Goal: Task Accomplishment & Management: Manage account settings

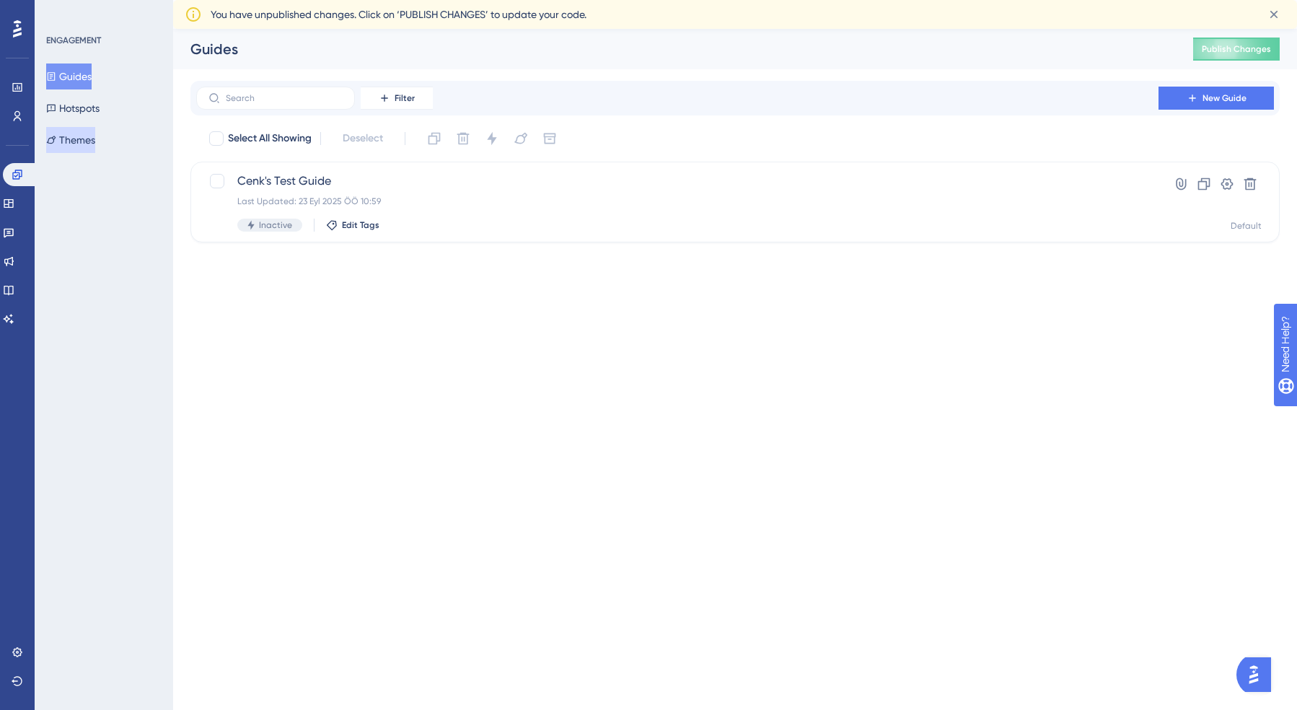
click at [75, 135] on button "Themes" at bounding box center [70, 140] width 49 height 26
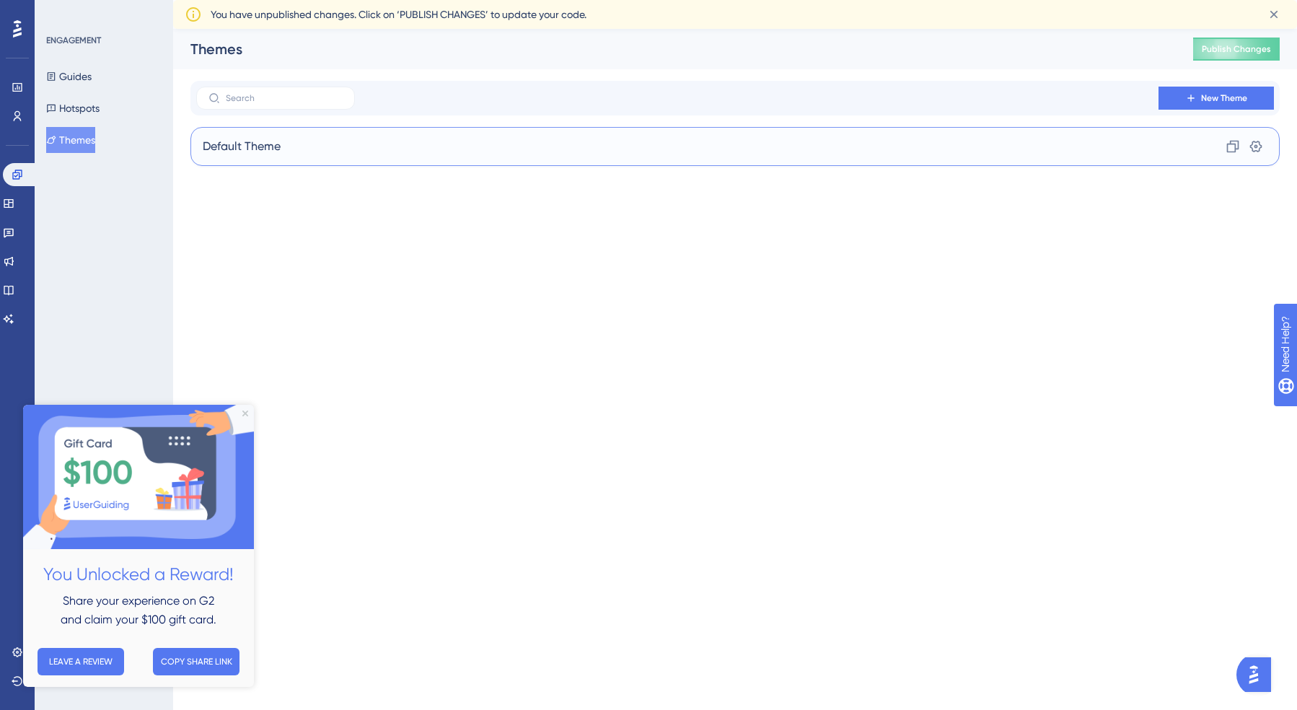
click at [394, 152] on div "Default Theme Clone Settings" at bounding box center [734, 146] width 1089 height 39
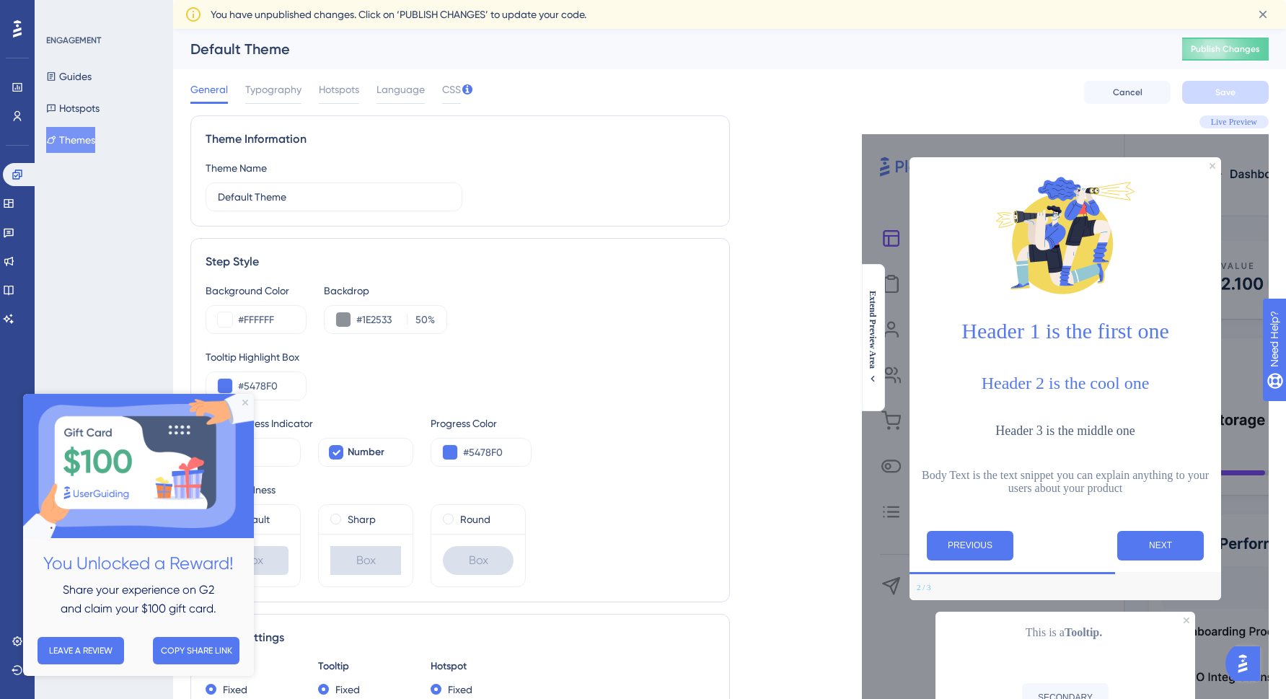
scroll to position [1, 3]
click at [247, 399] on img at bounding box center [138, 466] width 231 height 144
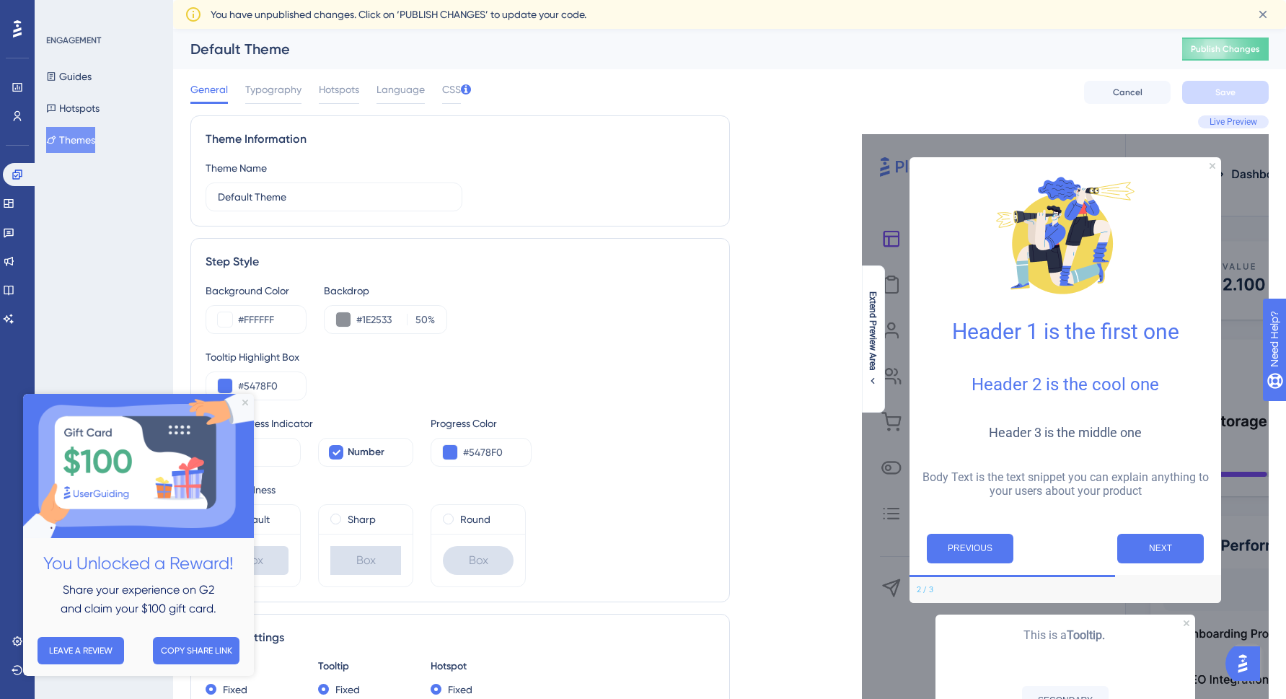
scroll to position [0, 3]
click at [245, 399] on img at bounding box center [138, 466] width 231 height 144
click at [245, 400] on icon "Close Preview" at bounding box center [245, 403] width 6 height 6
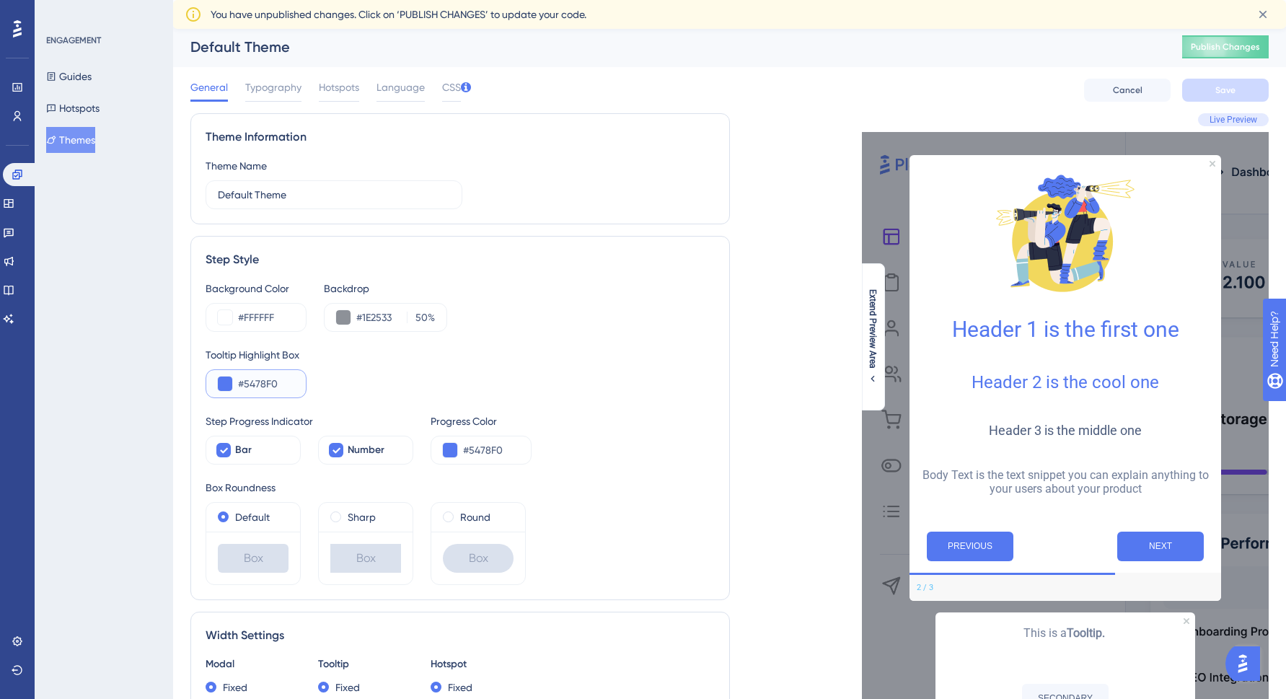
drag, startPoint x: 239, startPoint y: 384, endPoint x: 315, endPoint y: 381, distance: 75.8
click at [315, 381] on div "Tooltip Highlight Box #5478F0" at bounding box center [460, 372] width 509 height 52
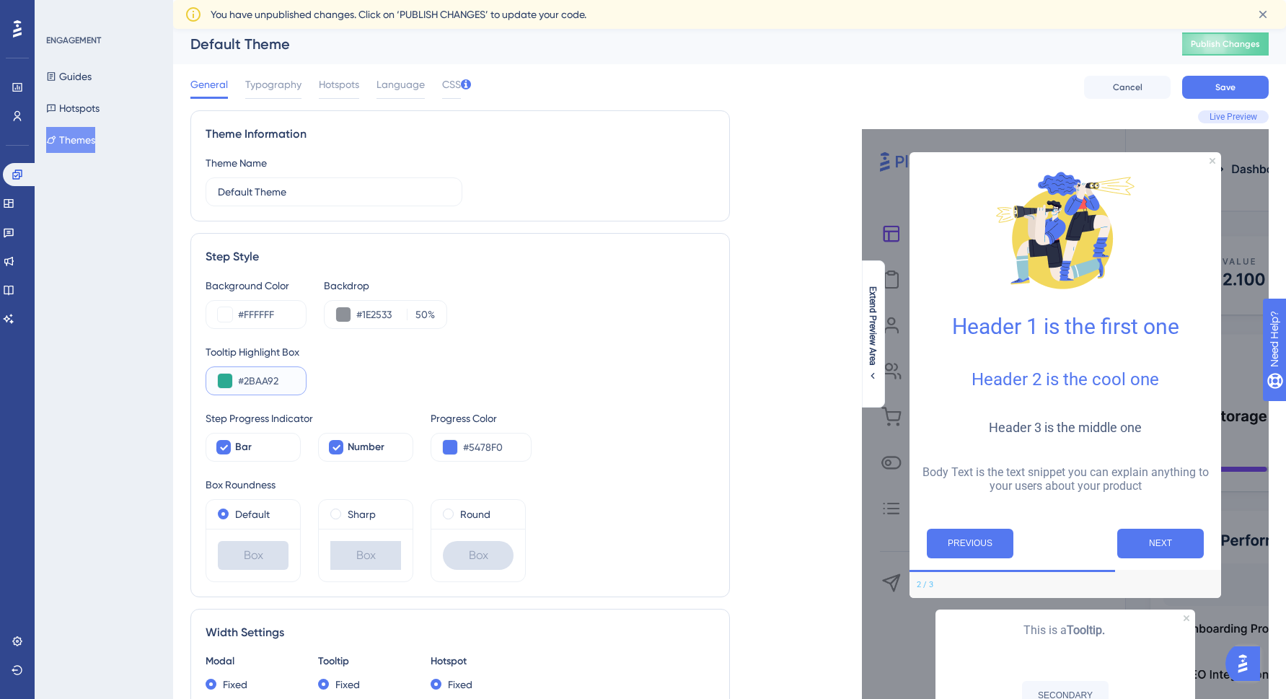
type input "#2BAA92"
click at [341, 387] on div "Tooltip Highlight Box #2BAA92" at bounding box center [460, 369] width 509 height 52
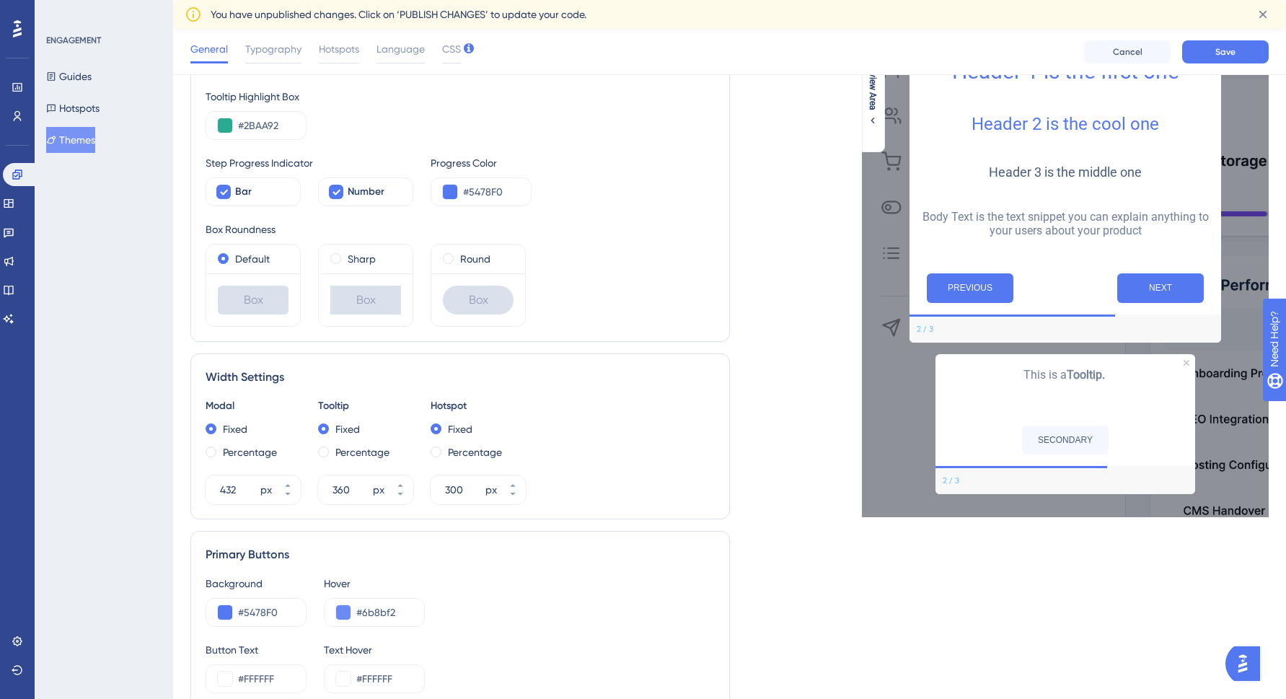
scroll to position [252, 2]
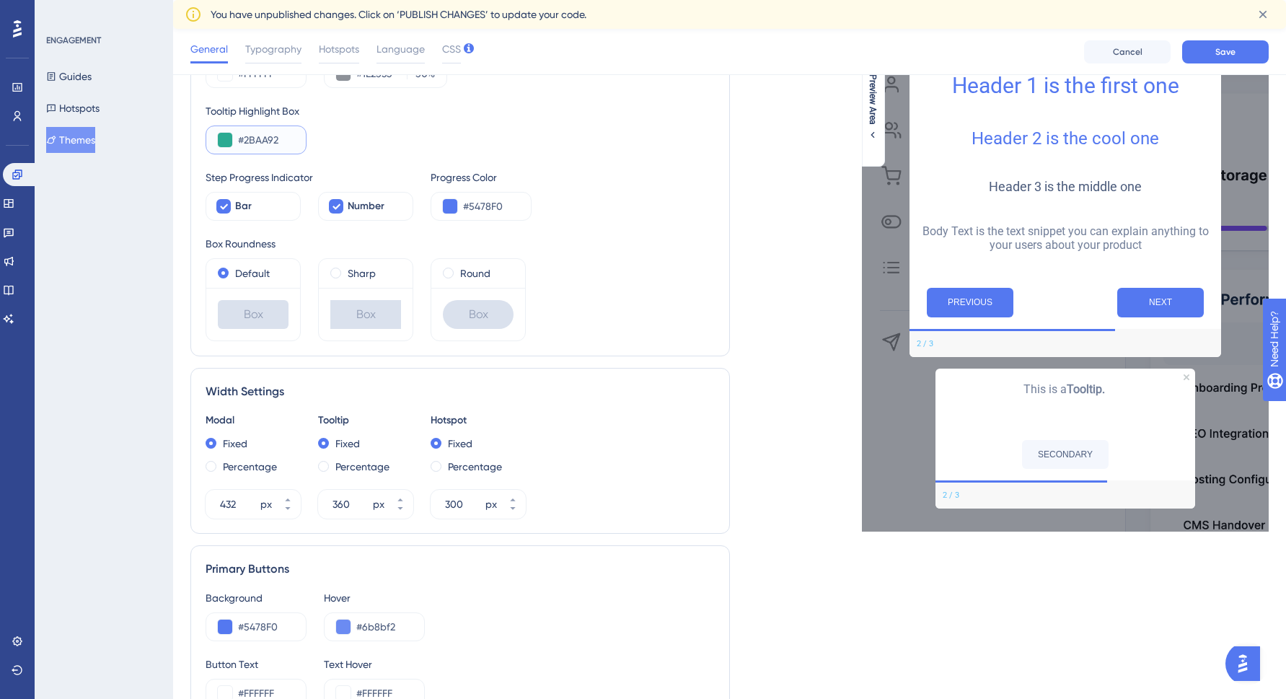
drag, startPoint x: 276, startPoint y: 142, endPoint x: 239, endPoint y: 140, distance: 37.6
click at [239, 140] on input "#2BAA92" at bounding box center [266, 139] width 56 height 17
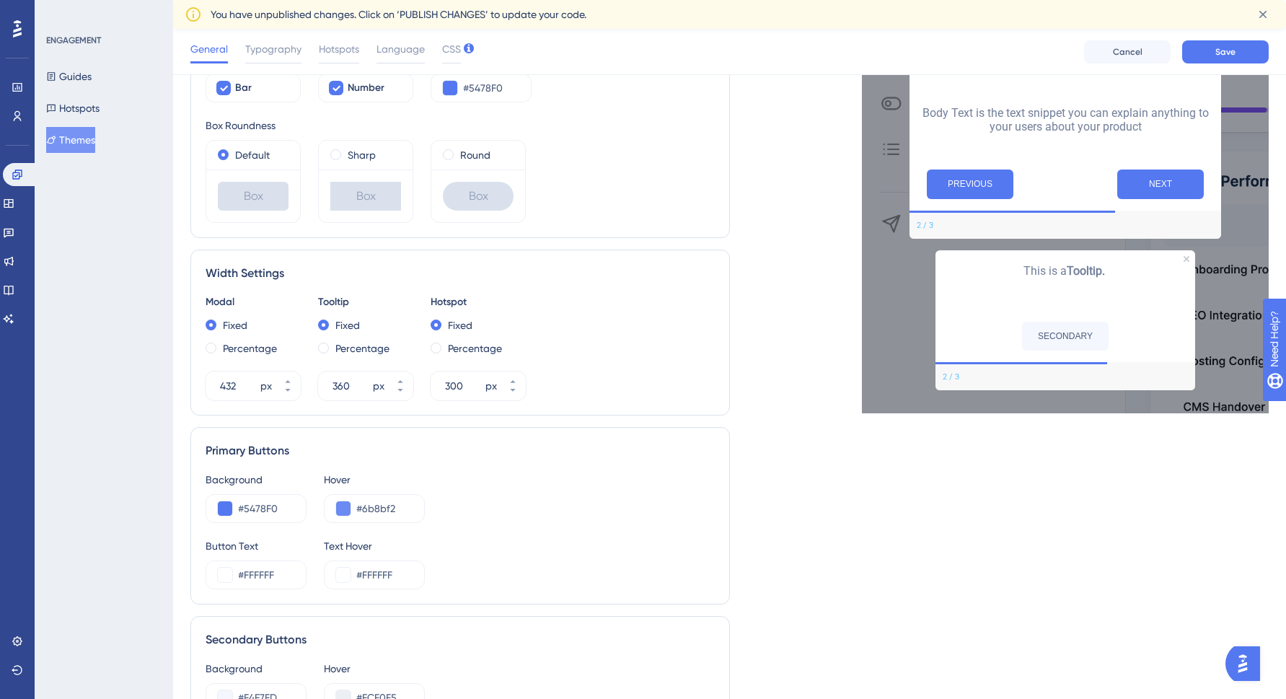
scroll to position [370, 0]
click at [275, 508] on input "#5478F0" at bounding box center [266, 508] width 56 height 17
drag, startPoint x: 292, startPoint y: 508, endPoint x: 241, endPoint y: 508, distance: 51.2
click at [241, 508] on div "#5478F0" at bounding box center [256, 508] width 101 height 29
drag, startPoint x: 241, startPoint y: 508, endPoint x: 297, endPoint y: 508, distance: 55.6
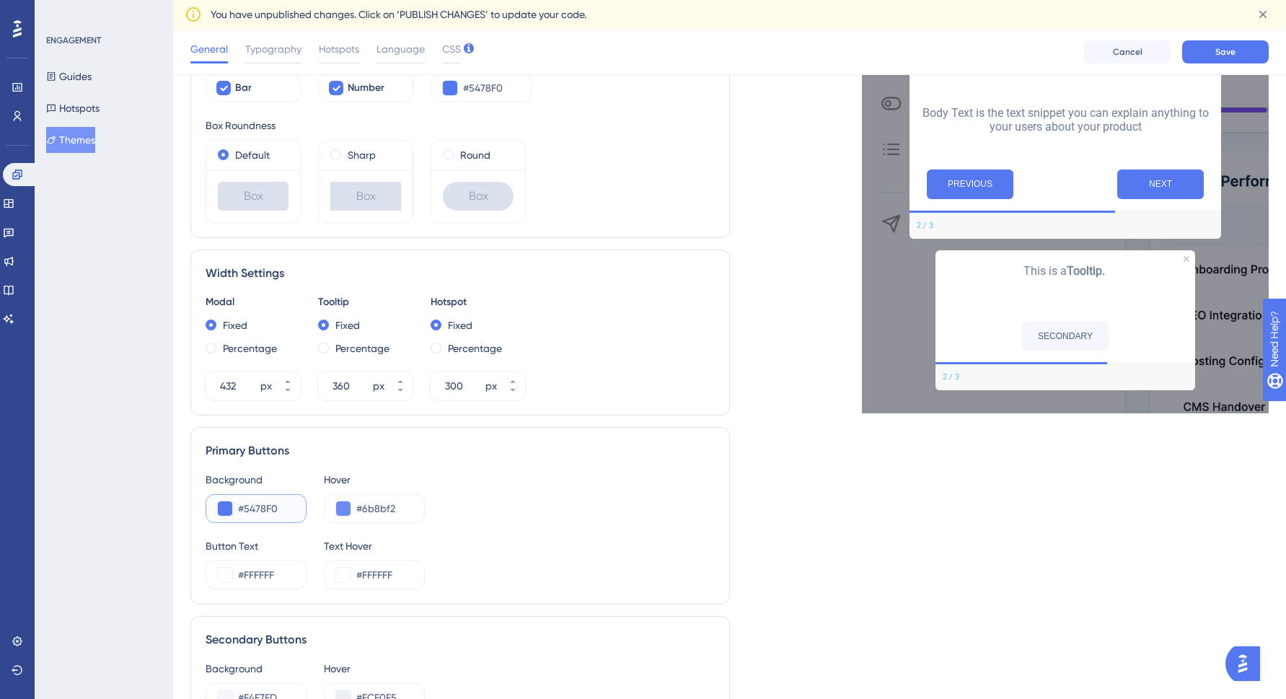
click at [297, 508] on div "#5478F0" at bounding box center [256, 508] width 101 height 29
paste input "2BAA92"
type input "#2BAA92"
click at [398, 507] on input "#6b8bf2" at bounding box center [384, 508] width 56 height 17
drag, startPoint x: 361, startPoint y: 509, endPoint x: 456, endPoint y: 508, distance: 95.2
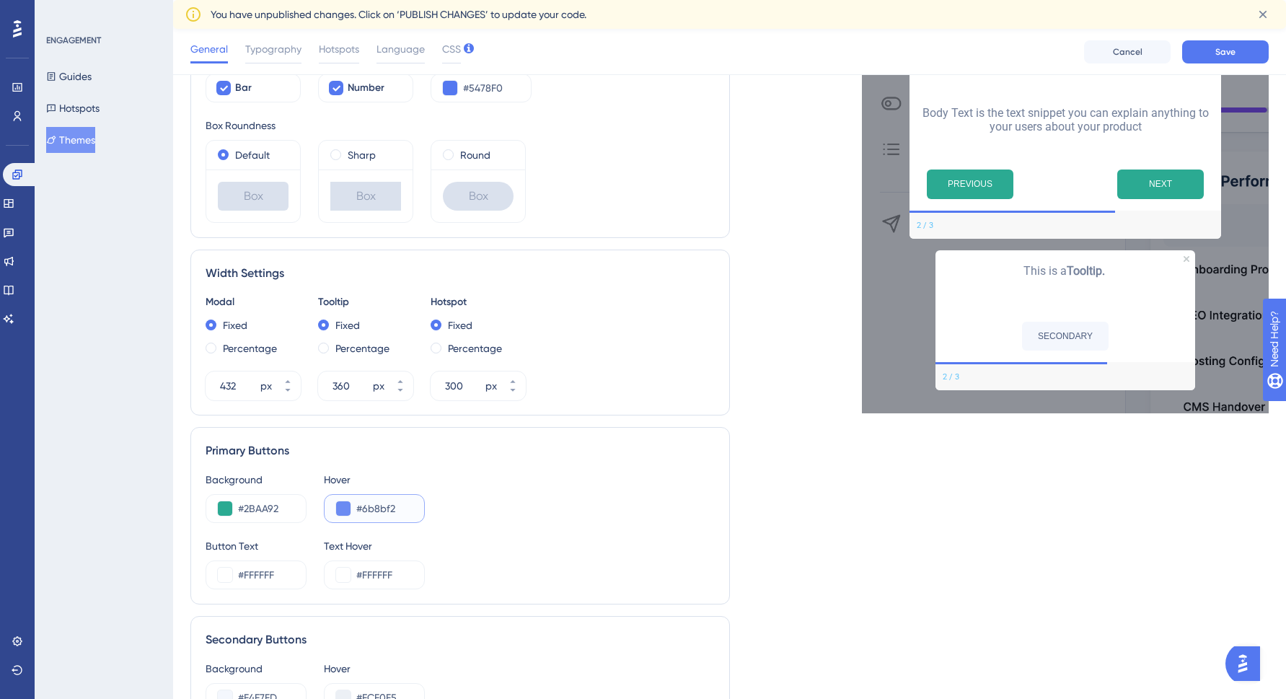
click at [456, 508] on div "Background #2BAA92 Hover #6b8bf2" at bounding box center [460, 497] width 509 height 52
type input "#25937F"
click at [542, 494] on div "Background #2BAA92 Hover #25937F" at bounding box center [460, 497] width 509 height 52
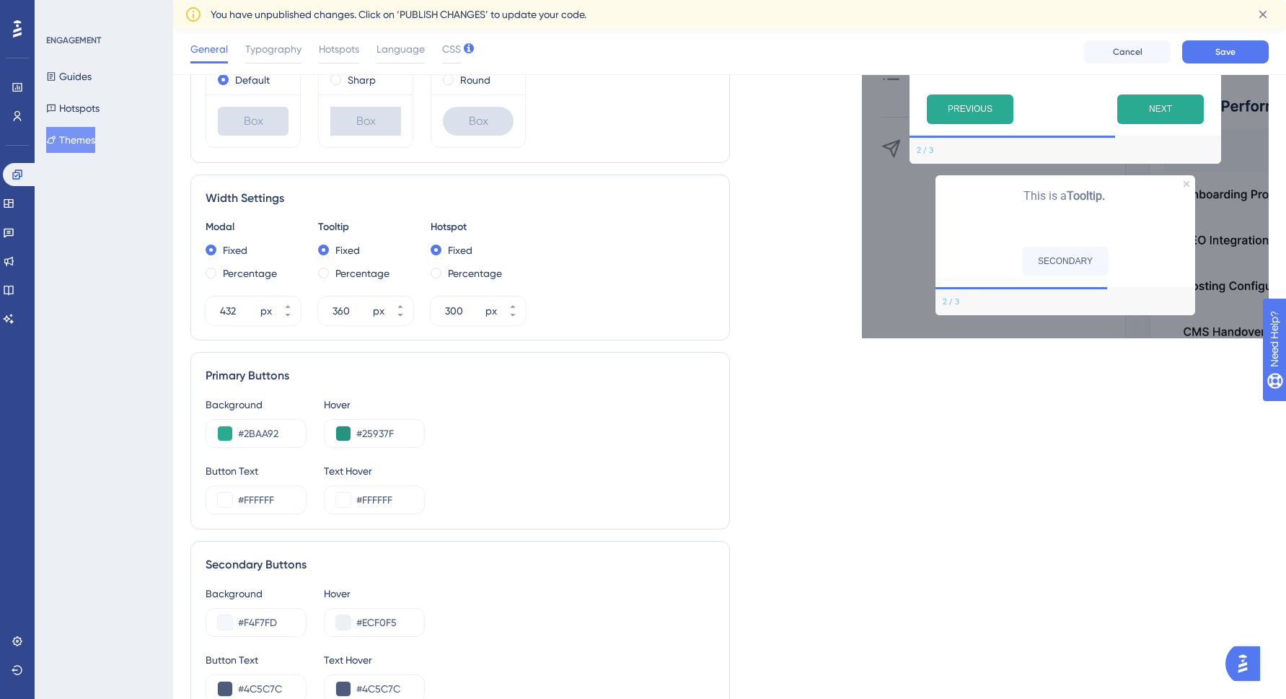
scroll to position [460, 0]
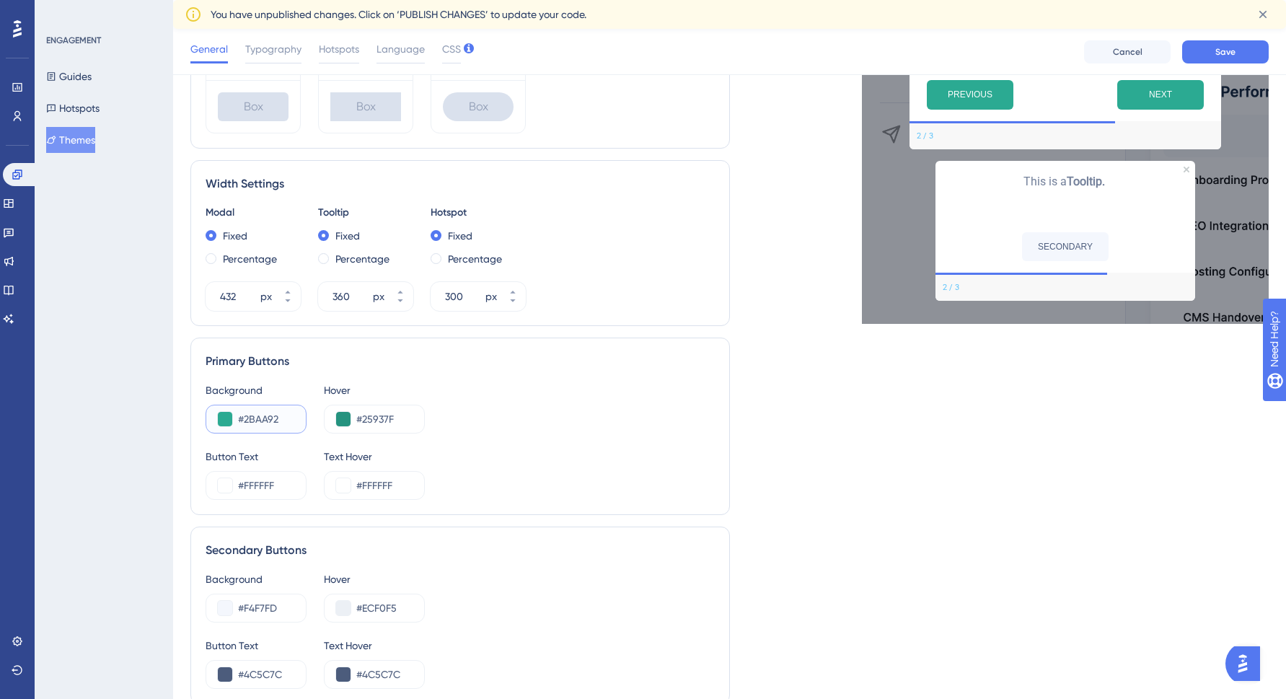
drag, startPoint x: 279, startPoint y: 420, endPoint x: 242, endPoint y: 422, distance: 36.9
click at [243, 422] on input "#2BAA92" at bounding box center [266, 419] width 56 height 17
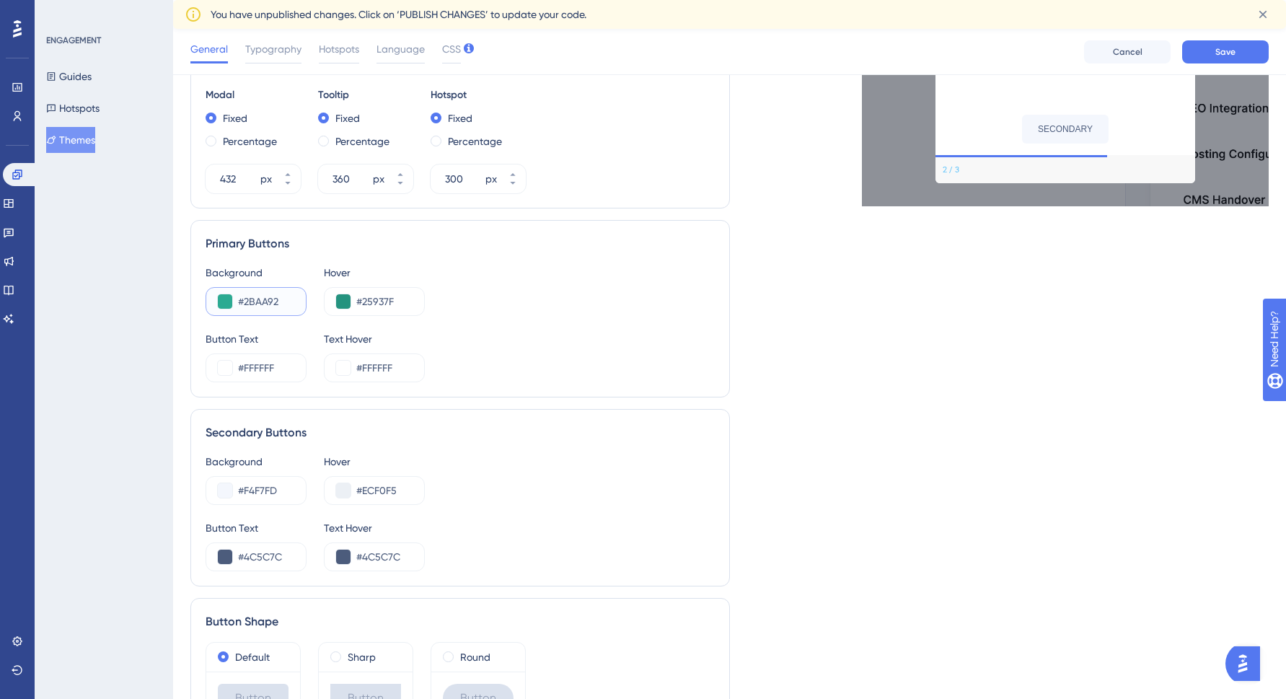
scroll to position [527, 0]
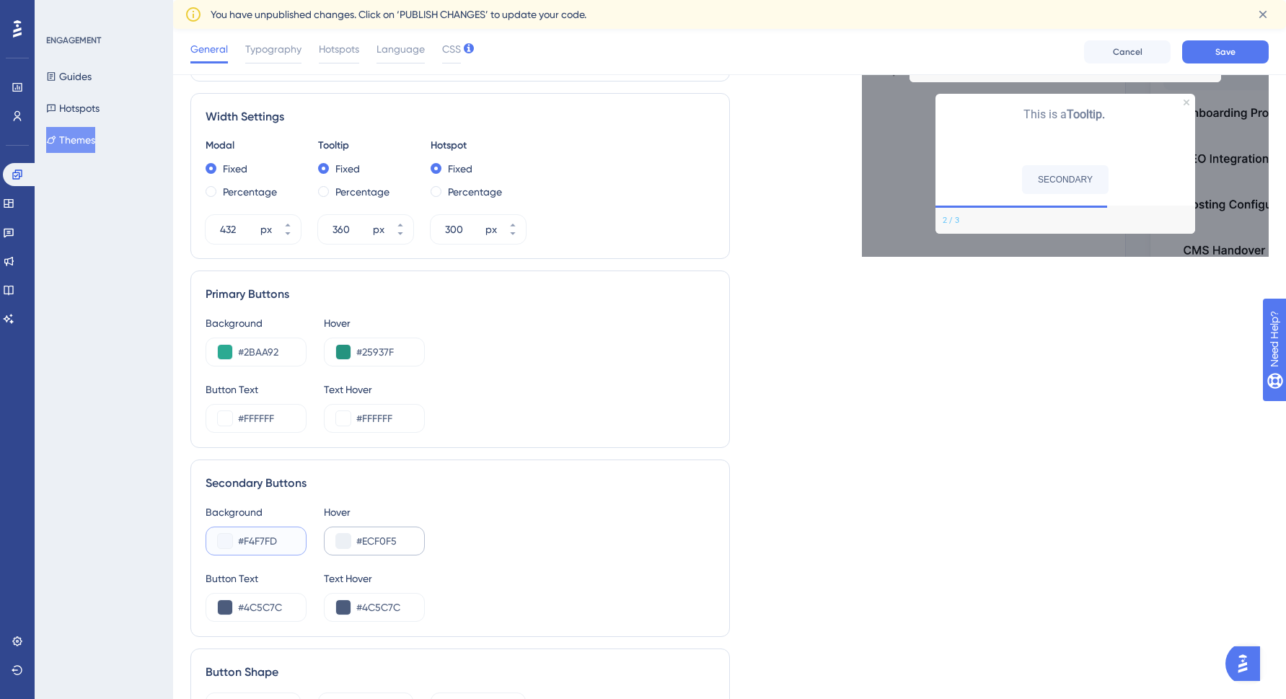
drag, startPoint x: 251, startPoint y: 538, endPoint x: 335, endPoint y: 538, distance: 83.7
click at [335, 538] on div "Background #F4F7FD Hover #ECF0F5" at bounding box center [460, 530] width 509 height 52
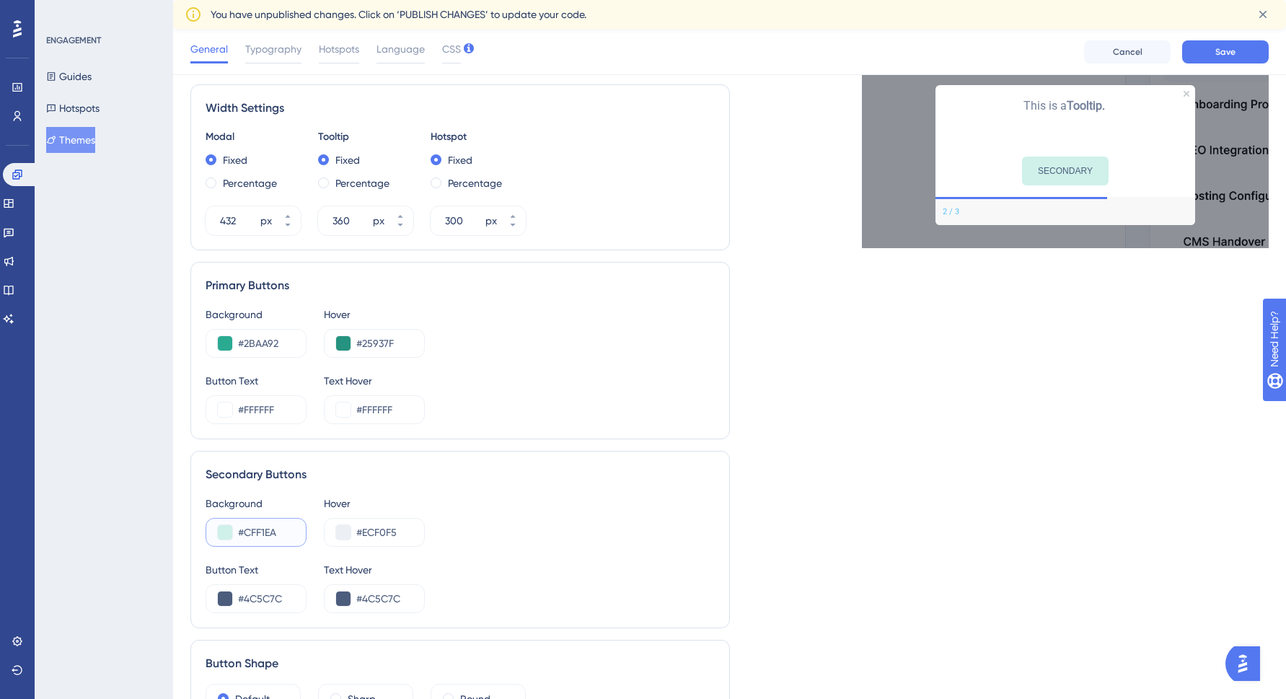
drag, startPoint x: 245, startPoint y: 528, endPoint x: 302, endPoint y: 530, distance: 57.0
click at [302, 530] on div "#CFF1EA" at bounding box center [256, 532] width 101 height 29
paste input "DCFFF8"
type input "#DCFFF8"
drag, startPoint x: 393, startPoint y: 530, endPoint x: 437, endPoint y: 530, distance: 44.7
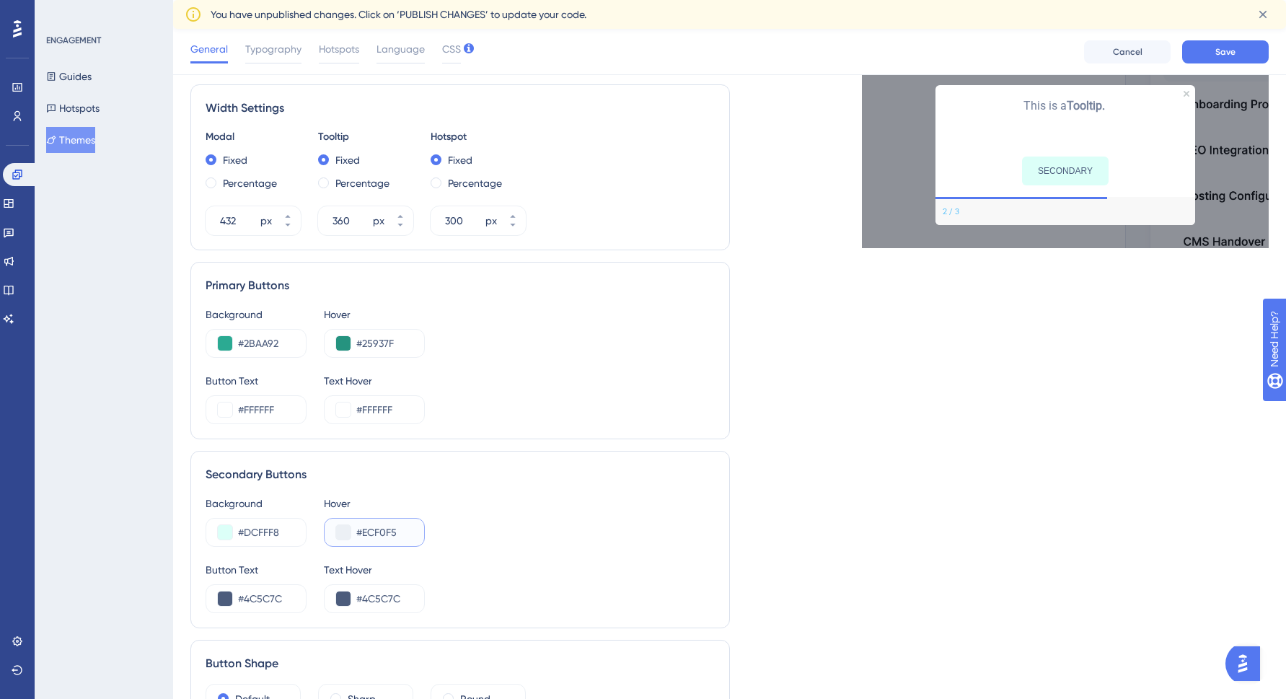
click at [437, 530] on div "Background #DCFFF8 Hover #ECF0F5" at bounding box center [460, 521] width 509 height 52
type input "#CFF1EA"
click at [1051, 346] on div "Live Preview Header 1 is the first one Header 2 is the cool one Header 3 is the…" at bounding box center [1000, 190] width 540 height 1208
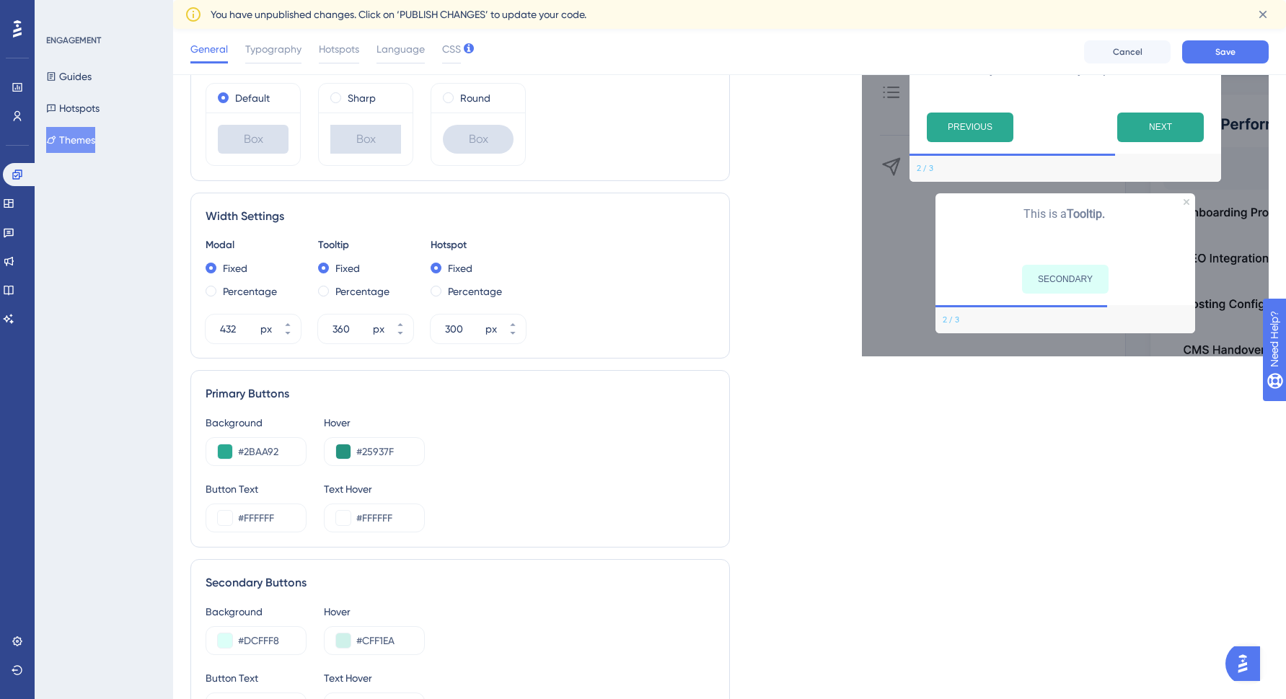
scroll to position [437, 0]
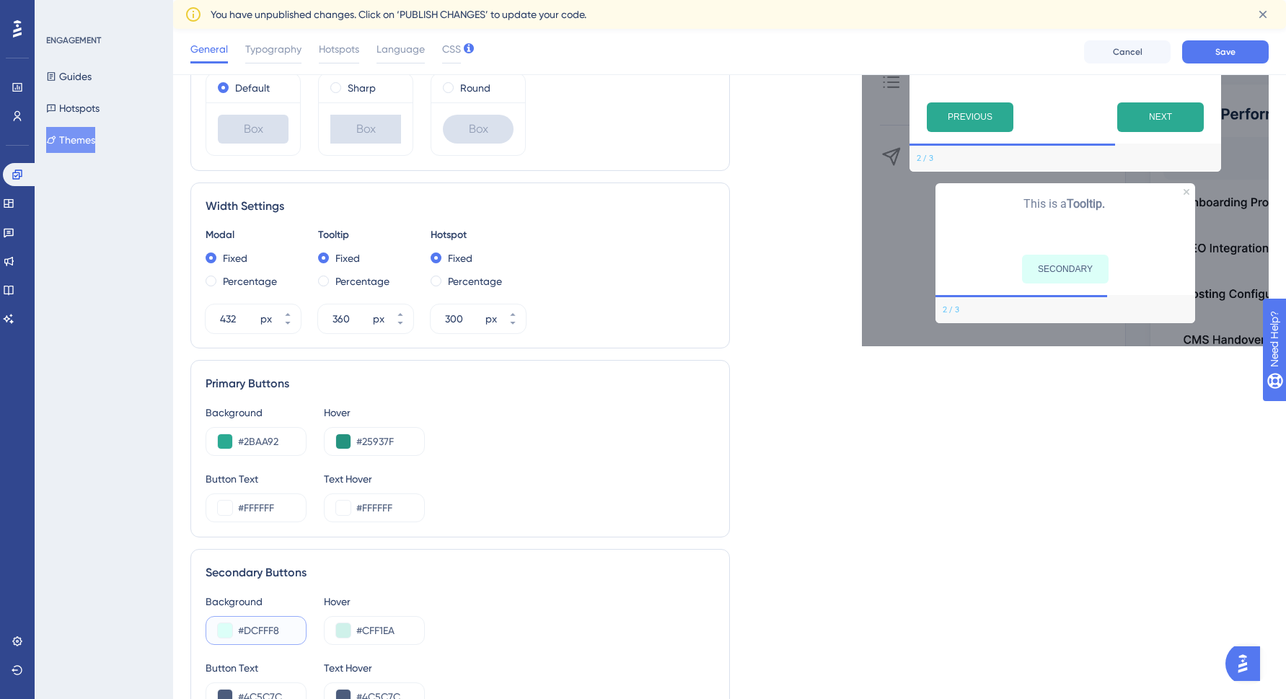
drag, startPoint x: 245, startPoint y: 627, endPoint x: 294, endPoint y: 628, distance: 49.8
click at [294, 628] on div "#DCFFF8" at bounding box center [256, 630] width 101 height 29
type input "#CFF1EA"
click at [337, 628] on button at bounding box center [343, 630] width 14 height 14
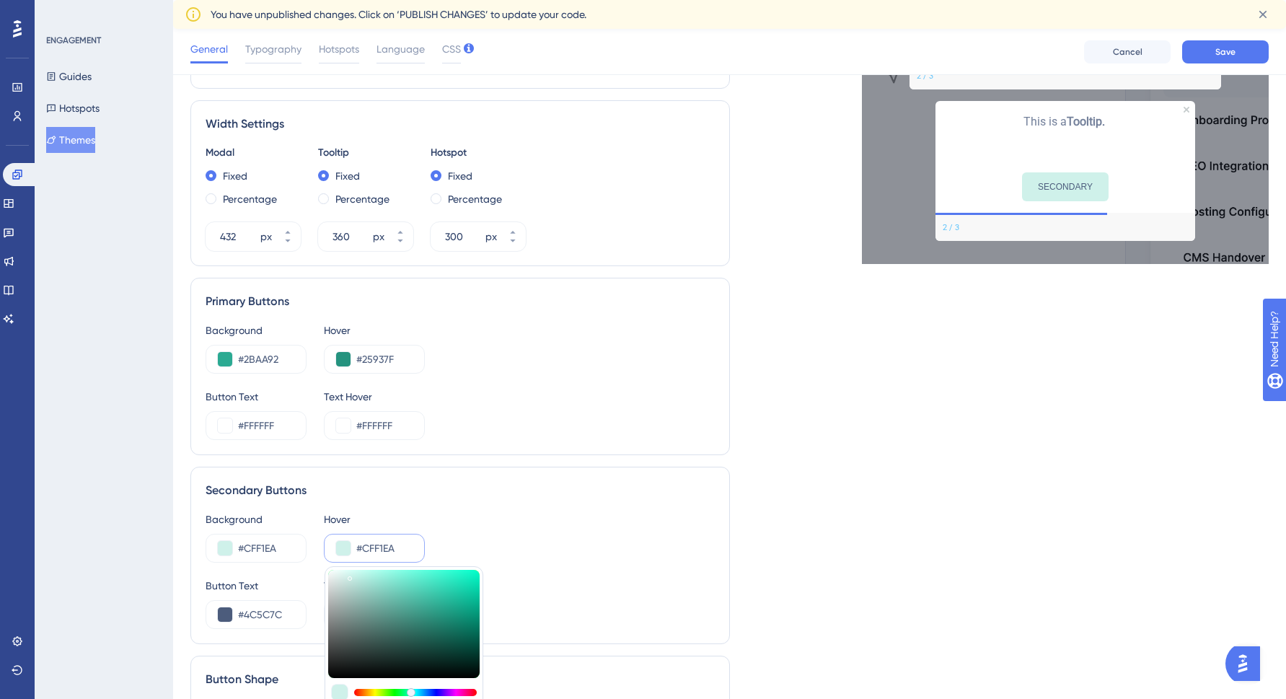
scroll to position [529, 0]
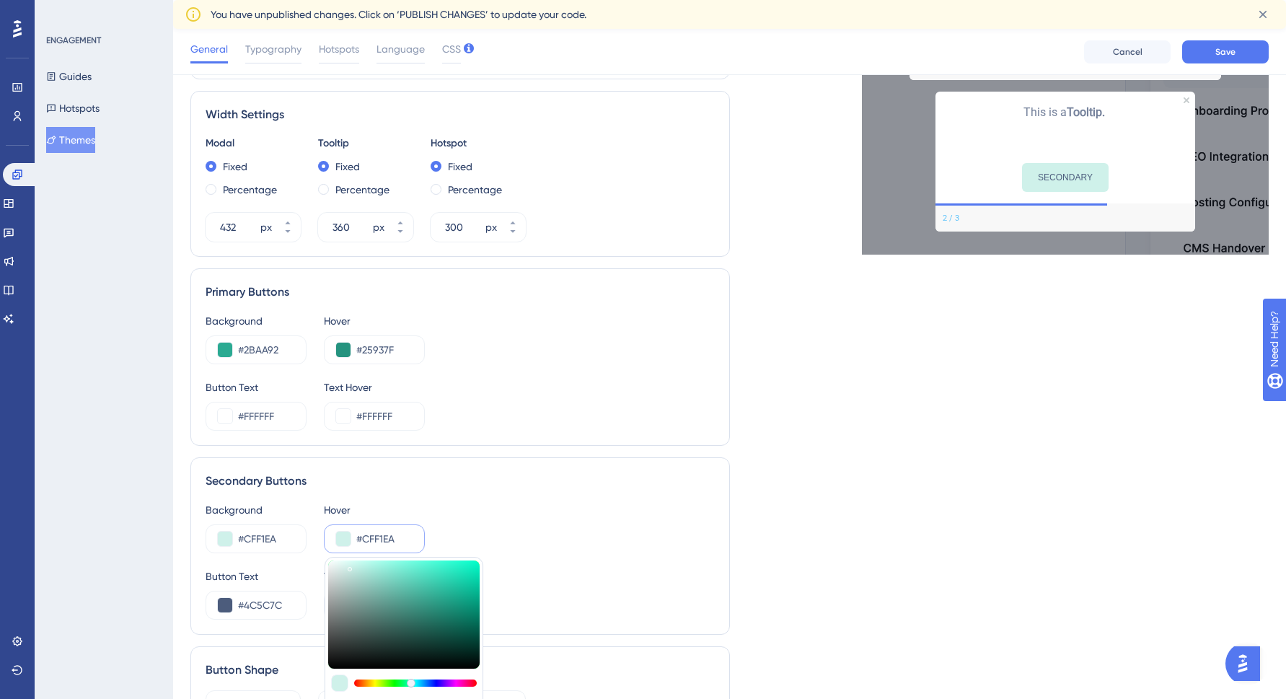
type input "#c9e7e1"
type input "#C9E7E1"
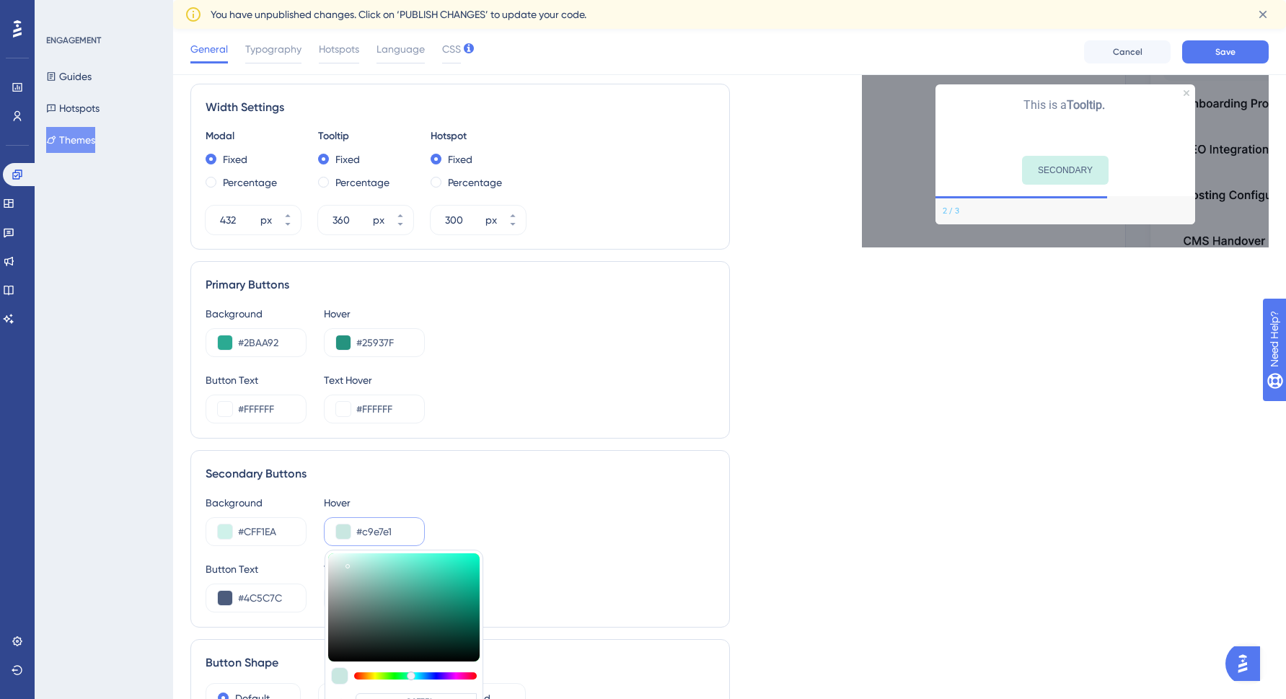
type input "#bfdbd6"
type input "#BFDBD6"
type input "#c1e2dc"
type input "#C1E2DC"
type input "#c0e4dd"
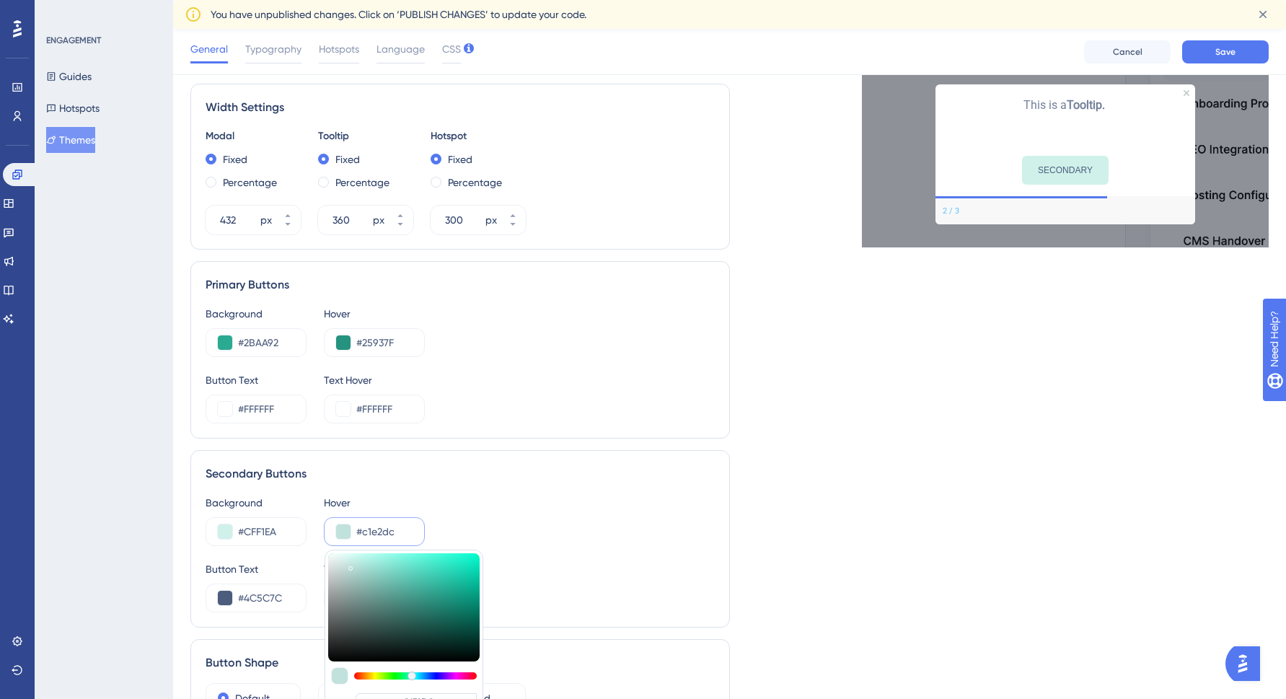
type input "#C0E4DD"
type input "#c1e6de"
type input "#C1E6DE"
type input "#c3e7df"
type input "#C3E7DF"
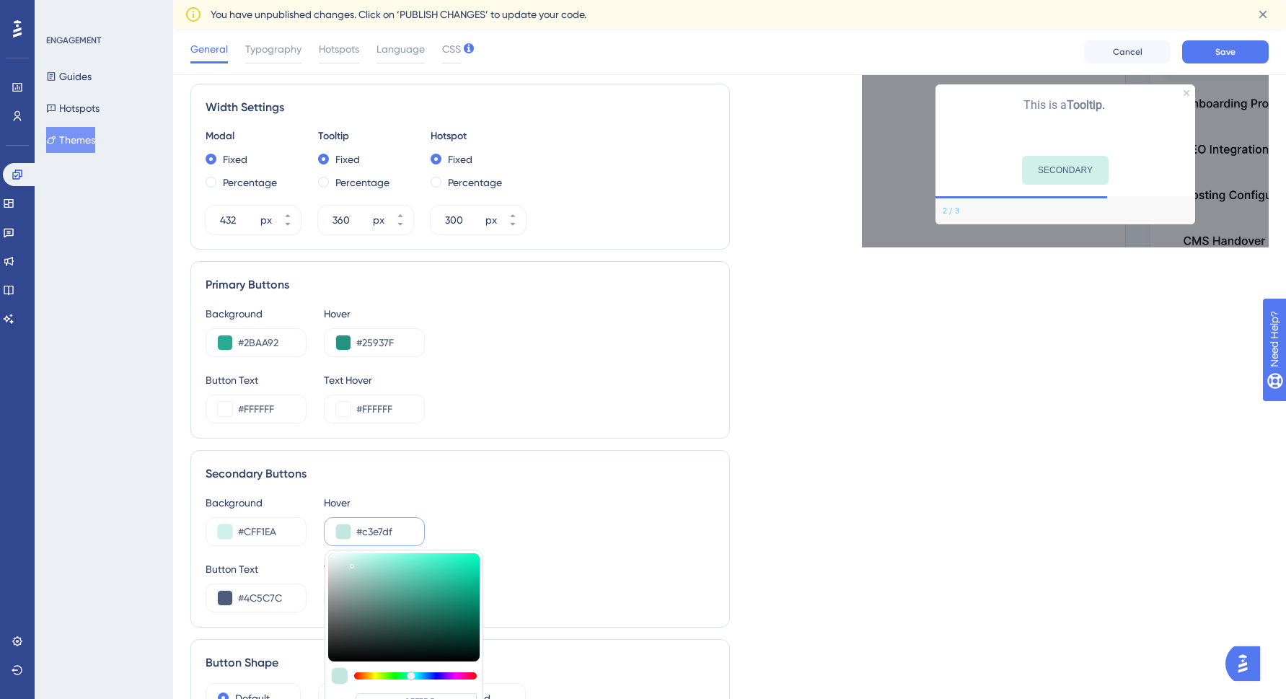
type input "#c4e9e1"
type input "#C4E9E1"
type input "#c6ebe3"
type input "#C6EBE3"
type input "#c7ece4"
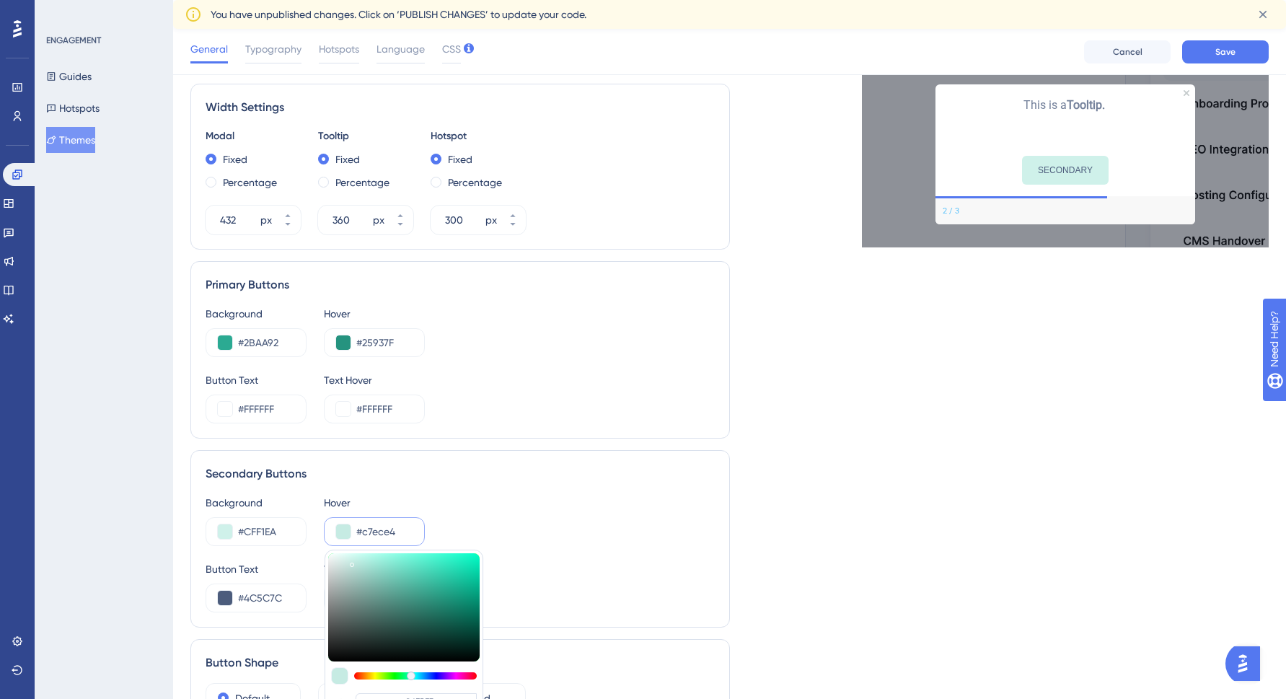
type input "#C7ECE4"
type input "#caf0e8"
type input "#CAF0E8"
type input "#ccf3eb"
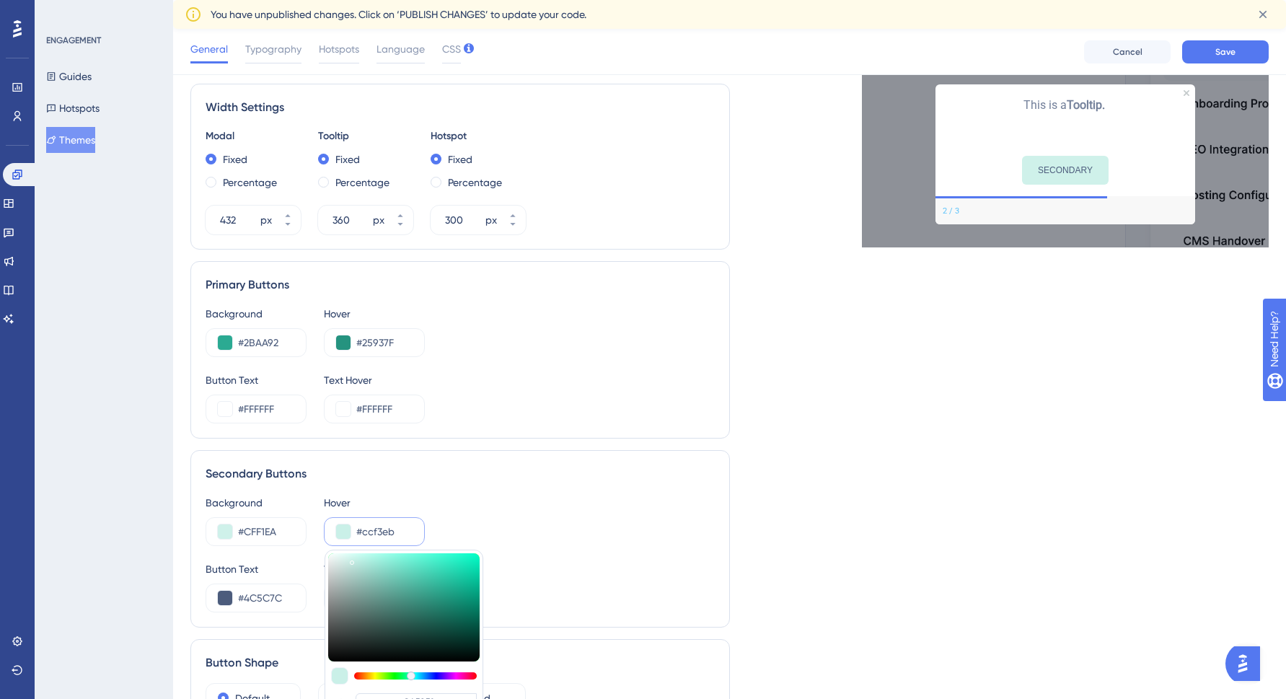
type input "#CCF3EB"
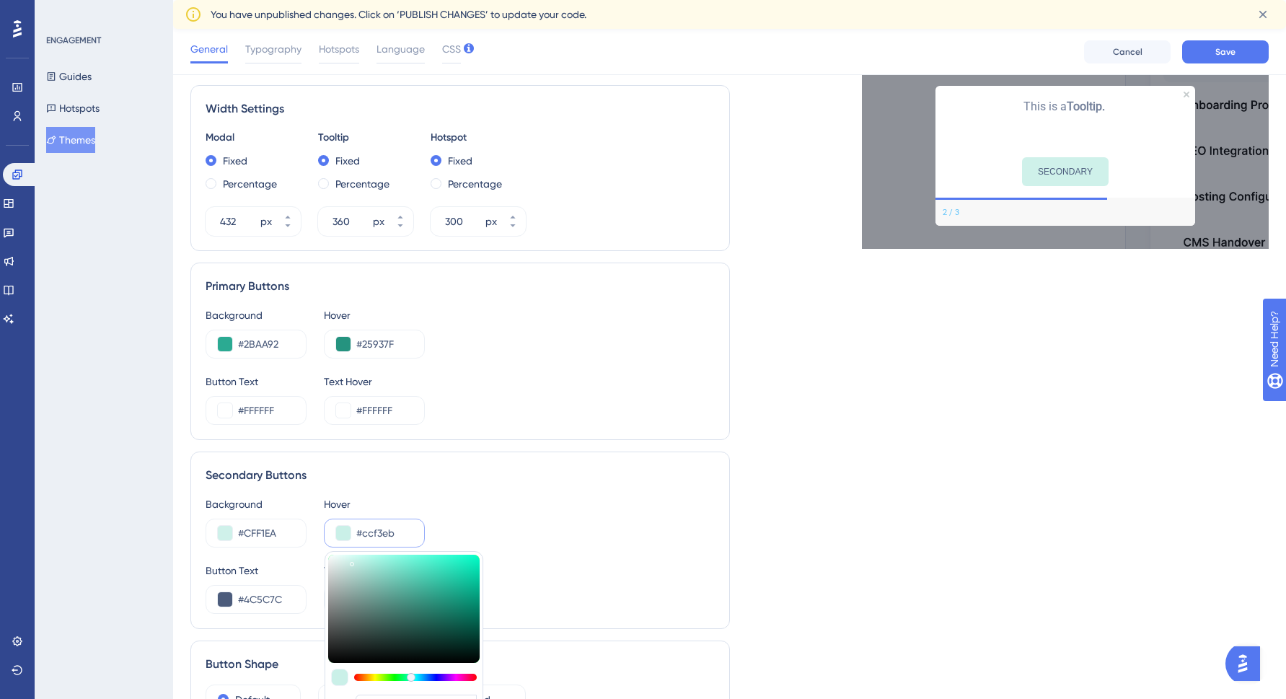
type input "#cbf3eb"
type input "#CBF3EB"
type input "#c9f3eb"
type input "#C9F3EB"
type input "#c8f1ea"
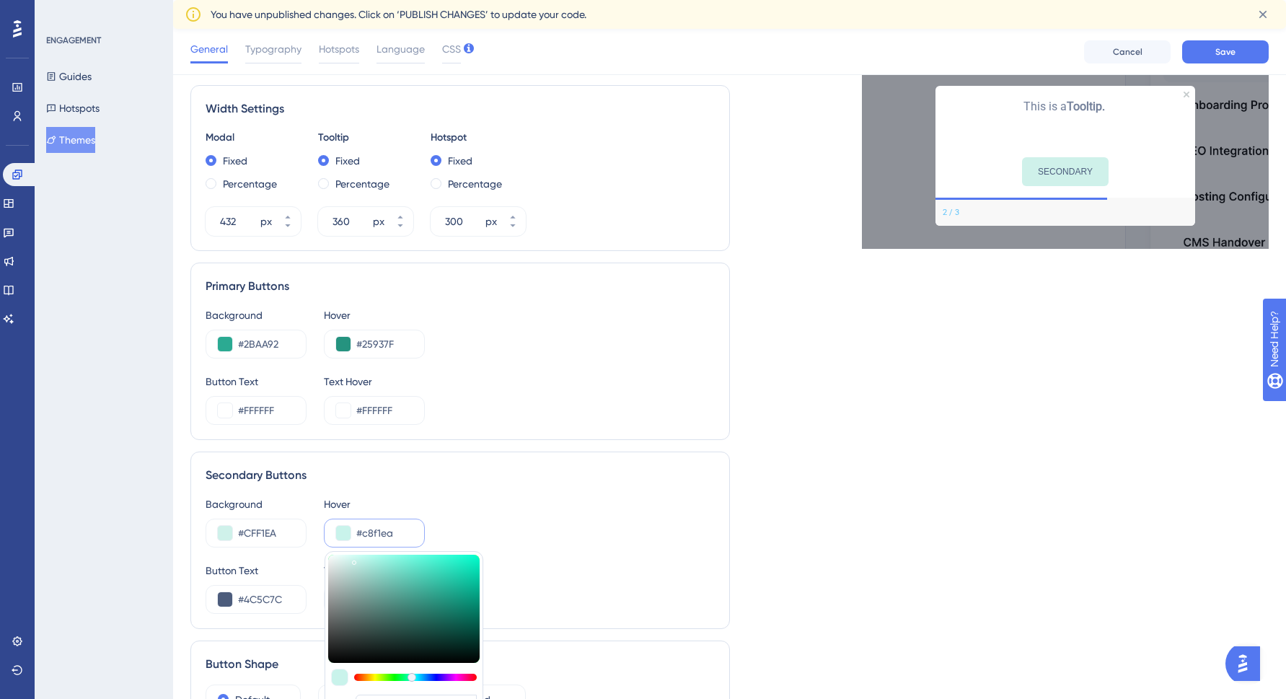
type input "#C8F1EA"
type input "#c2f1e9"
type input "#C2F1E9"
drag, startPoint x: 348, startPoint y: 569, endPoint x: 328, endPoint y: 561, distance: 21.0
click at [358, 561] on div at bounding box center [359, 563] width 2 height 5
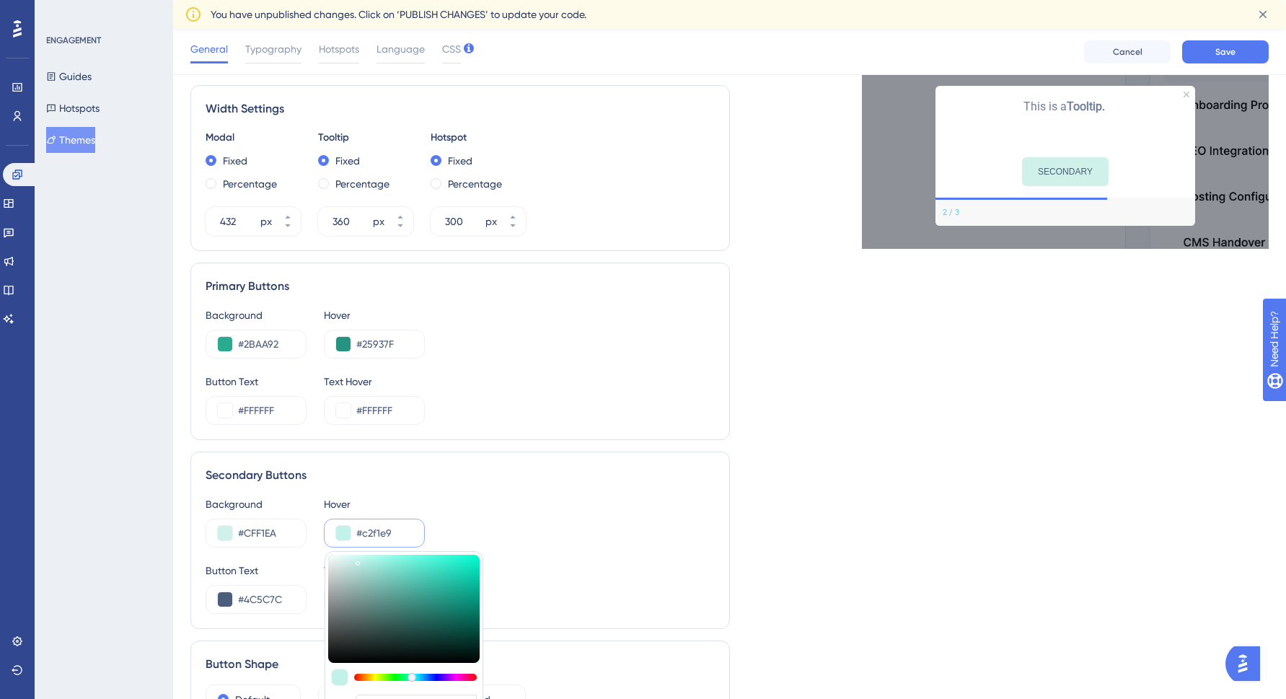
type input "#c3f1ea"
type input "#C3F1EA"
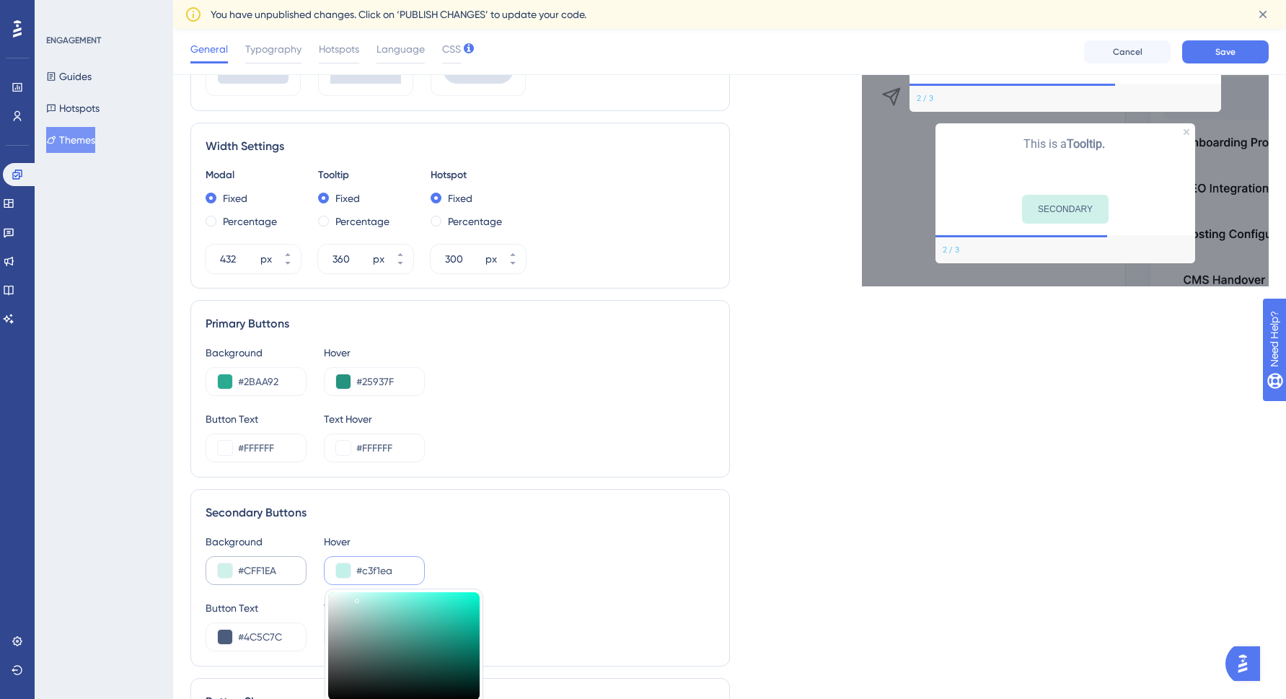
scroll to position [497, 1]
click at [222, 569] on button at bounding box center [225, 571] width 14 height 14
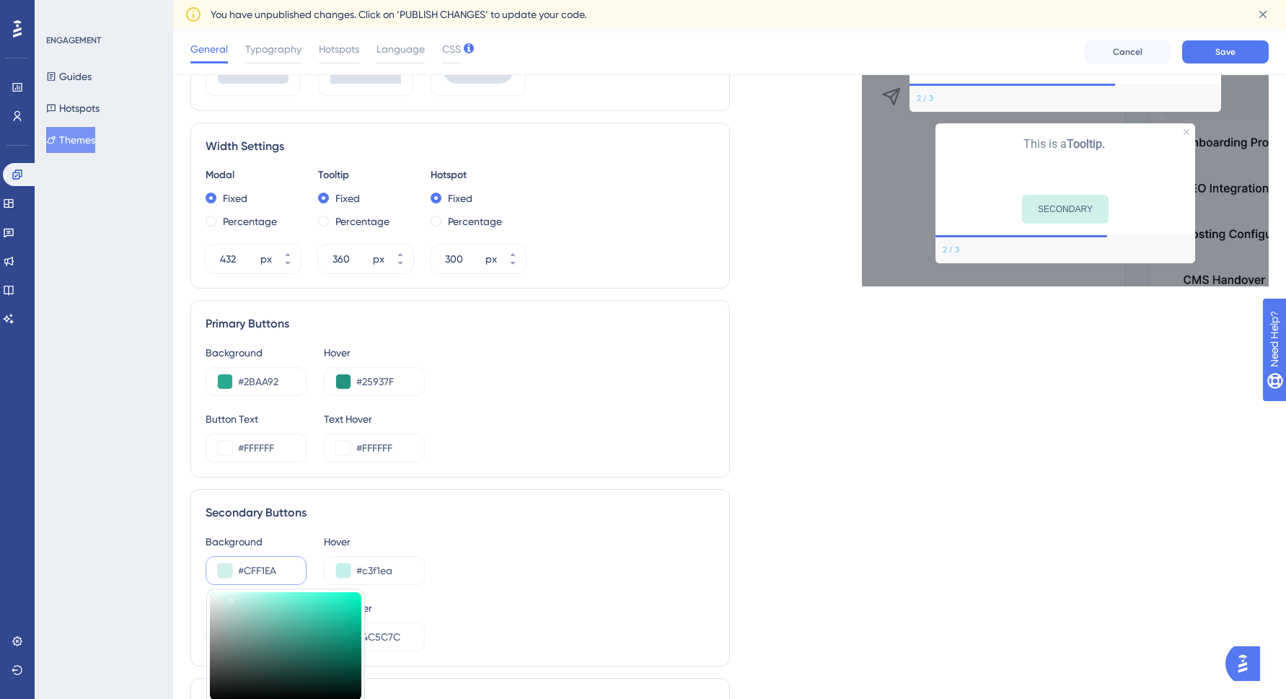
type input "#cfeee8"
type input "#CFEEE8"
type input "#d1f0ea"
type input "#D1F0EA"
type input "#d2f0ea"
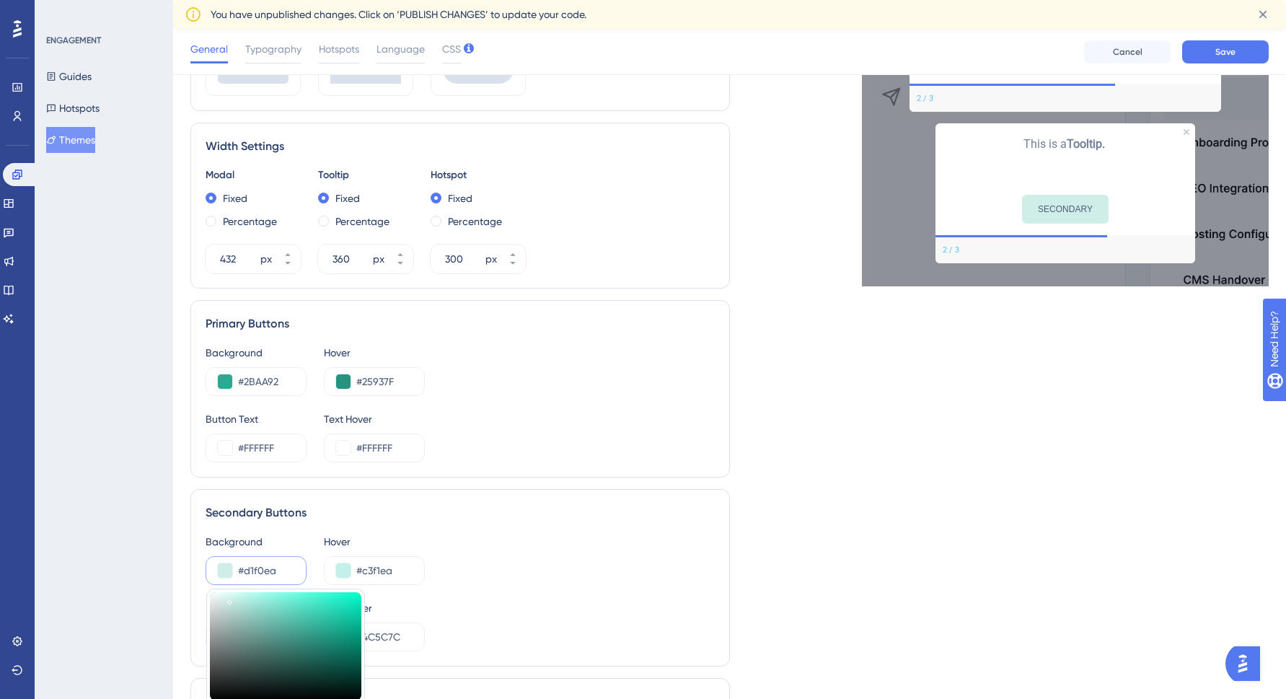
type input "#D2F0EA"
type input "#d3f1eb"
type input "#D3F1EB"
type input "#d7f1ec"
type input "#D7F1EC"
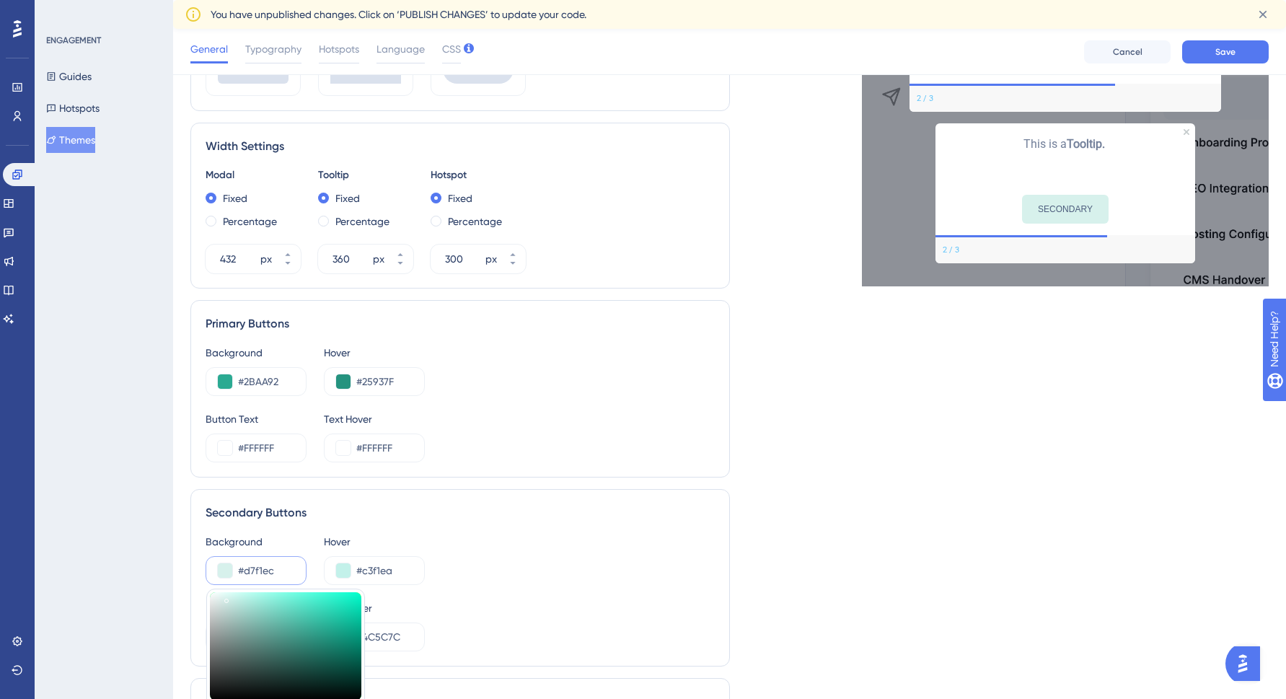
type input "#d8f1ed"
type input "#D8F1ED"
type input "#daf3ef"
type input "#DAF3EF"
type input "#dbf5f1"
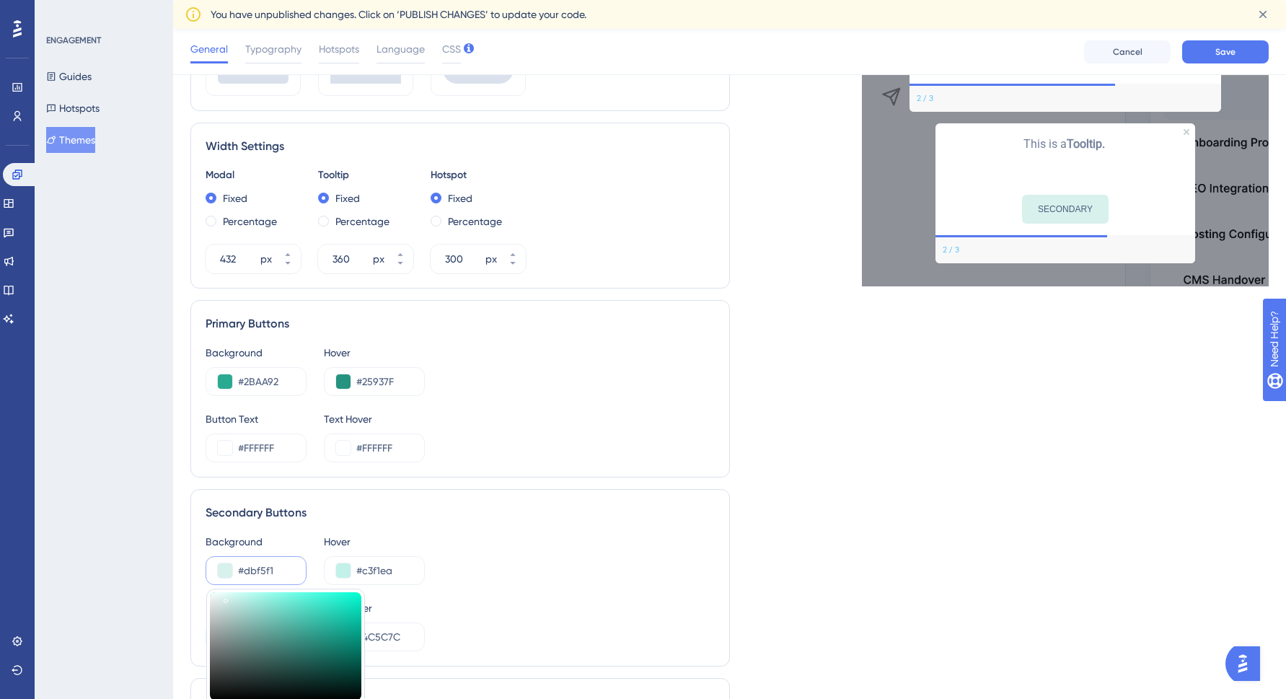
type input "#DBF5F1"
type input "#dcf5f1"
type input "#DCF5F1"
type input "#dff5f1"
type input "#DFF5F1"
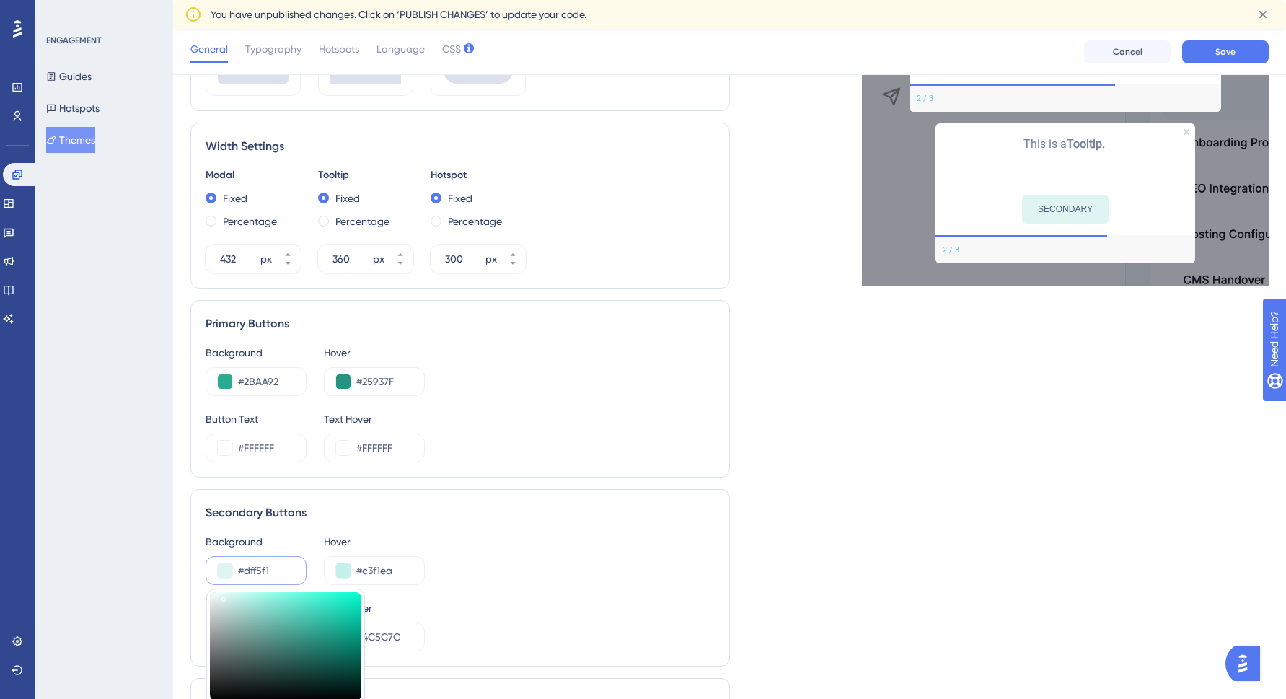
type input "#e2f5f1"
type input "#E2F5F1"
type input "#e4f6f3"
type input "#E4F6F3"
drag, startPoint x: 229, startPoint y: 600, endPoint x: 222, endPoint y: 596, distance: 8.1
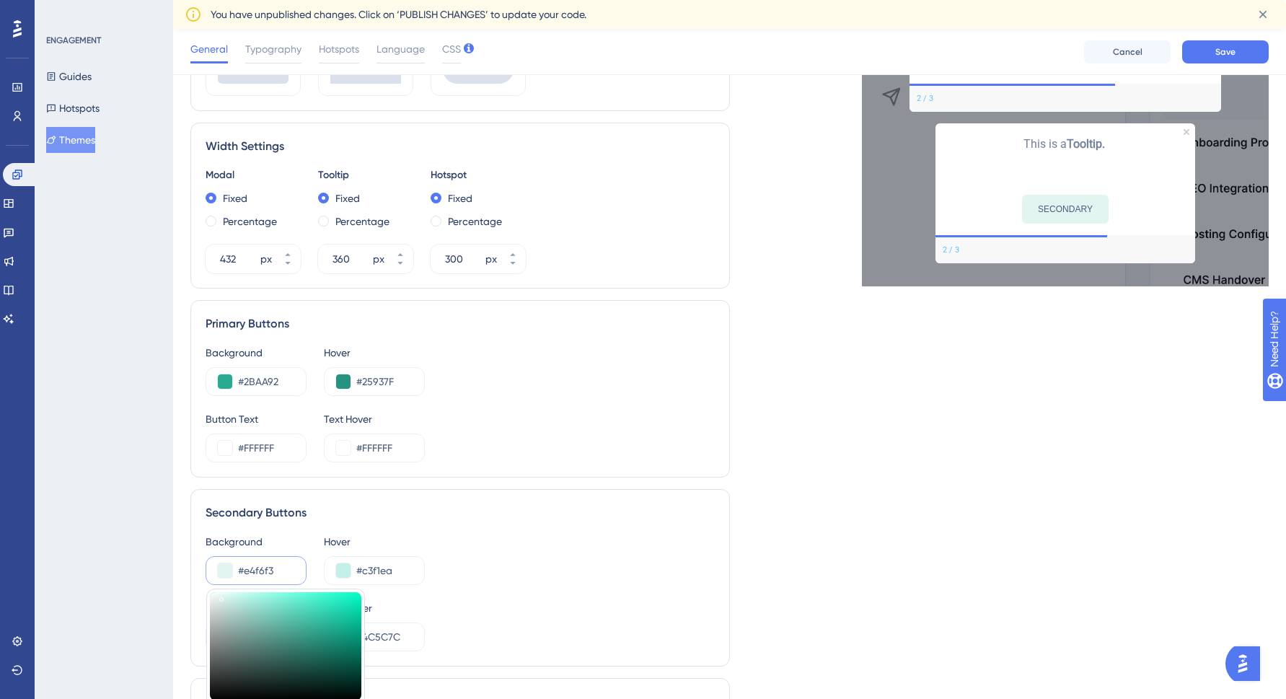
click at [222, 597] on div at bounding box center [223, 599] width 2 height 5
click at [869, 507] on div "Live Preview Header 1 is the first one Header 2 is the cool one Header 3 is the…" at bounding box center [1000, 228] width 540 height 1208
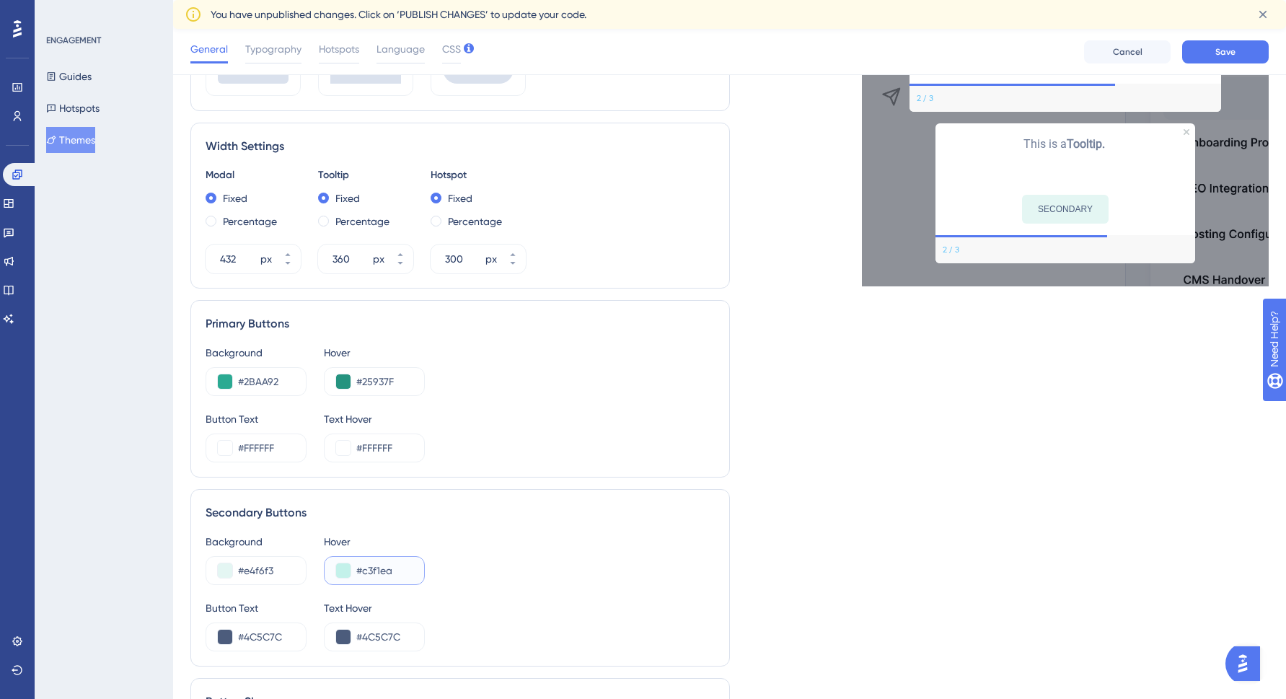
click at [341, 571] on button at bounding box center [343, 571] width 14 height 14
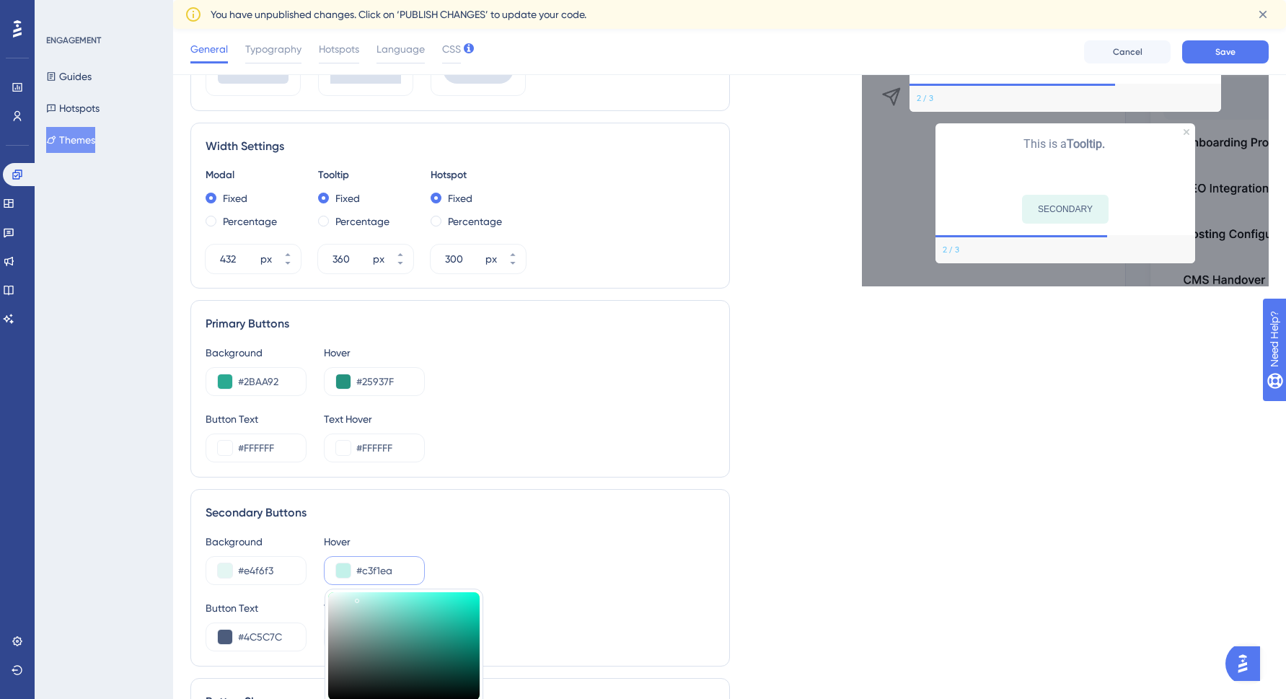
type input "#c7ece7"
type input "#C7ECE7"
type input "#c9ece8"
type input "#C9ECE8"
type input "#c7e6e2"
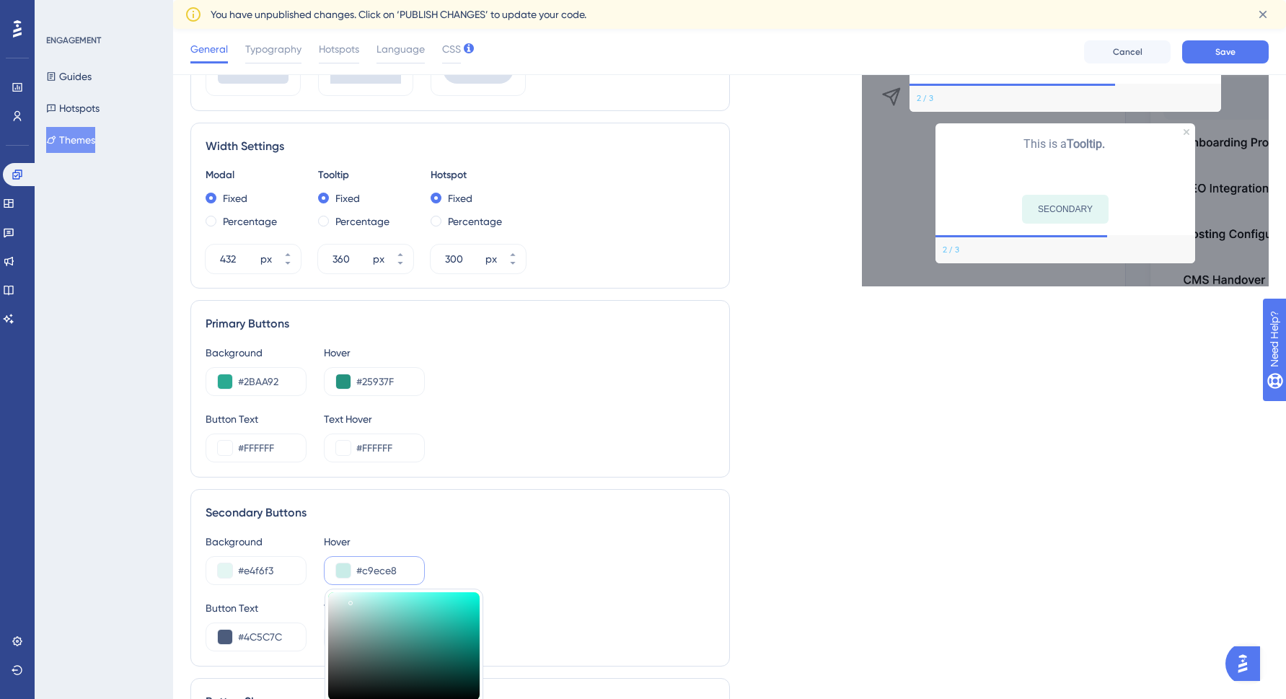
type input "#C7E6E2"
type input "#c8e4e0"
type input "#C8E4E0"
type input "#c6e2de"
type input "#C6E2DE"
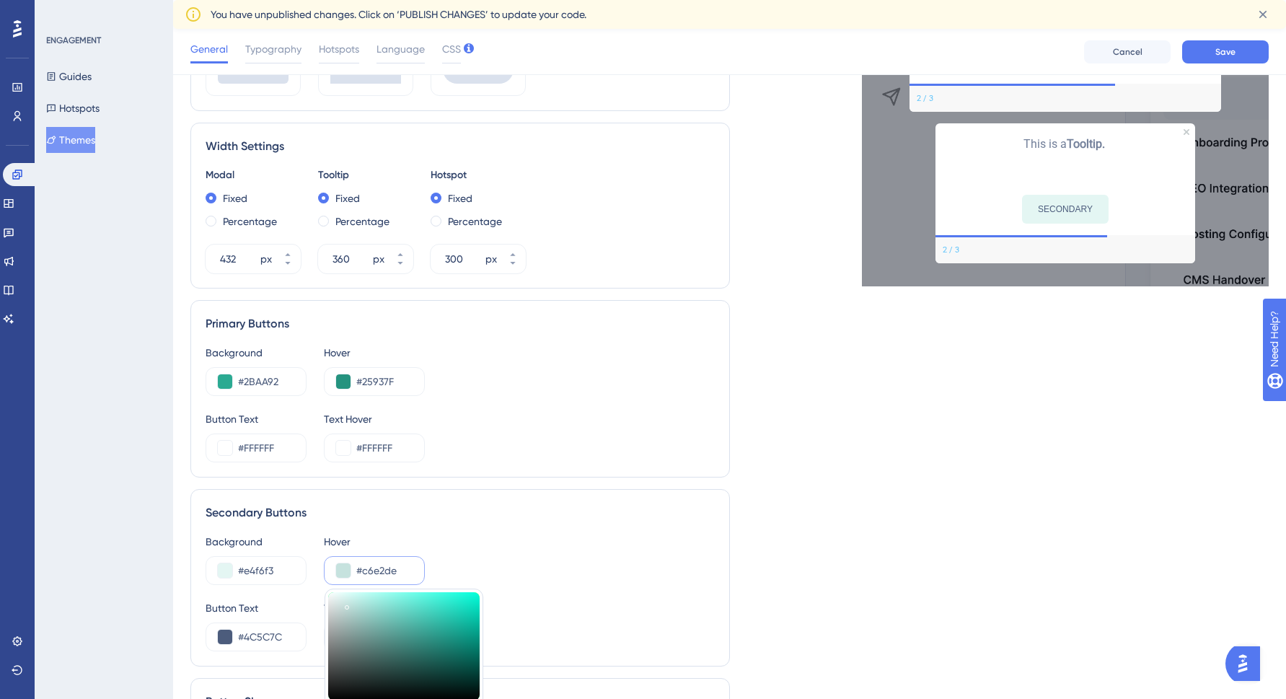
type input "#c7e4e0"
type input "#C7E4E0"
type input "#c7e6e1"
type input "#C7E6E1"
type input "#c5e4df"
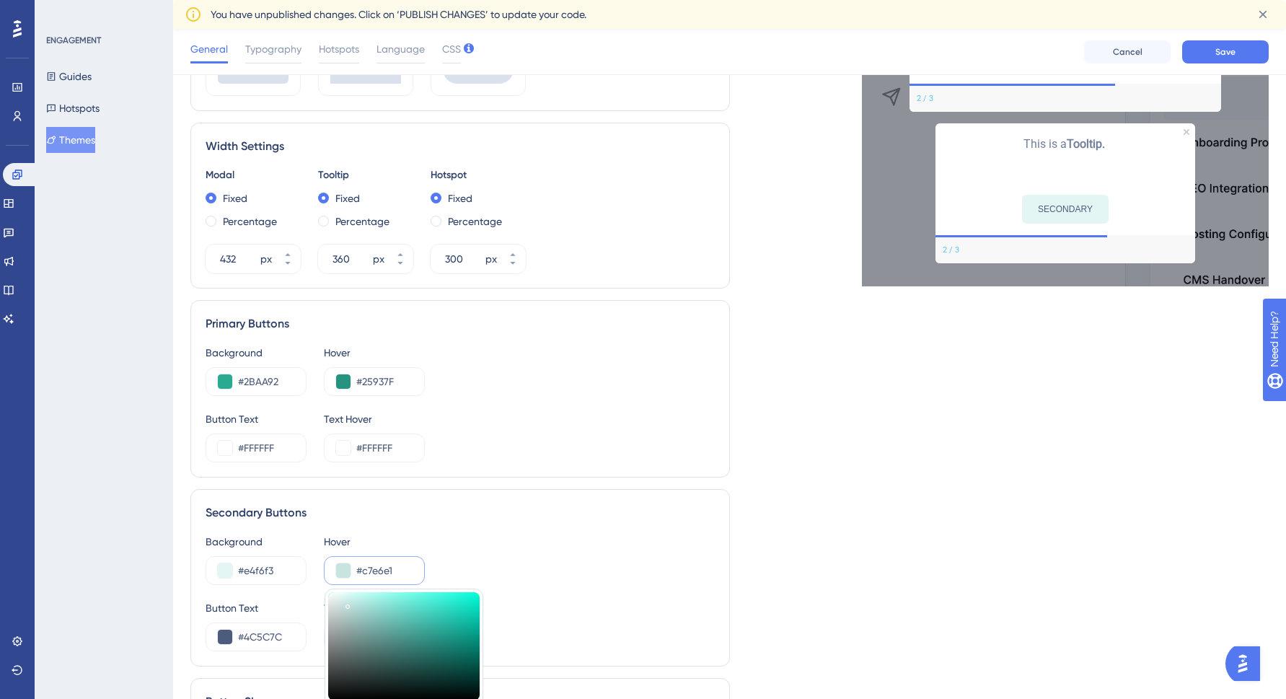
type input "#C5E4DF"
type input "#c5e6e0"
type input "#C5E6E0"
type input "#c4e6df"
type input "#C4E6DF"
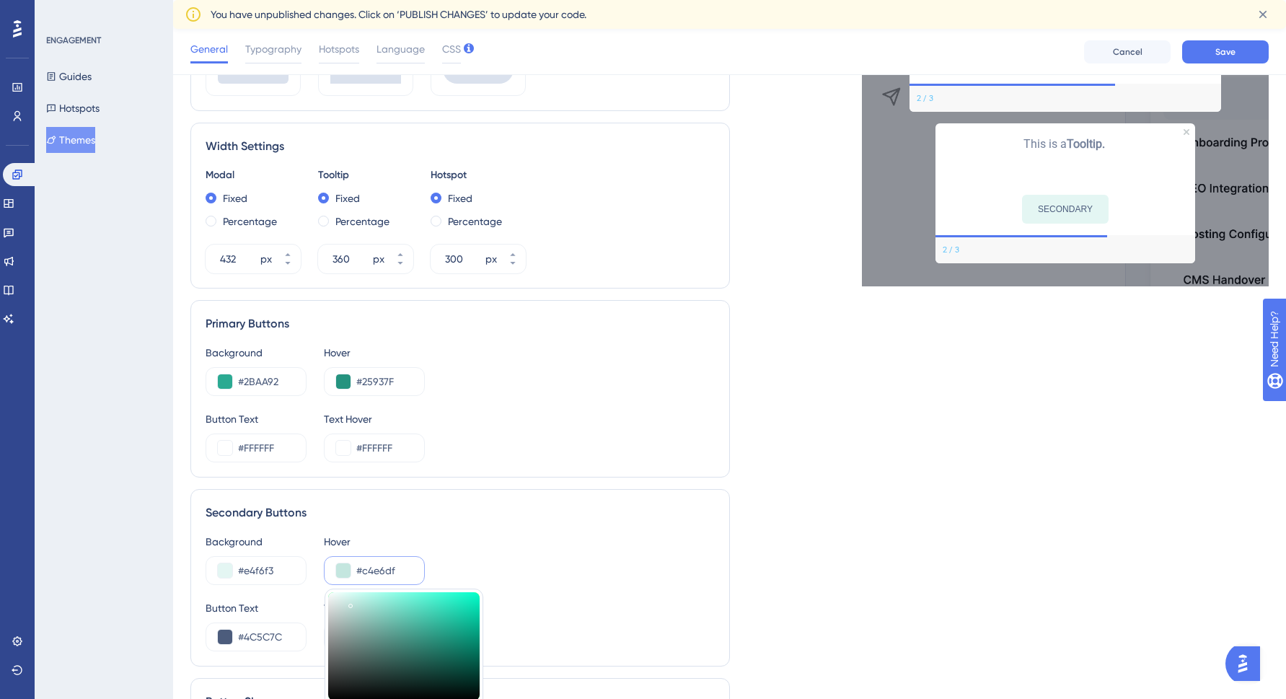
type input "#c5e6df"
type input "#C5E6DF"
click at [349, 603] on div at bounding box center [404, 646] width 152 height 108
type input "#c5e0db"
type input "#C5E0DB"
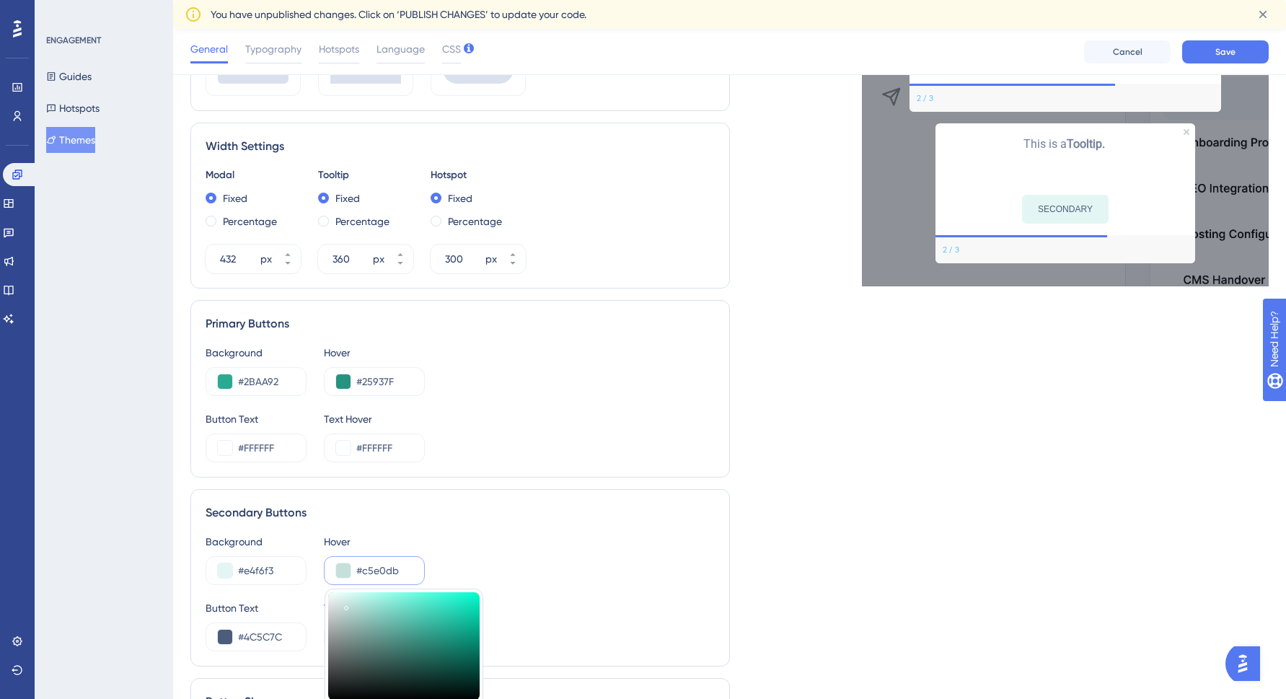
type input "#c6e2dd"
type input "#C6E2DD"
type input "#c8e4df"
type input "#C8E4DF"
type input "#c9e6e0"
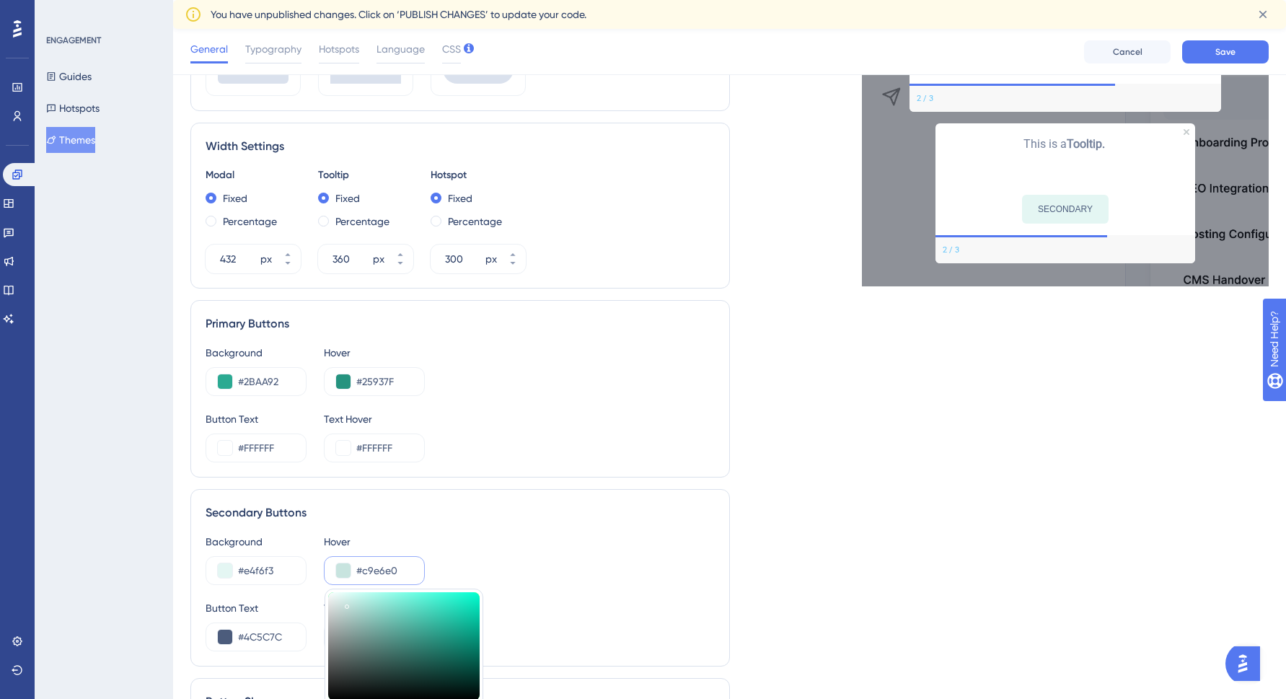
type input "#C9E6E0"
type input "#cbe7e1"
type input "#CBE7E1"
type input "#cce9e3"
type input "#CCE9E3"
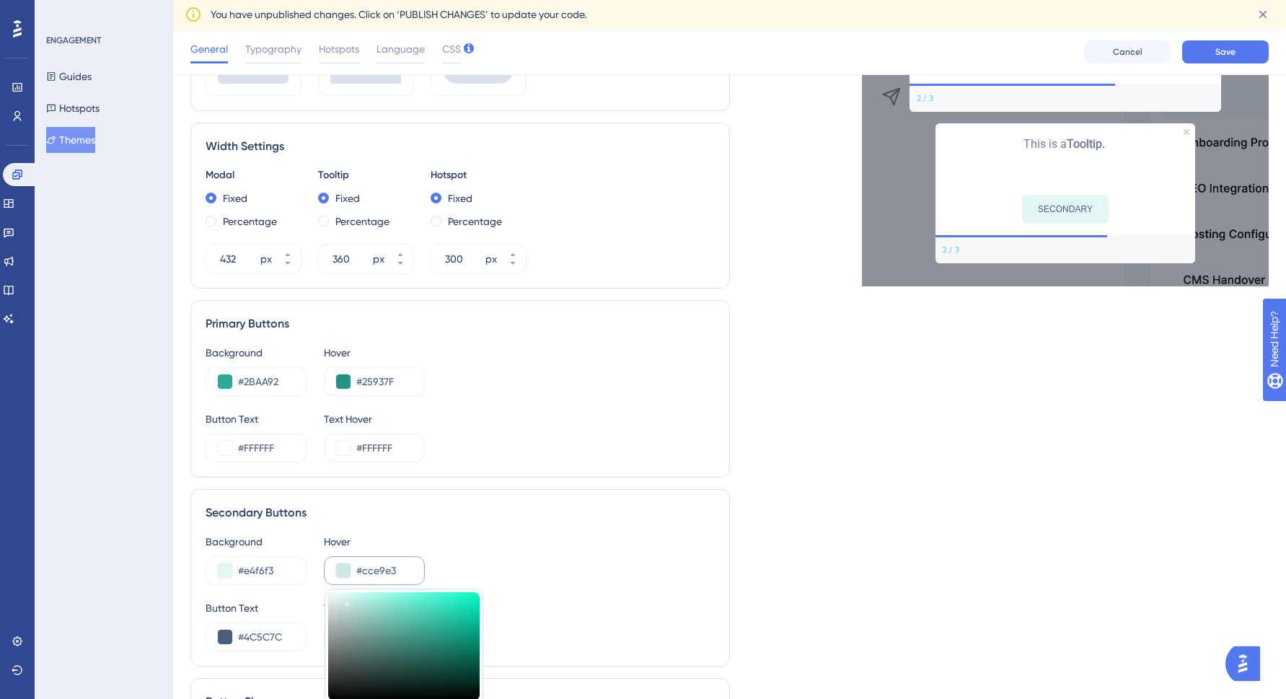
type input "#ceebe5"
type input "#CEEBE5"
click at [347, 601] on div at bounding box center [348, 603] width 2 height 5
type input "#d1ebe5"
type input "#D1EBE5"
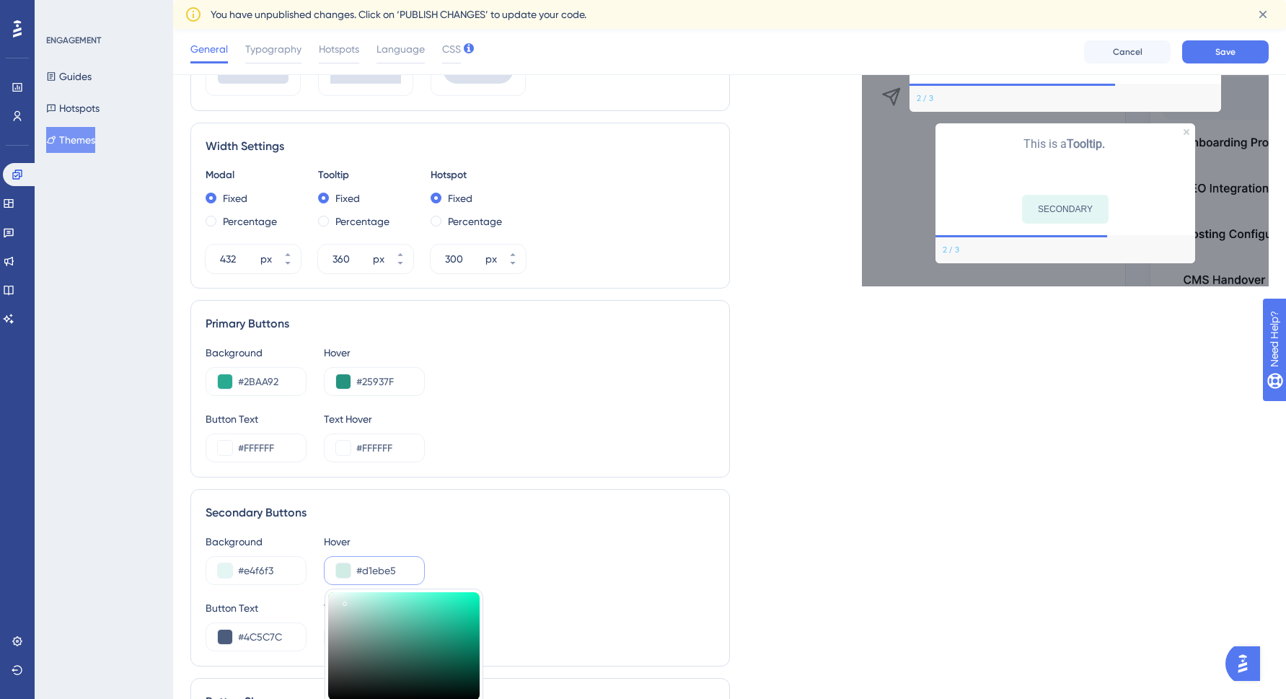
type input "#d2ece6"
type input "#D2ECE6"
type input "#d7f0ea"
type input "#D7F0EA"
type input "#d8f1eb"
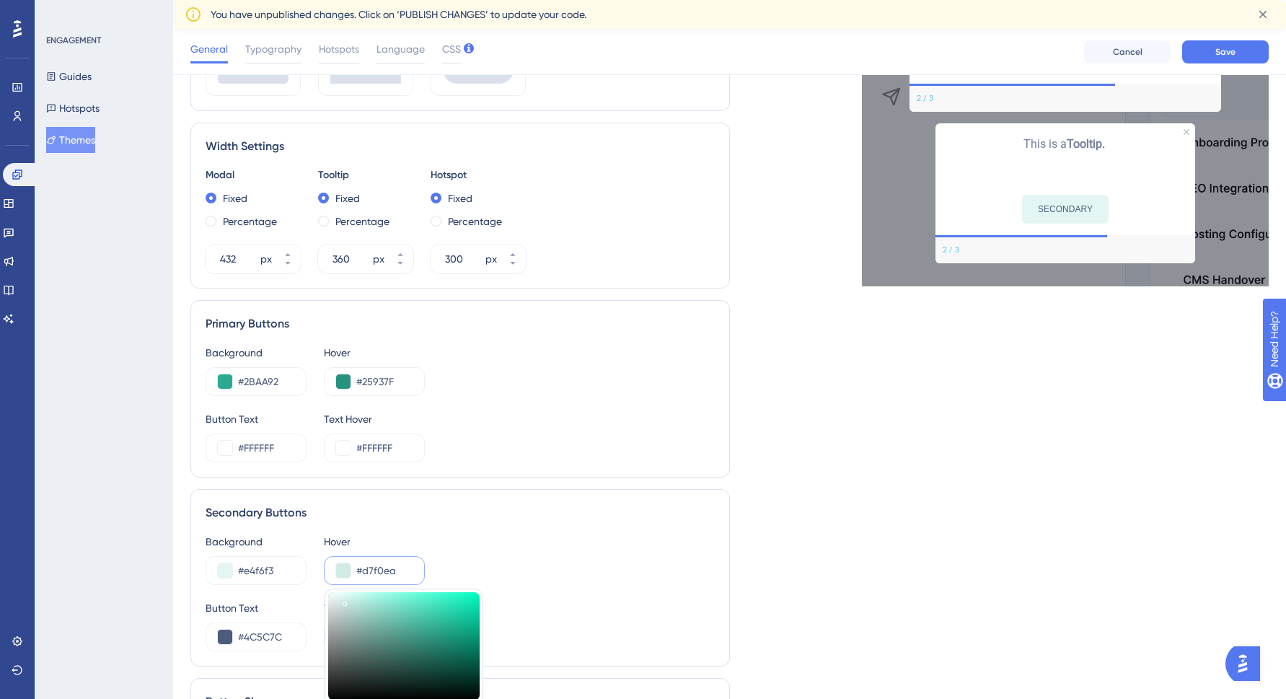
type input "#D8F1EB"
type input "#d9f1ec"
type input "#D9F1EC"
type input "#def1ed"
type input "#DEF1ED"
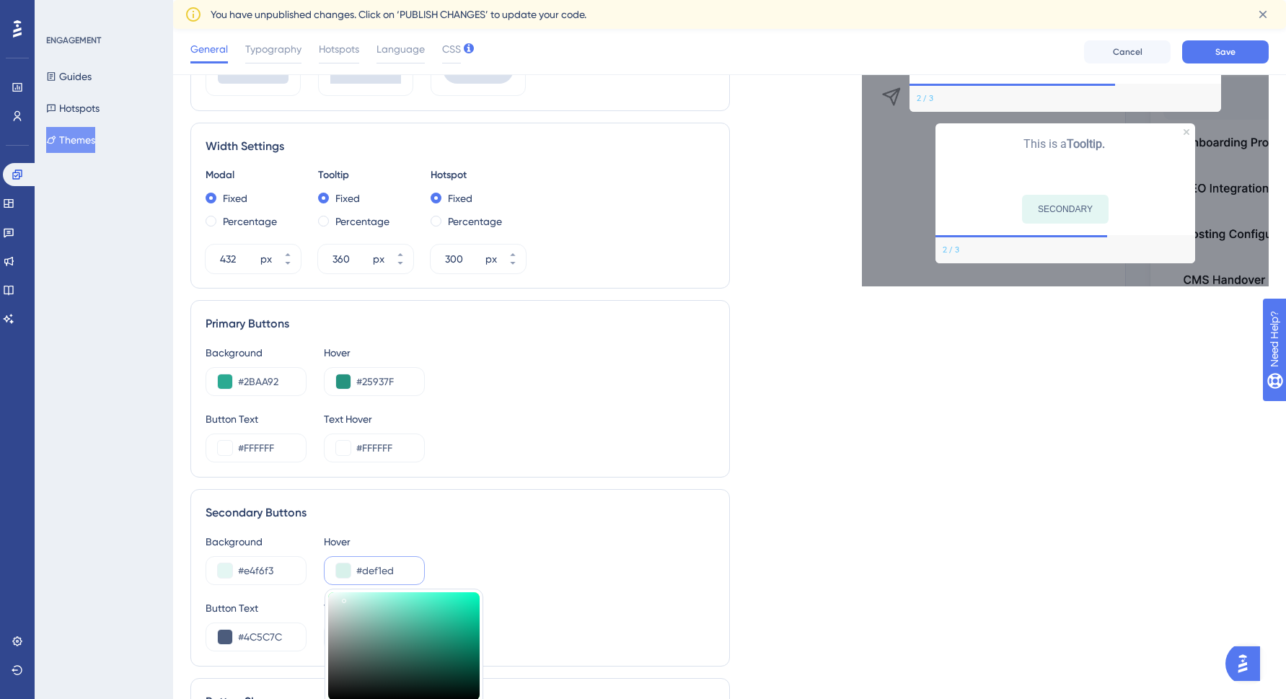
type input "#dff1ee"
type input "#DFF1EE"
type input "#def1ee"
type input "#DEF1EE"
type input "#dcf1ee"
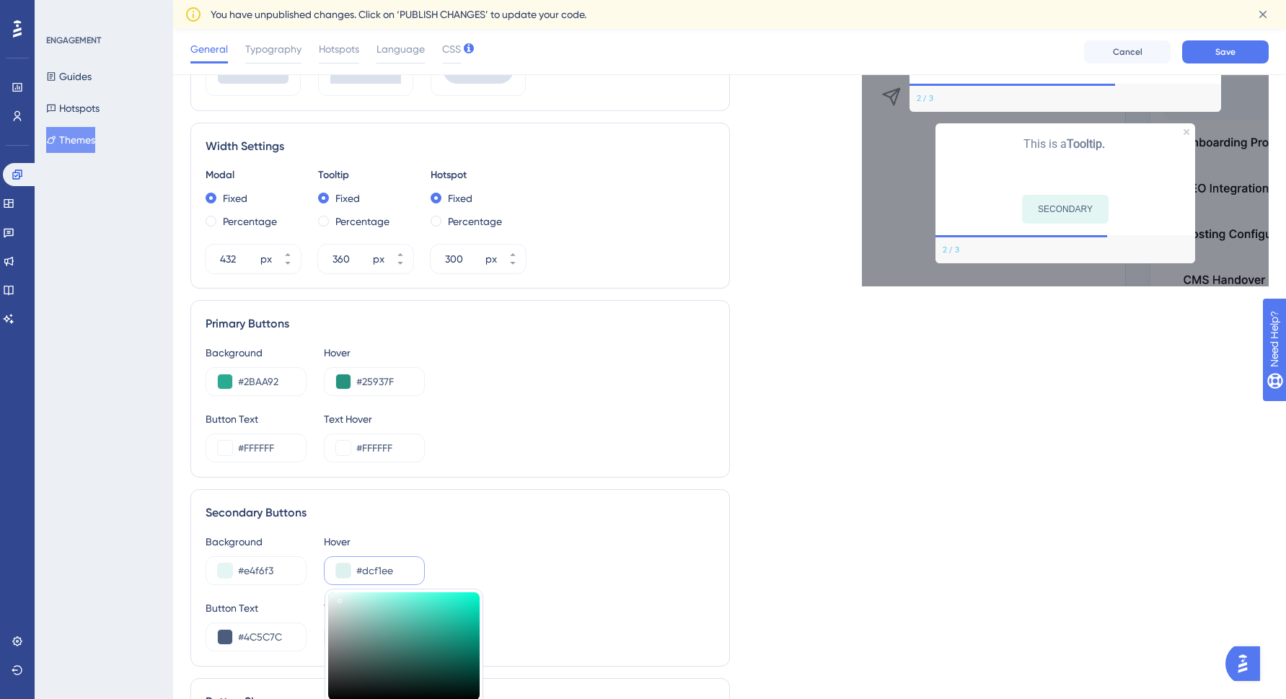
type input "#DCF1EE"
type input "#daf1ee"
type input "#DAF1EE"
type input "#d8f3f0"
type input "#D8F3F0"
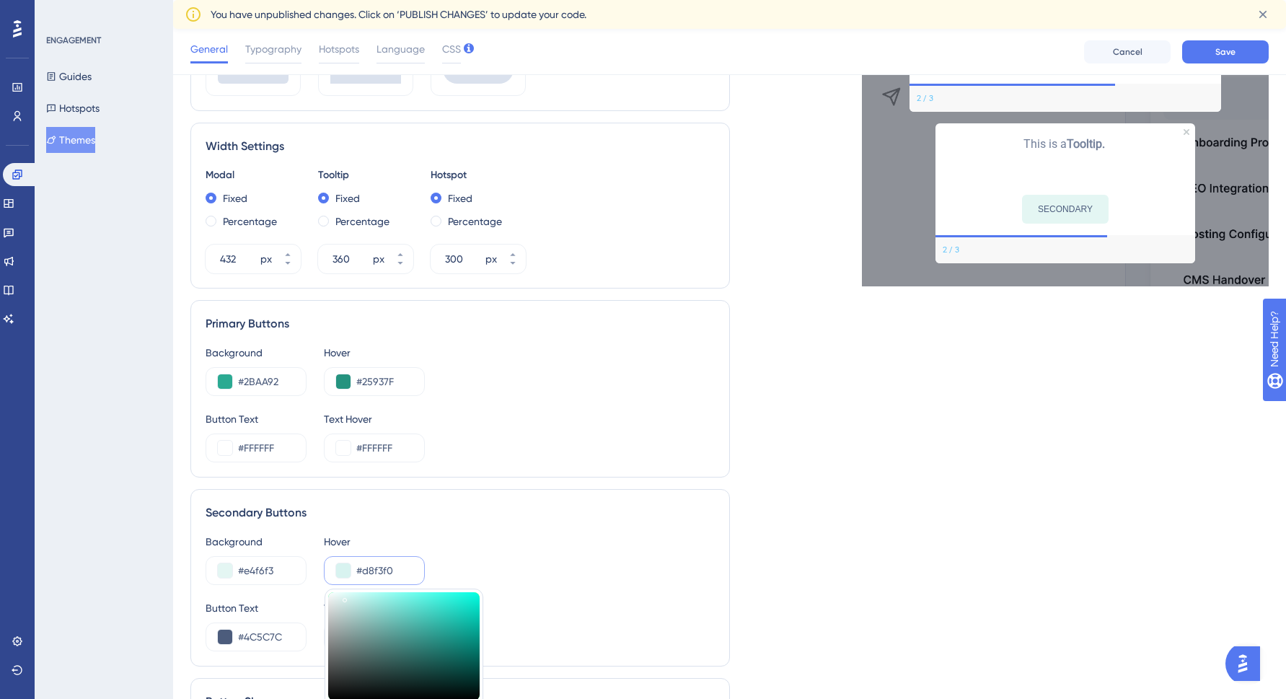
click at [345, 597] on div at bounding box center [404, 646] width 152 height 108
type input "#d7f0ed"
type input "#D7F0ED"
type input "#d4f0ec"
type input "#D4F0EC"
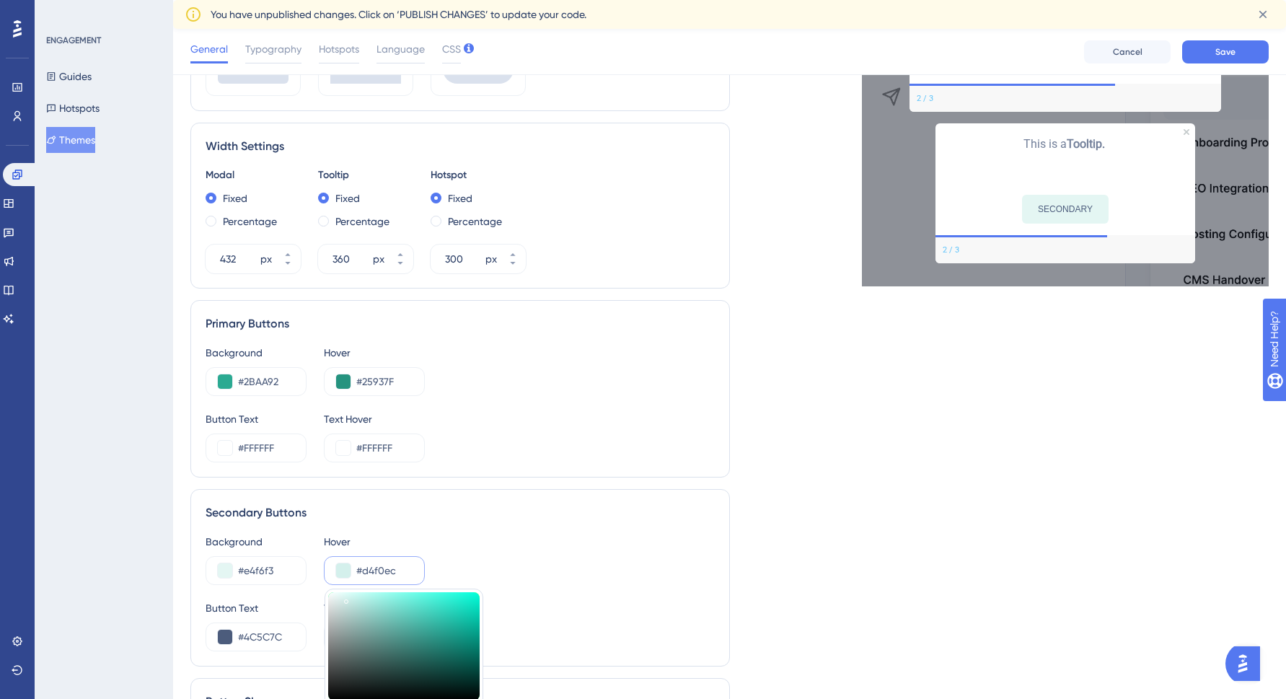
type input "#d3f0ec"
type input "#D3F0EC"
click at [346, 600] on div at bounding box center [346, 602] width 4 height 4
click at [668, 418] on div "Button Text #FFFFFF Text Hover #FFFFFF" at bounding box center [460, 437] width 509 height 52
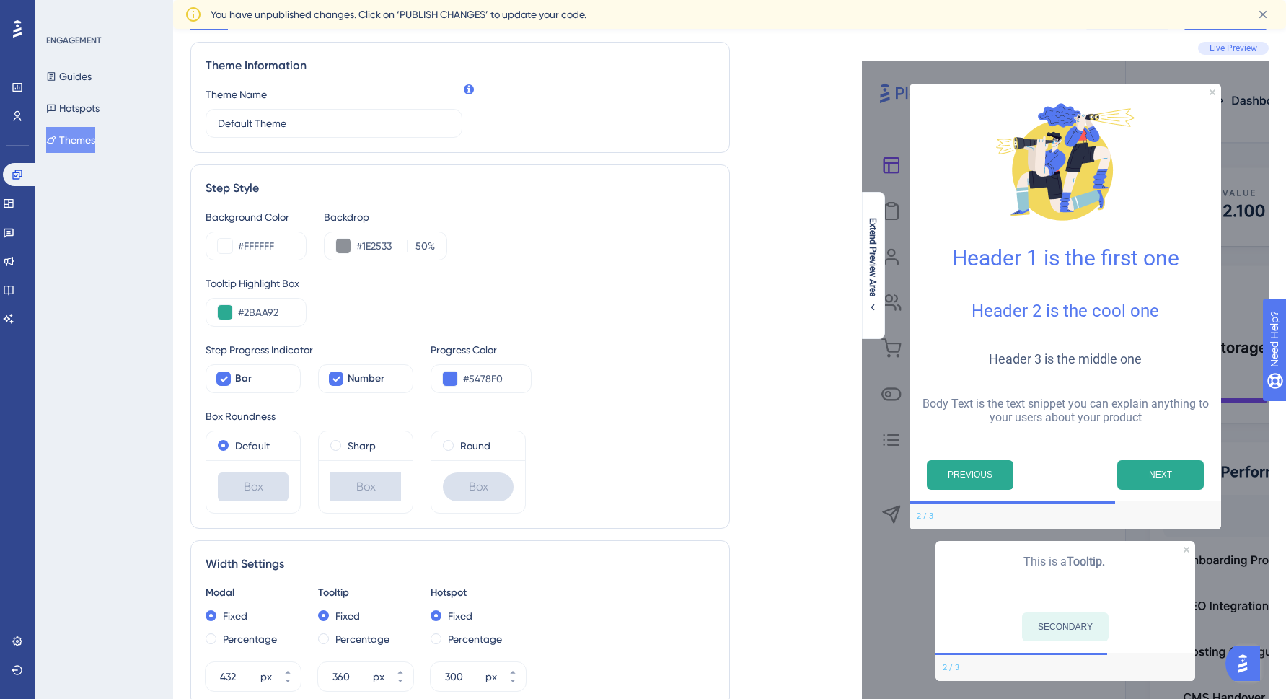
scroll to position [0, 0]
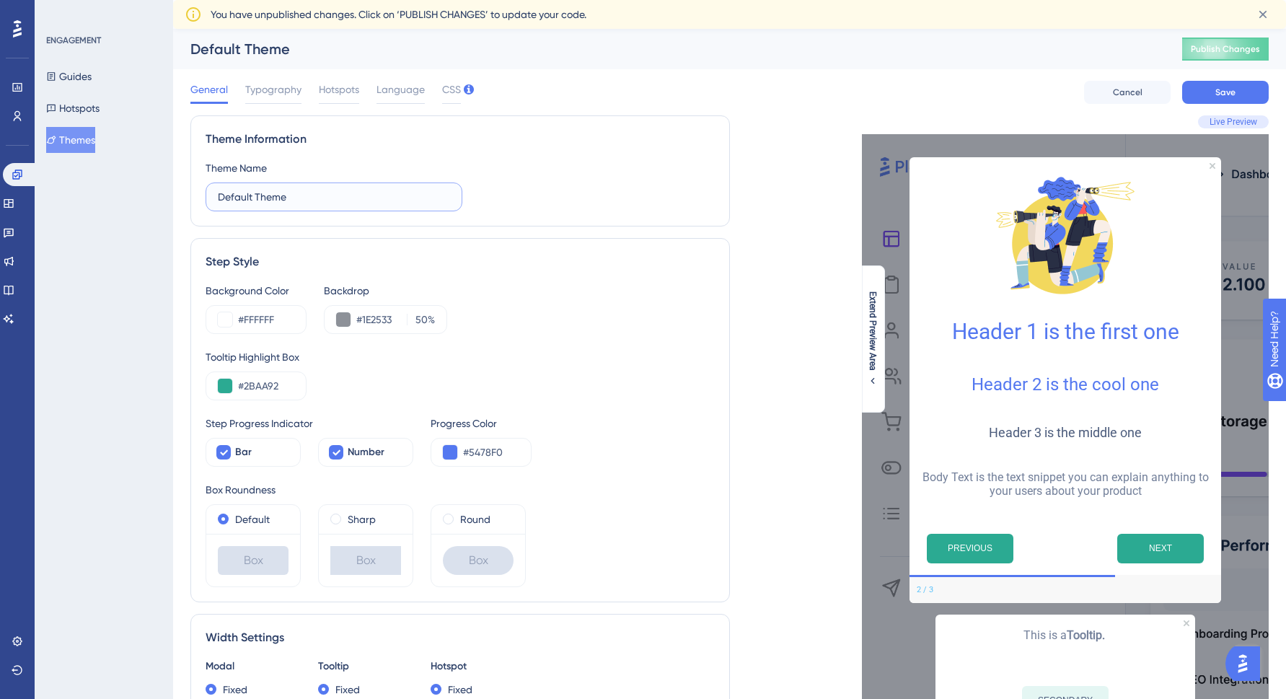
click at [306, 193] on input "Default Theme" at bounding box center [334, 197] width 232 height 16
type input "Theme - Qooper Colors"
click at [347, 318] on button at bounding box center [343, 319] width 14 height 14
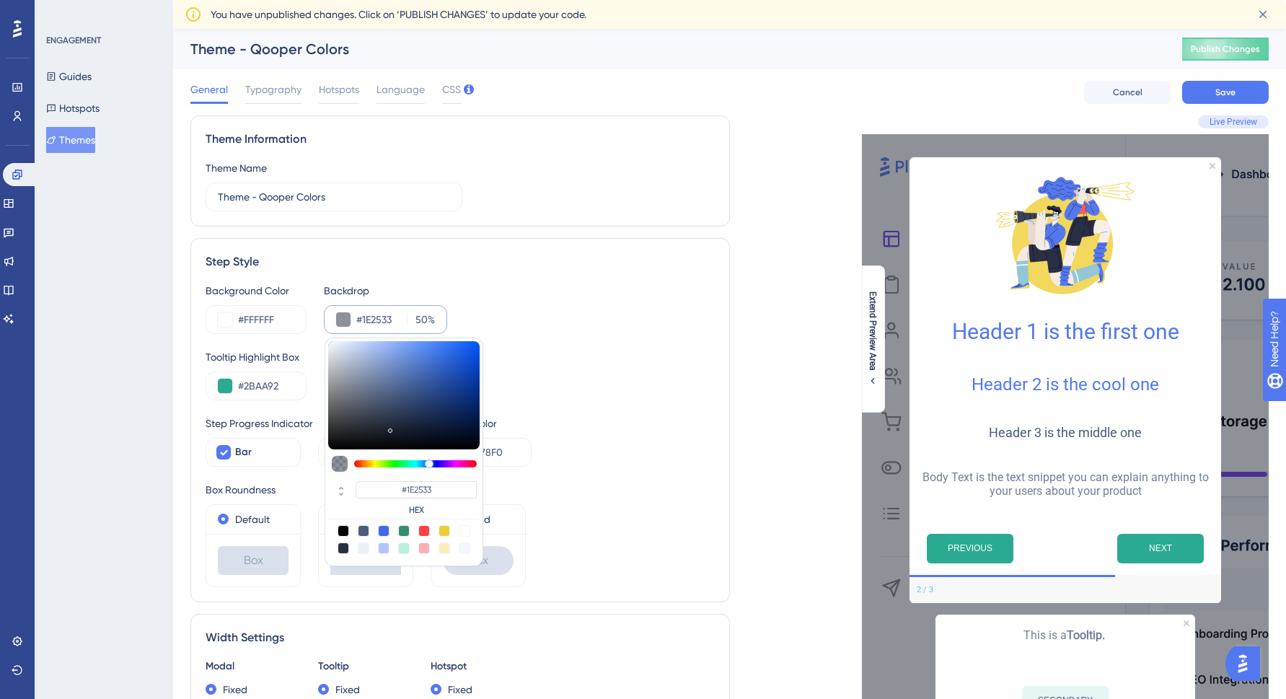
type input "#191f2a"
type input "#191F2A"
type input "#1b222e"
type input "#1B222E"
type input "#191f29"
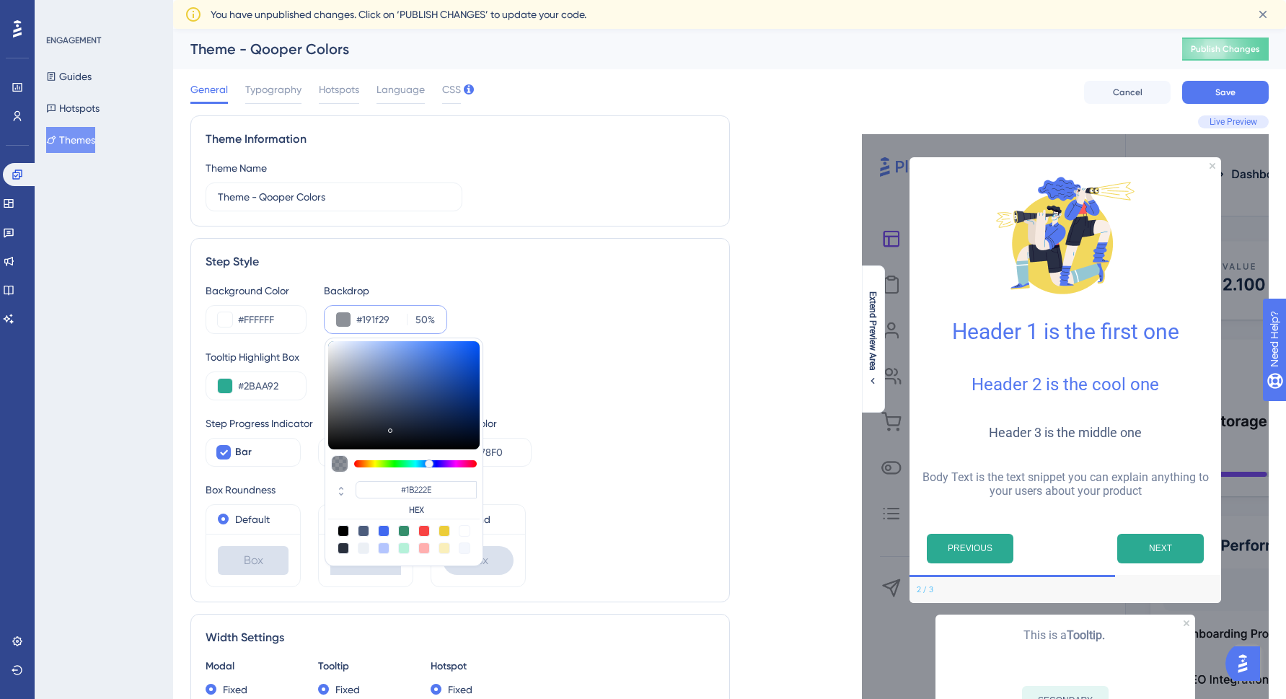
type input "#191F29"
type input "#161b24"
type input "#161B24"
type input "#161a22"
type input "#161A22"
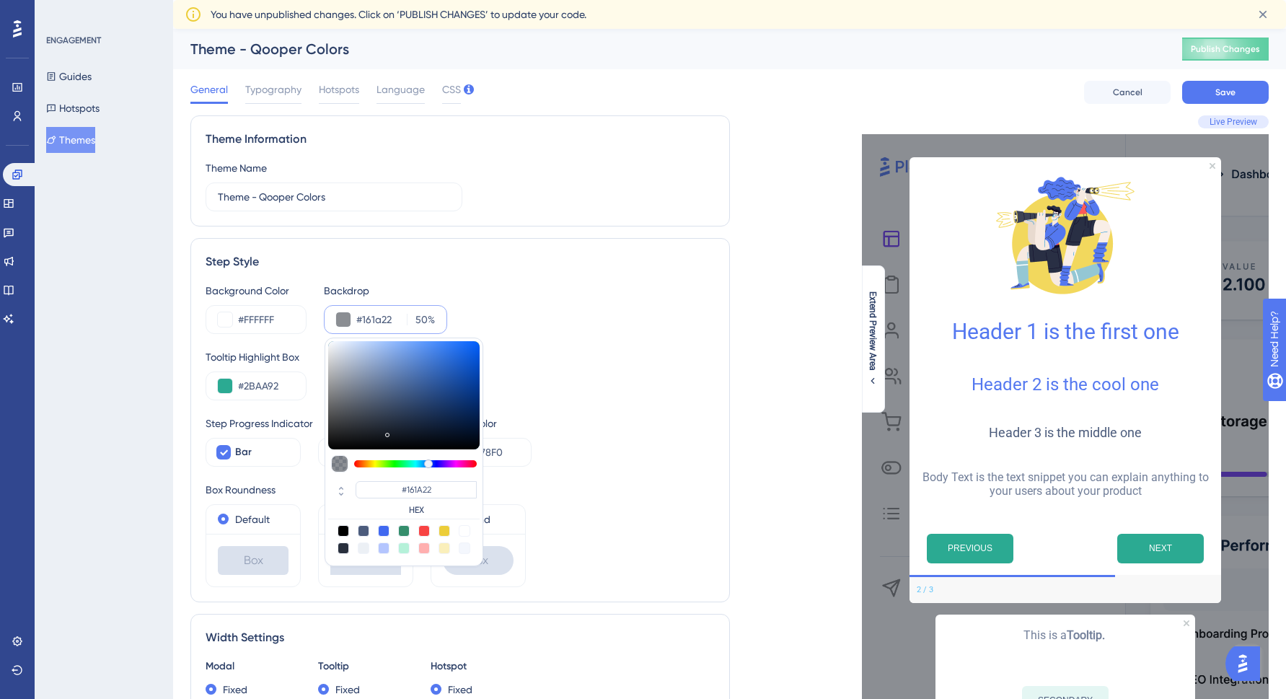
type input "#151920"
type input "#14181f"
type input "#14181F"
type input "#13171d"
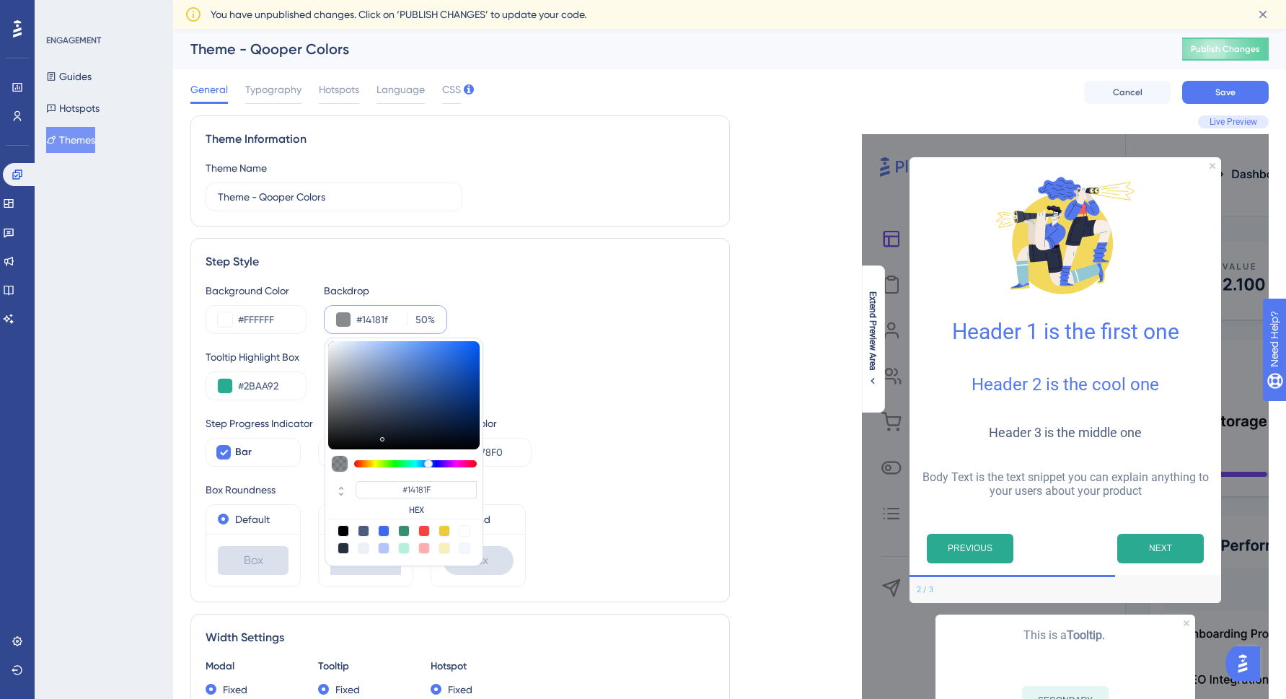
type input "#13171D"
type input "#13161b"
type input "#13161B"
type input "#111419"
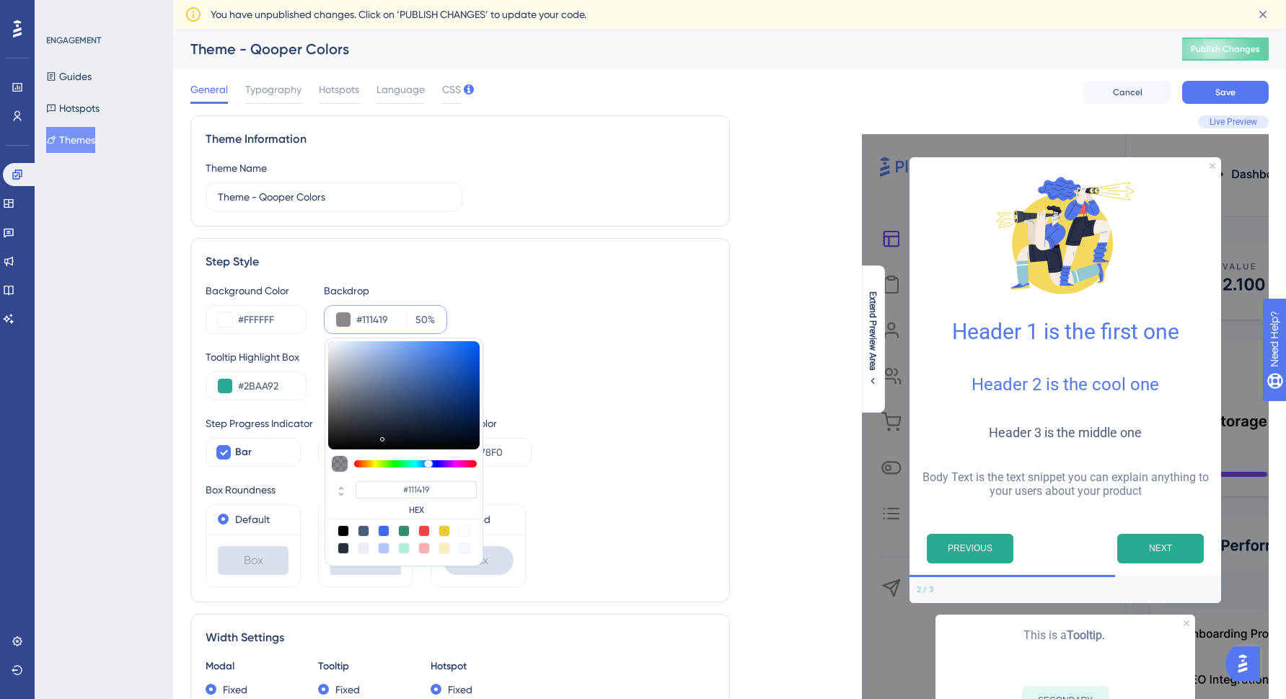
type input "#111318"
type input "#101216"
type input "#0e0f13"
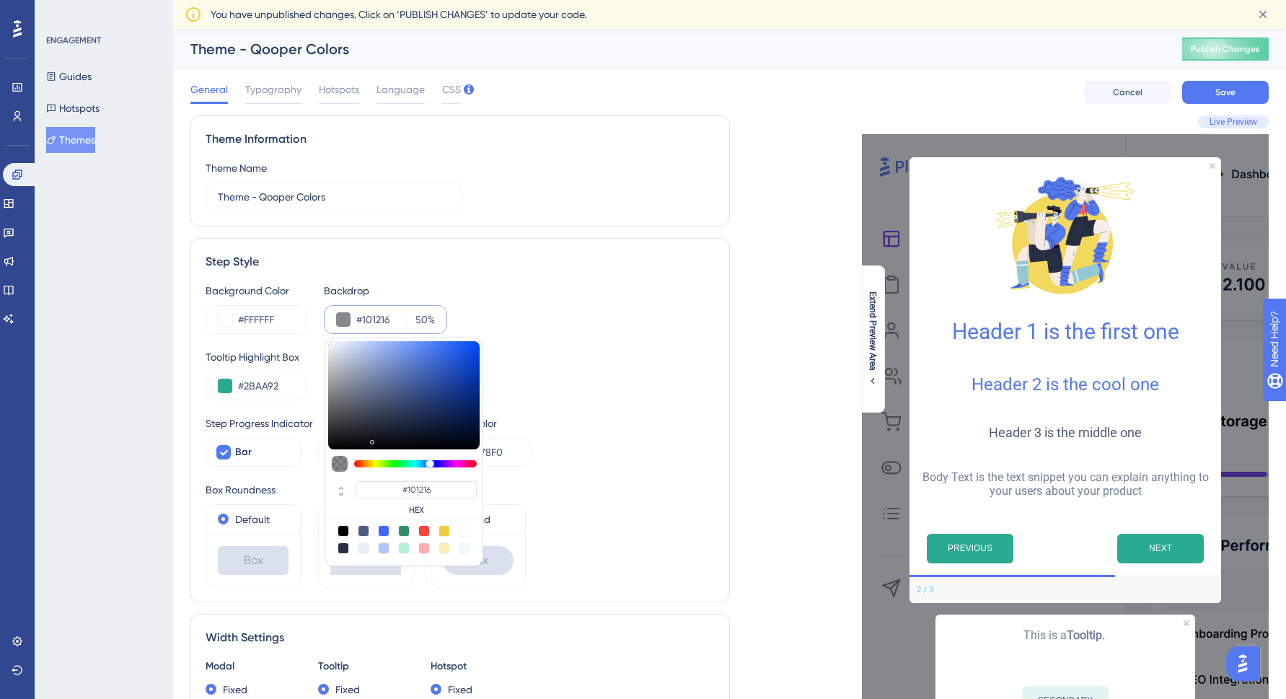
type input "#0E0F13"
type input "#0c0c0f"
type input "#0C0C0F"
type input "#09090c"
type input "#09090C"
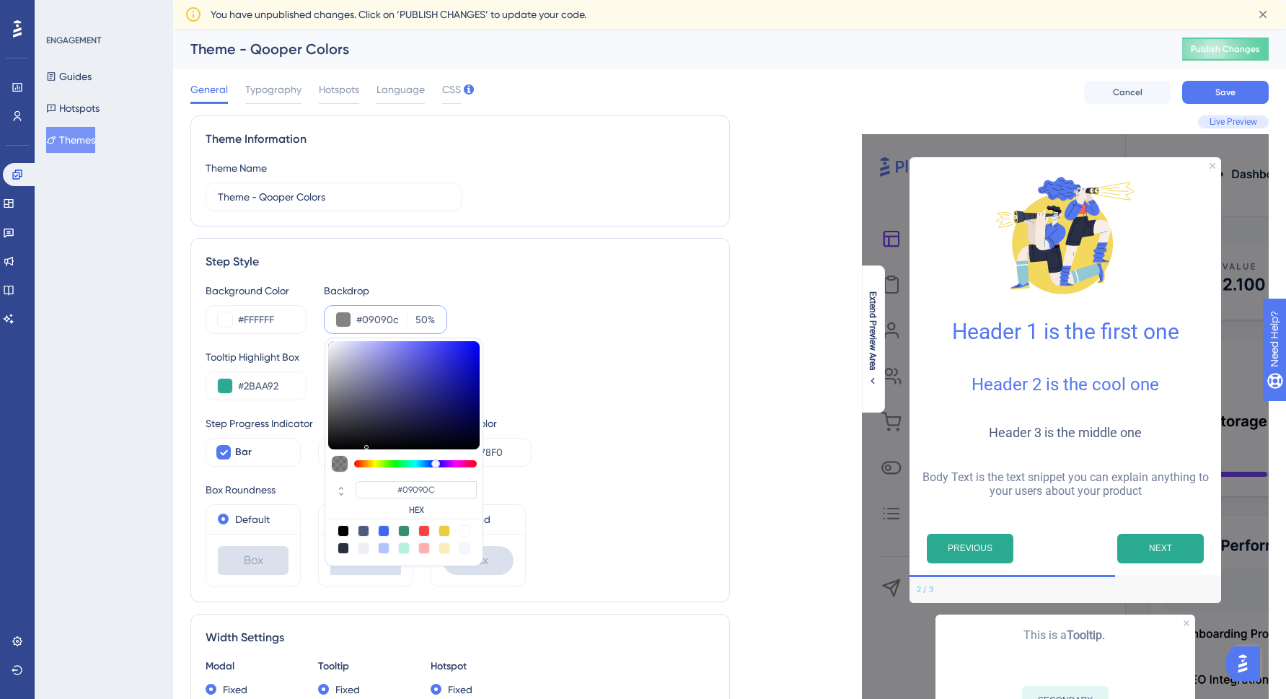
type input "#08080a"
type input "#08080A"
type input "#070708"
type input "#060607"
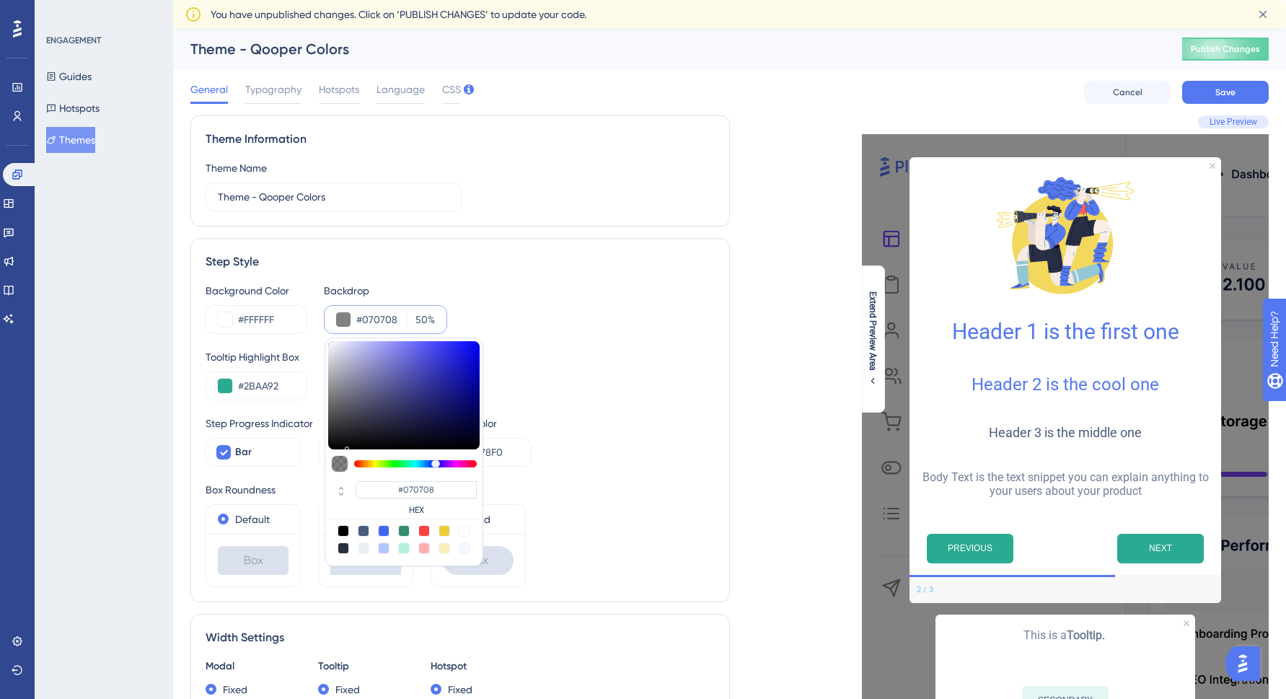
type input "#060607"
type input "#070708"
type input "#0a0a0c"
type input "#0A0A0C"
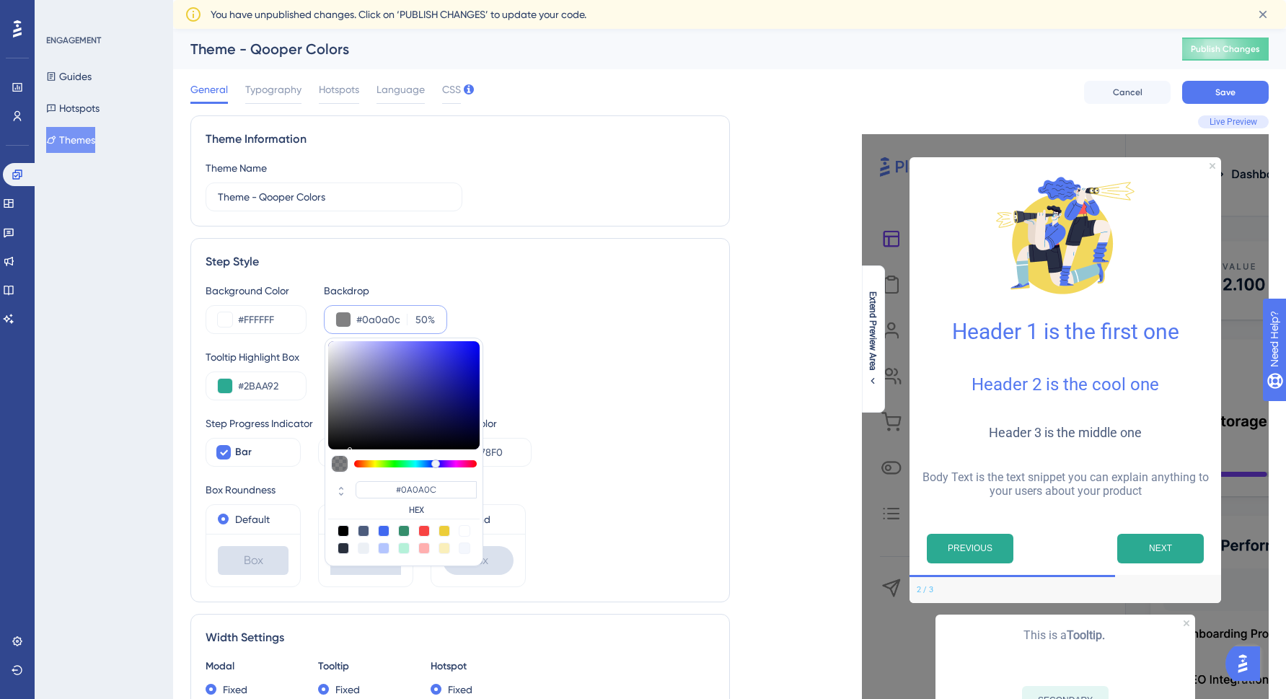
type input "#0d0d0f"
type input "#0D0D0F"
type input "#101013"
type input "#151518"
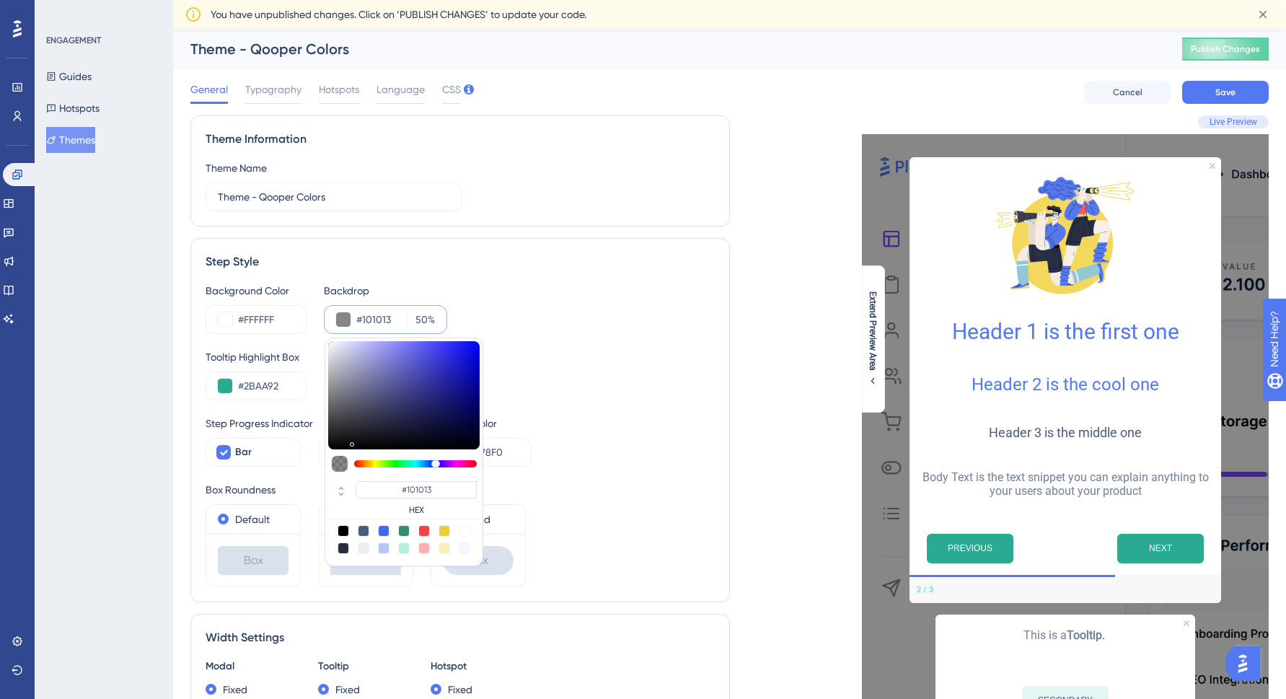
type input "#151518"
type input "#171719"
type input "#181819"
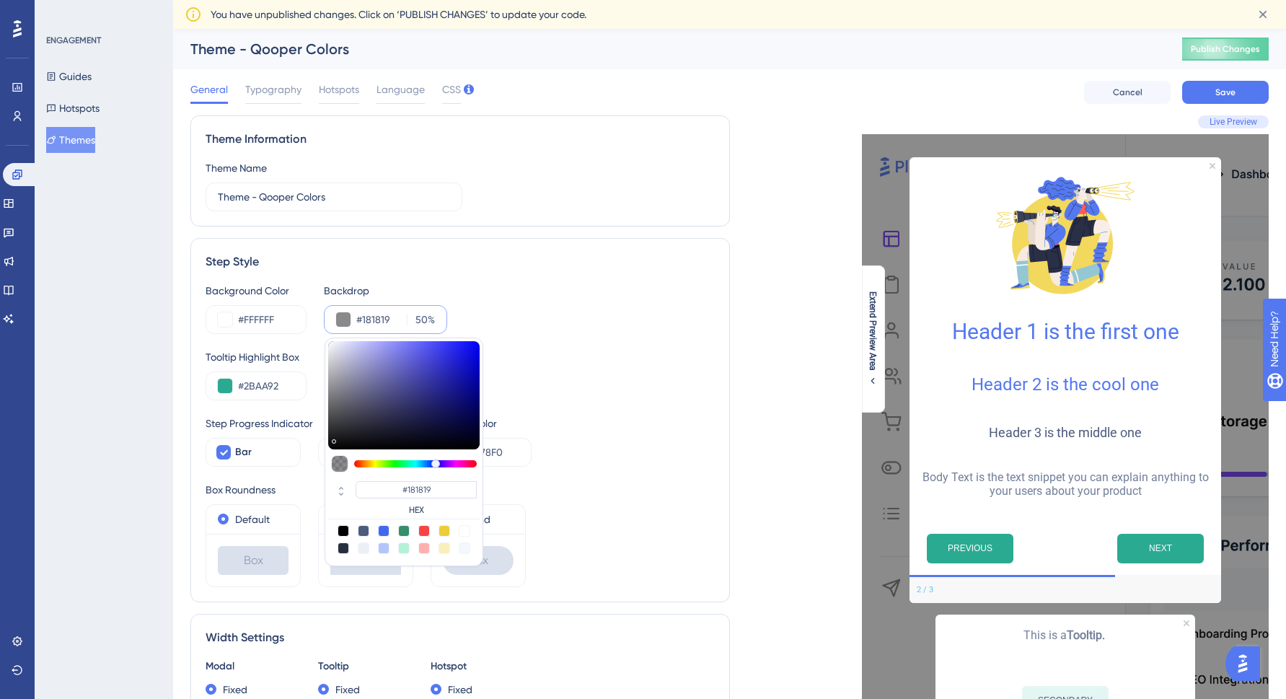
type input "#161618"
type input "#131314"
type input "#0a0a0a"
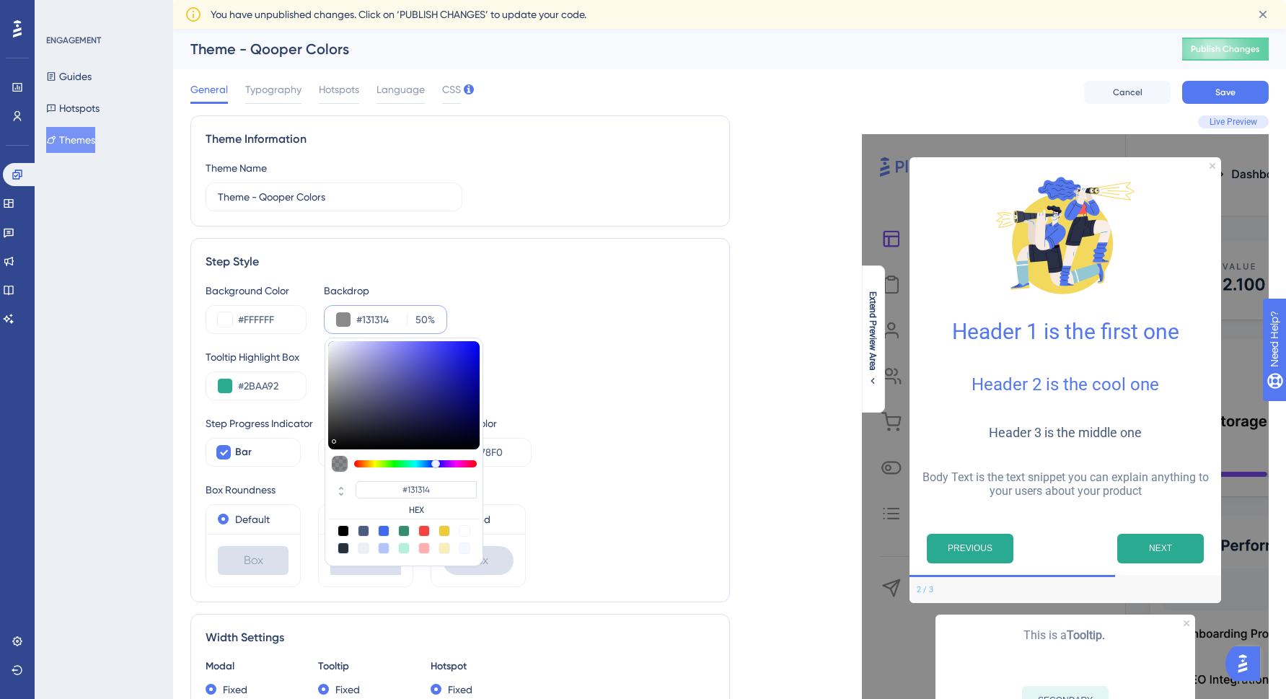
type input "#0A0A0A"
type input "#020202"
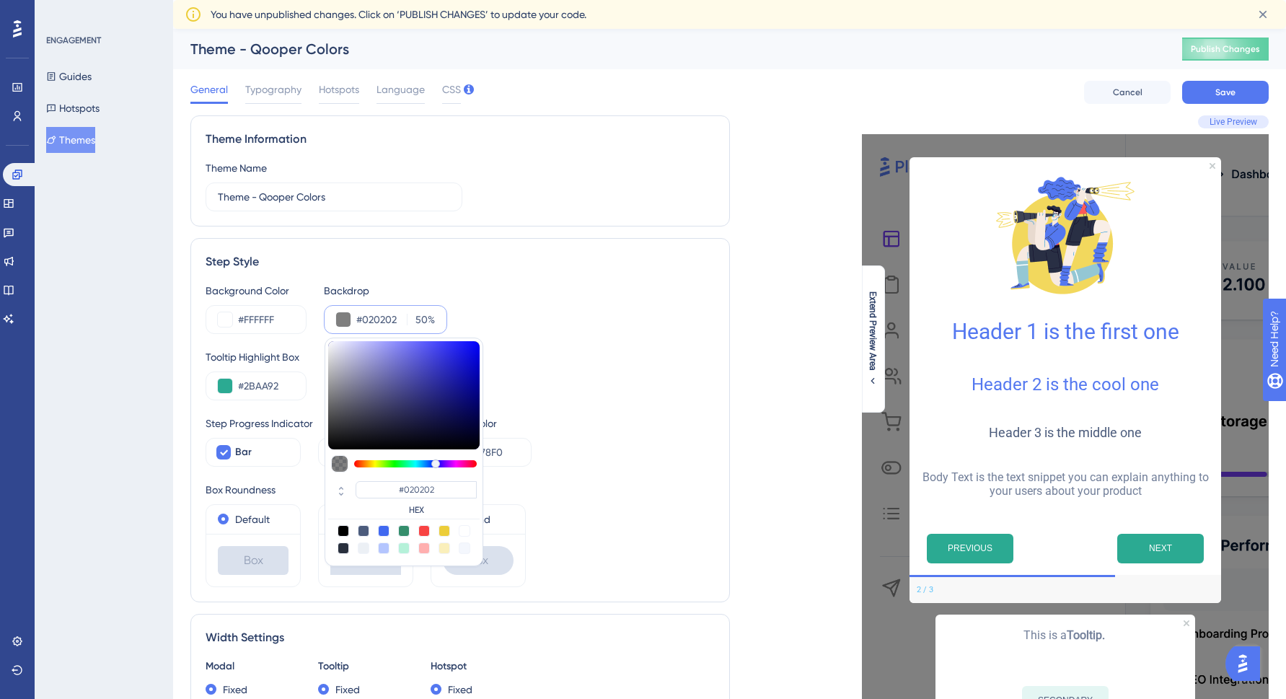
type input "#000000"
drag, startPoint x: 390, startPoint y: 431, endPoint x: 322, endPoint y: 457, distance: 73.3
click at [321, 457] on div "Background Color #FFFFFF Backdrop #000000 50 % #000000 HEX Tooltip Highlight Bo…" at bounding box center [460, 434] width 509 height 305
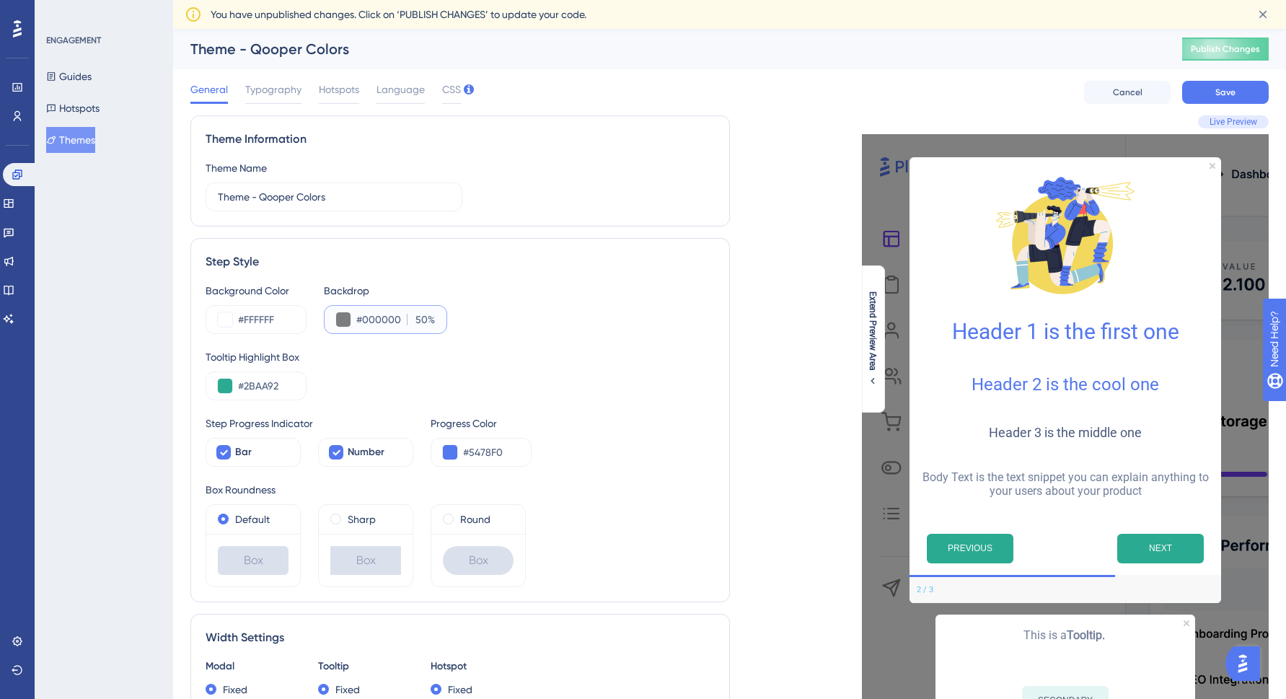
click at [424, 322] on input "50" at bounding box center [420, 319] width 16 height 17
drag, startPoint x: 426, startPoint y: 320, endPoint x: 403, endPoint y: 320, distance: 23.1
click at [403, 320] on div "#000000 50 %" at bounding box center [395, 319] width 79 height 17
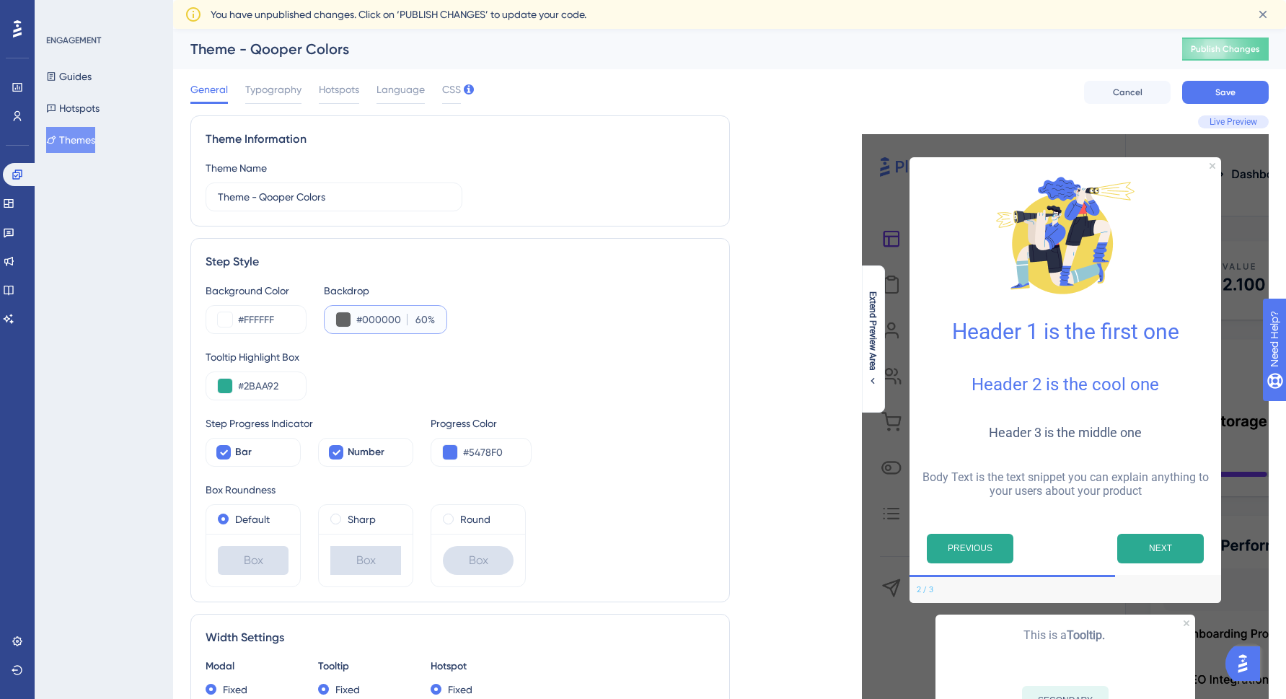
type input "60"
click at [594, 305] on div "Background Color #FFFFFF Backdrop #000000 60 %" at bounding box center [460, 308] width 509 height 52
click at [1223, 87] on span "Save" at bounding box center [1226, 93] width 20 height 12
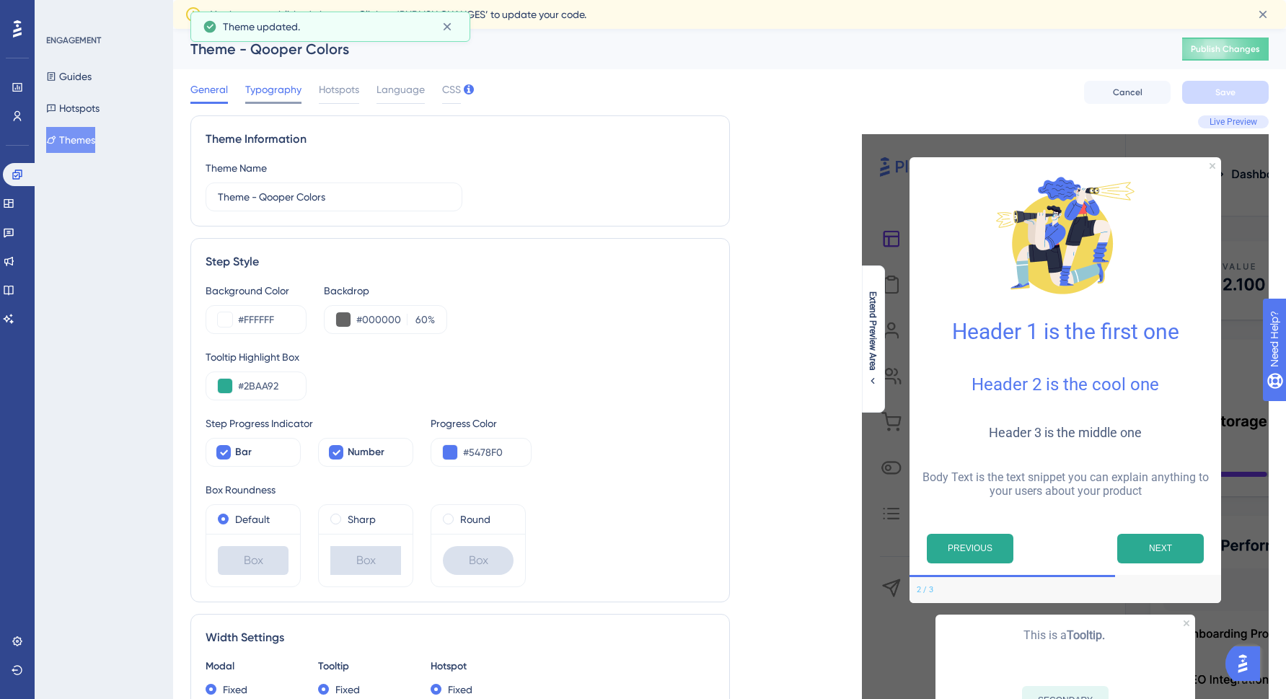
click at [273, 95] on span "Typography" at bounding box center [273, 89] width 56 height 17
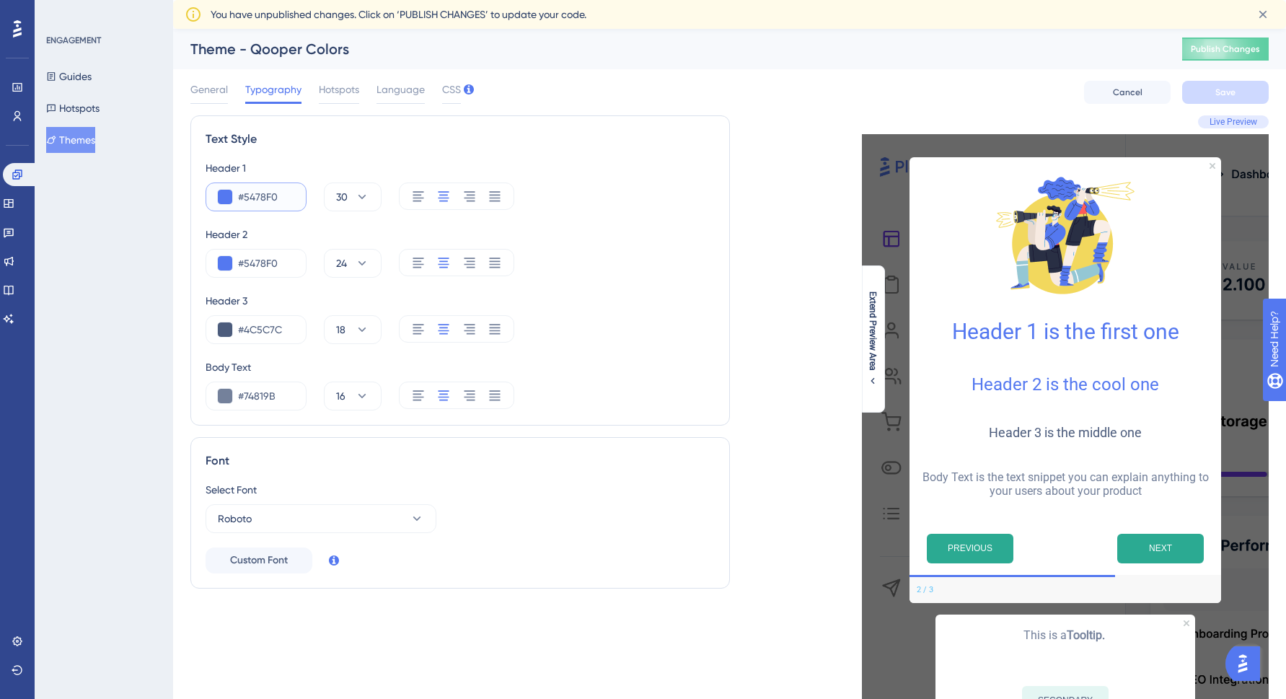
drag, startPoint x: 250, startPoint y: 196, endPoint x: 297, endPoint y: 198, distance: 47.7
click at [297, 198] on div "#5478F0" at bounding box center [256, 197] width 101 height 29
click at [256, 193] on input "#2BBA92" at bounding box center [266, 196] width 56 height 17
type input "#2BAA92"
click at [274, 260] on input "#5478F0" at bounding box center [266, 263] width 56 height 17
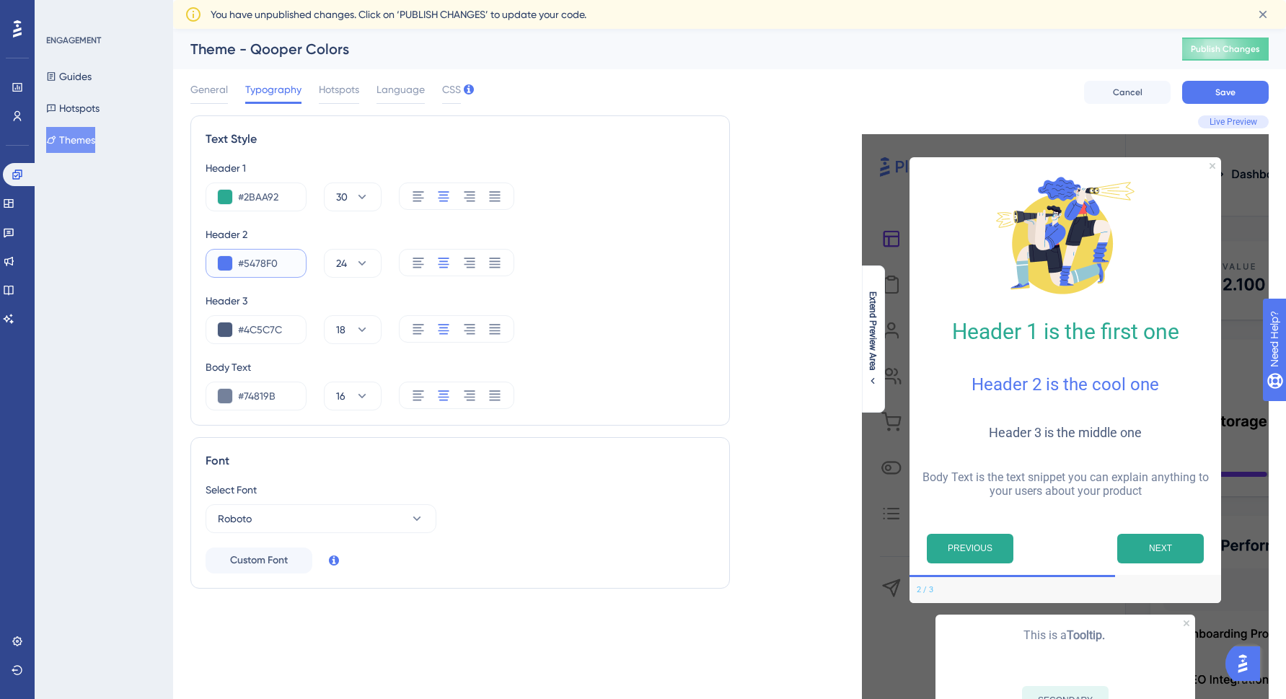
click at [274, 260] on input "#5478F0" at bounding box center [266, 263] width 56 height 17
paste input "2BAA92"
type input "#2BAA92"
click at [219, 328] on button at bounding box center [225, 330] width 14 height 14
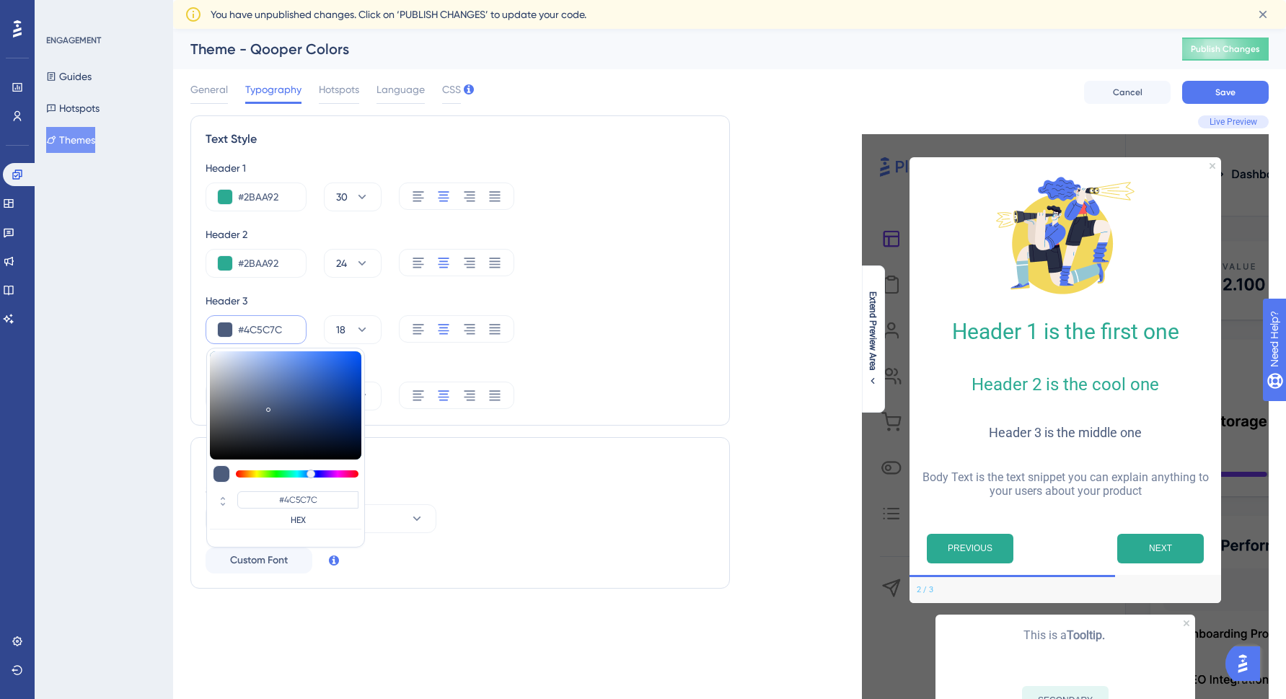
type input "#4a5977"
type input "#4A5977"
type input "#495875"
type input "#455470"
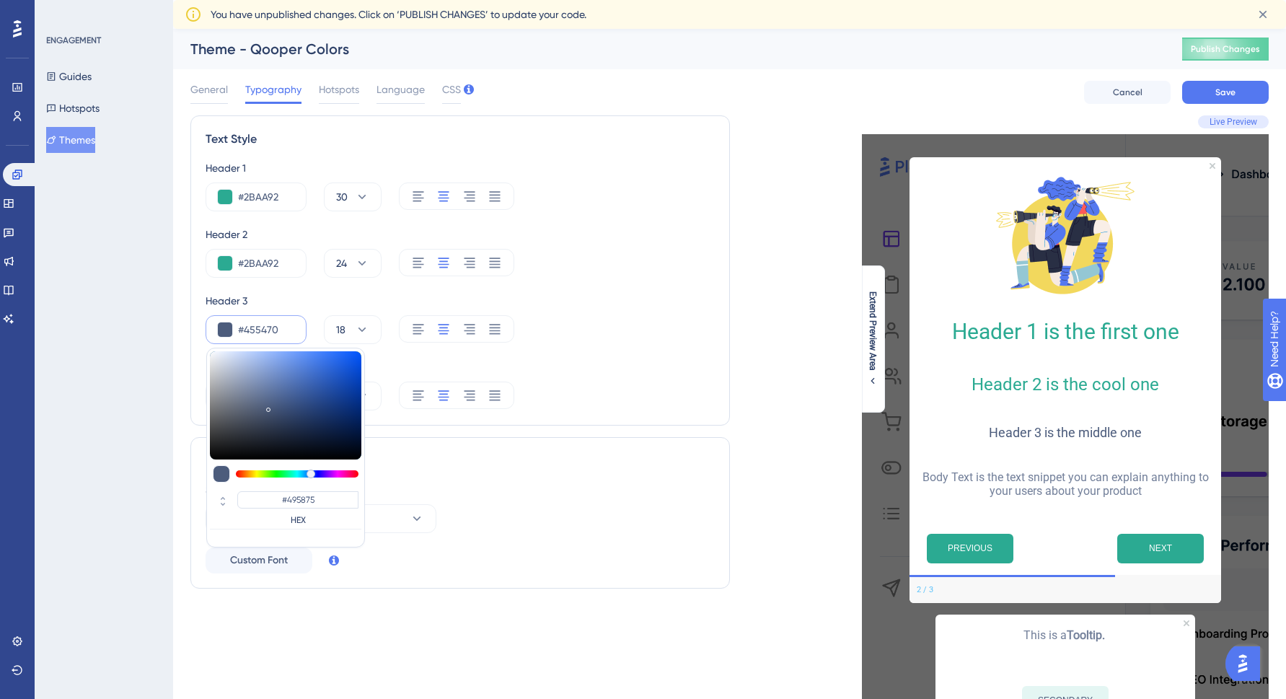
type input "#455470"
type input "#43526d"
type input "#43526D"
type input "#42516b"
type input "#42516B"
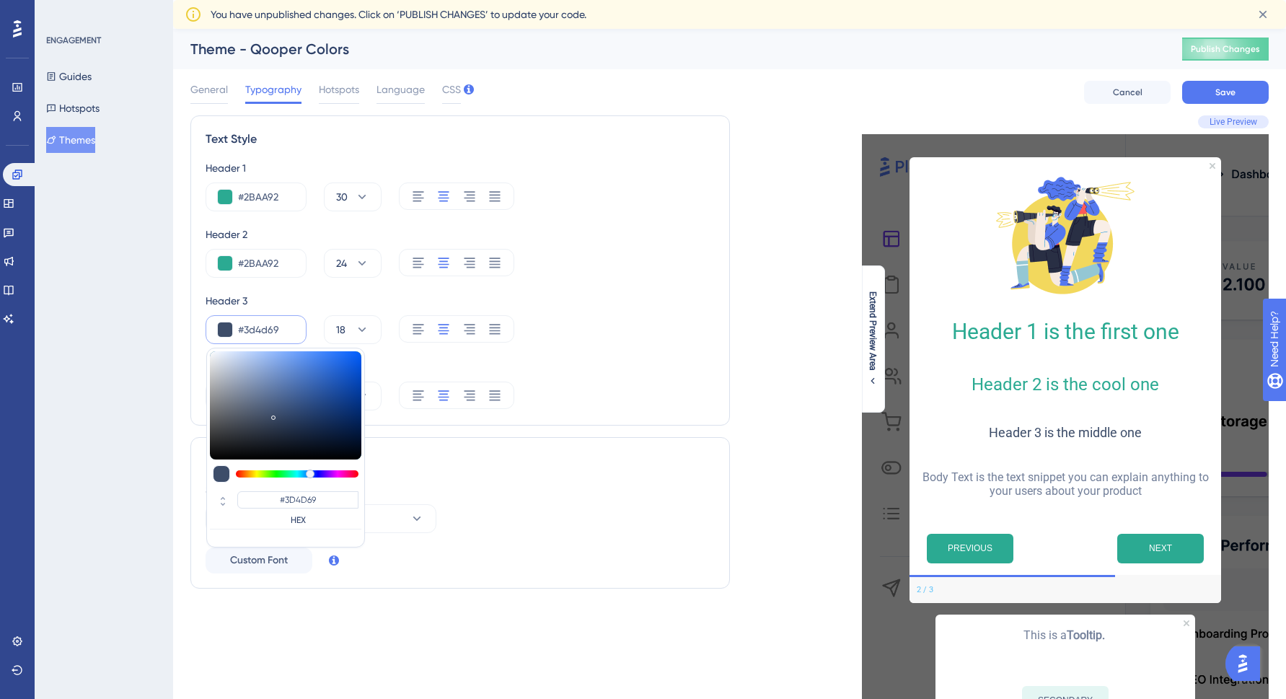
drag, startPoint x: 267, startPoint y: 409, endPoint x: 273, endPoint y: 415, distance: 8.7
click at [273, 415] on div at bounding box center [274, 417] width 2 height 5
click at [652, 352] on div "Header 1 #2BAA92 30 Header 2 #2BAA92 24 Header 3 #3d4d69 #3D4D69 HEX 18 Body Te…" at bounding box center [460, 284] width 509 height 251
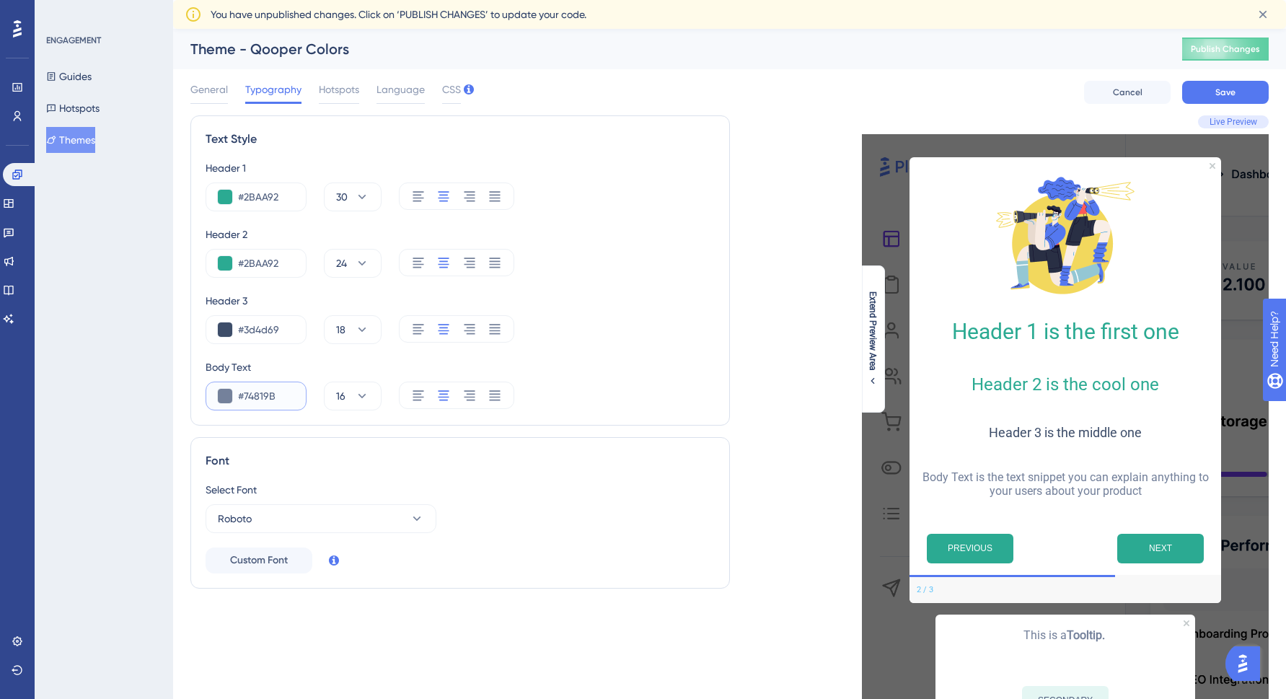
click at [228, 397] on button at bounding box center [225, 396] width 14 height 14
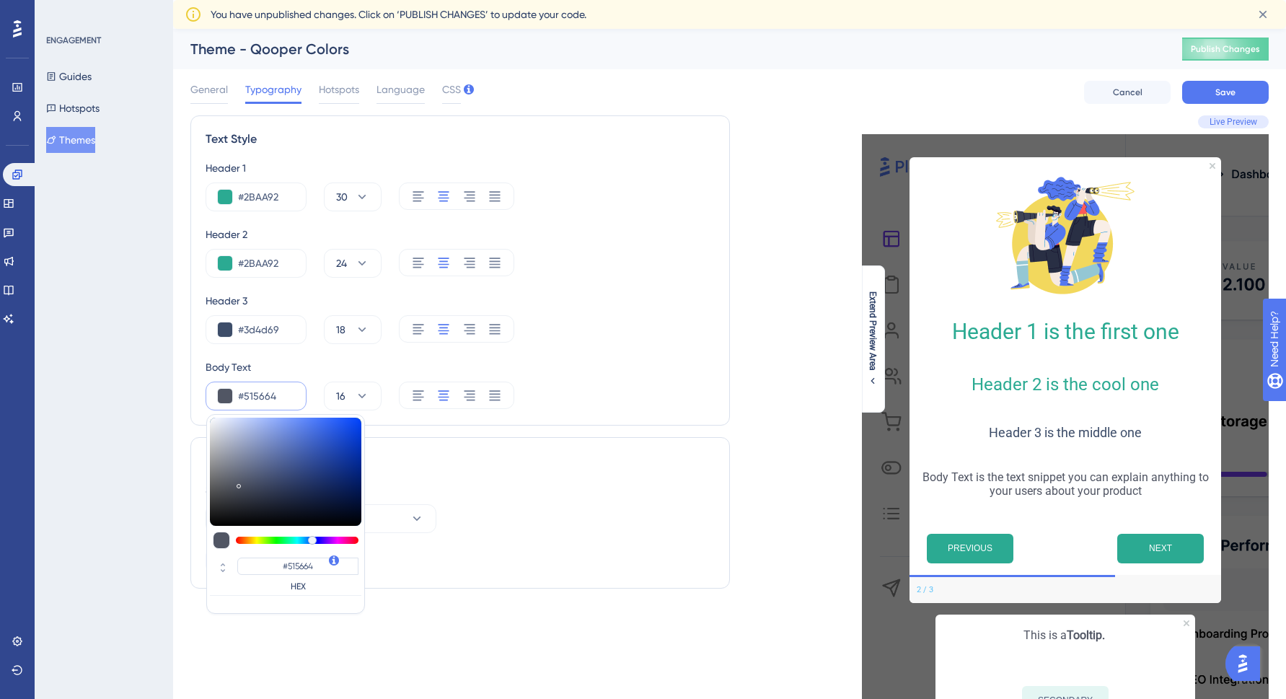
drag, startPoint x: 248, startPoint y: 464, endPoint x: 240, endPoint y: 483, distance: 21.3
click at [240, 483] on div at bounding box center [240, 485] width 2 height 5
click at [613, 358] on div "Header 1 #2BAA92 30 Header 2 #2BAA92 24 Header 3 #3d4d69 18 Body Text #515664 #…" at bounding box center [460, 284] width 509 height 251
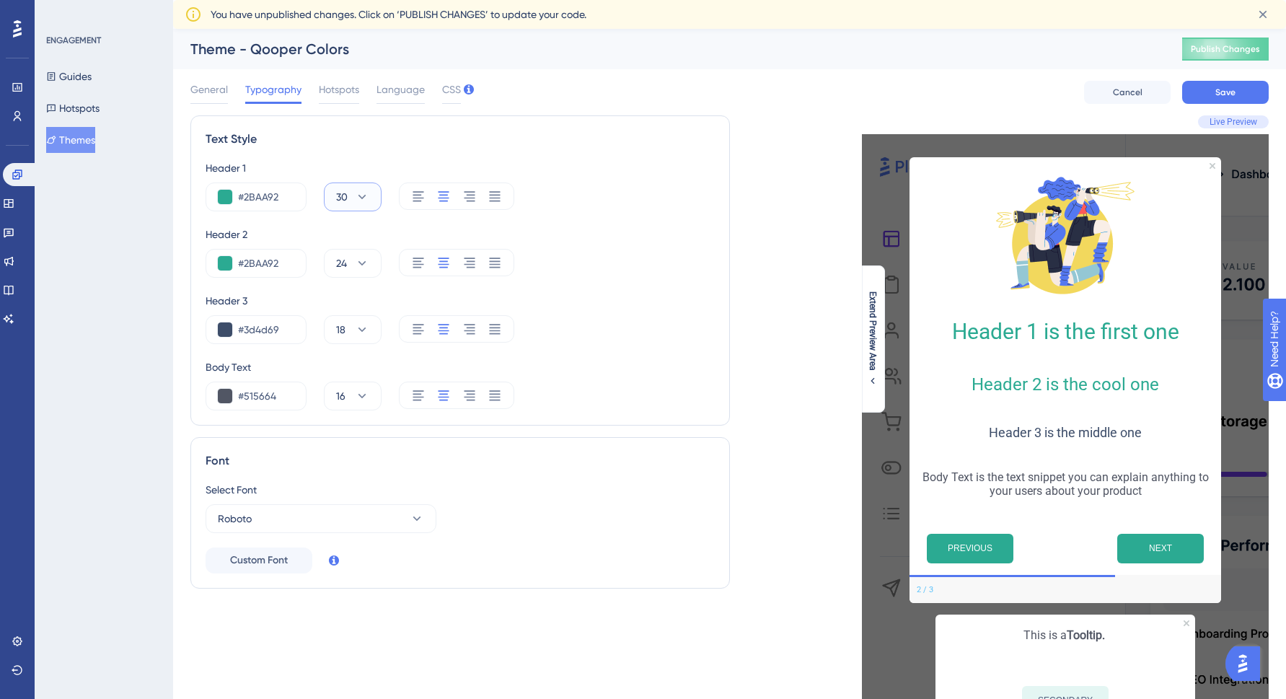
click at [367, 196] on icon at bounding box center [362, 197] width 14 height 14
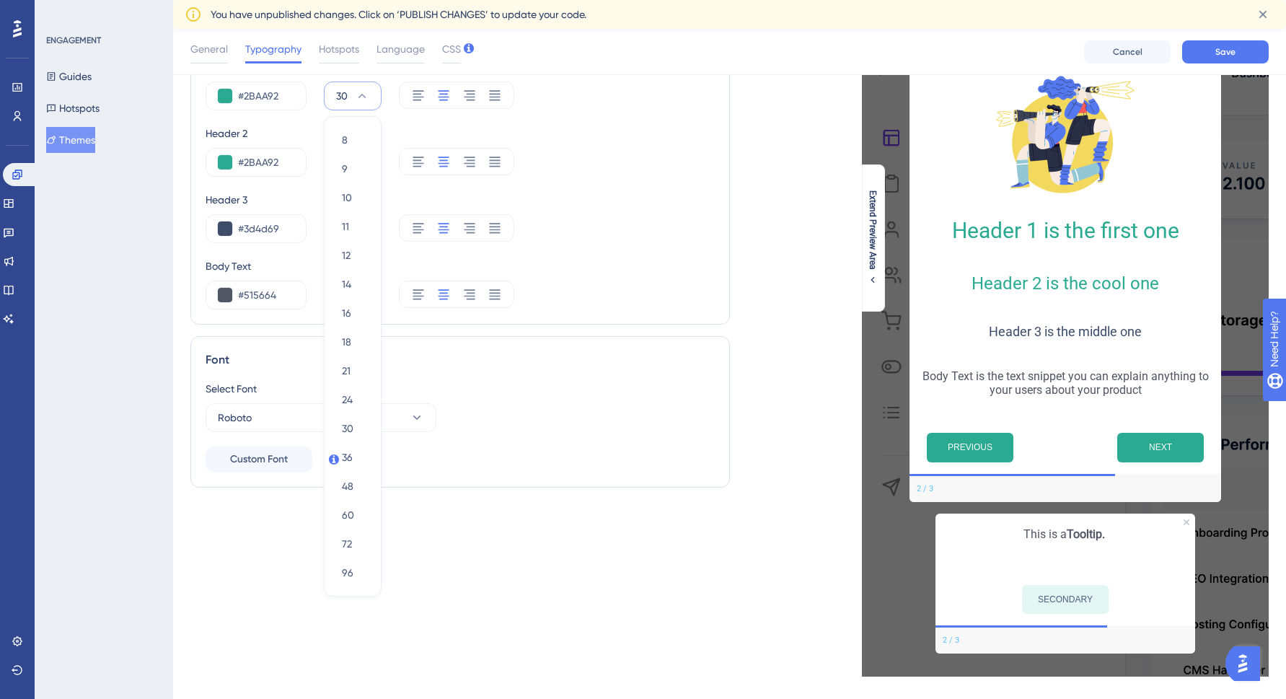
click at [638, 131] on div "Header 2" at bounding box center [460, 133] width 509 height 17
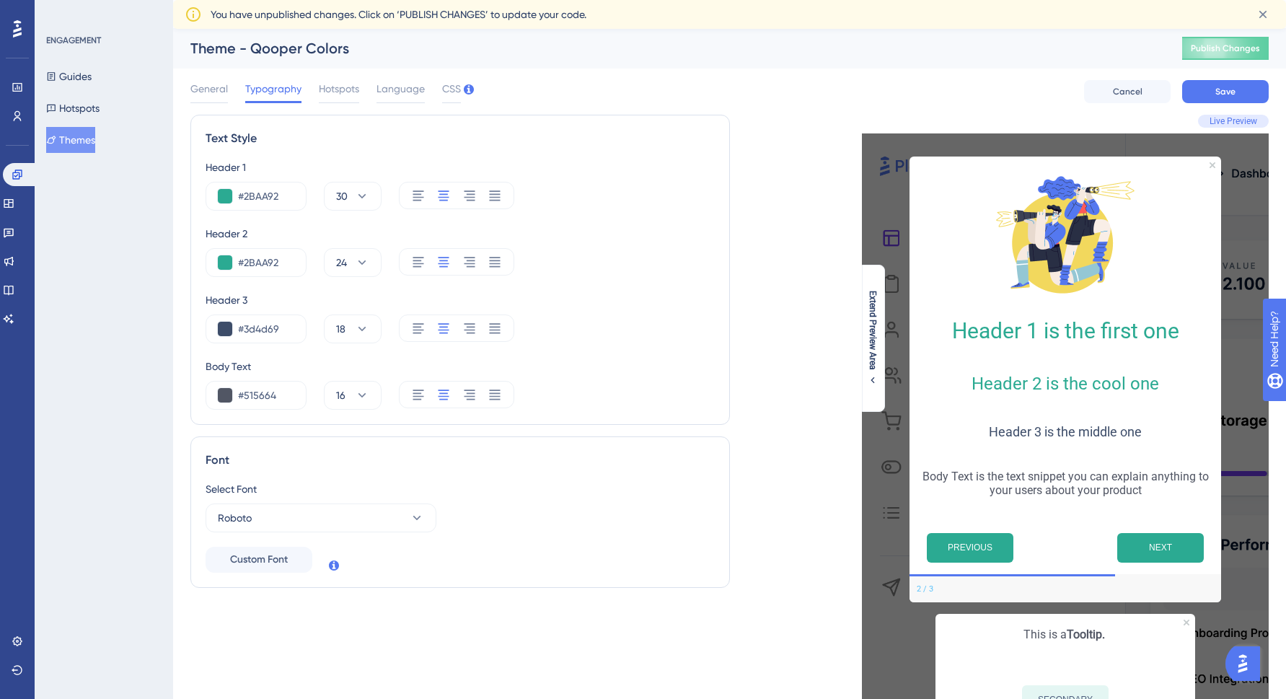
scroll to position [0, 0]
click at [338, 95] on span "Hotspots" at bounding box center [339, 89] width 40 height 17
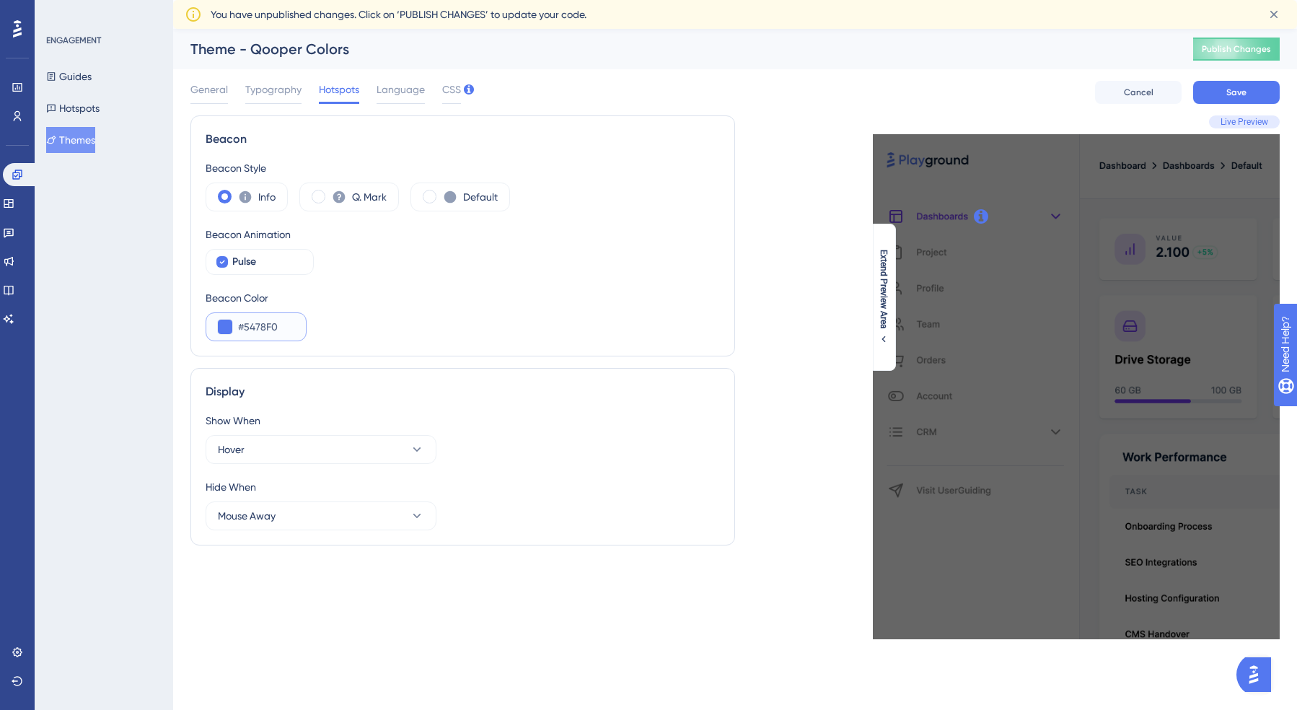
drag, startPoint x: 248, startPoint y: 325, endPoint x: 357, endPoint y: 327, distance: 109.0
click at [339, 328] on div "Beacon Color #5478F0" at bounding box center [463, 315] width 514 height 52
click at [315, 202] on span at bounding box center [319, 197] width 14 height 14
click at [330, 192] on input "radio" at bounding box center [330, 192] width 0 height 0
click at [435, 198] on span at bounding box center [430, 197] width 14 height 14
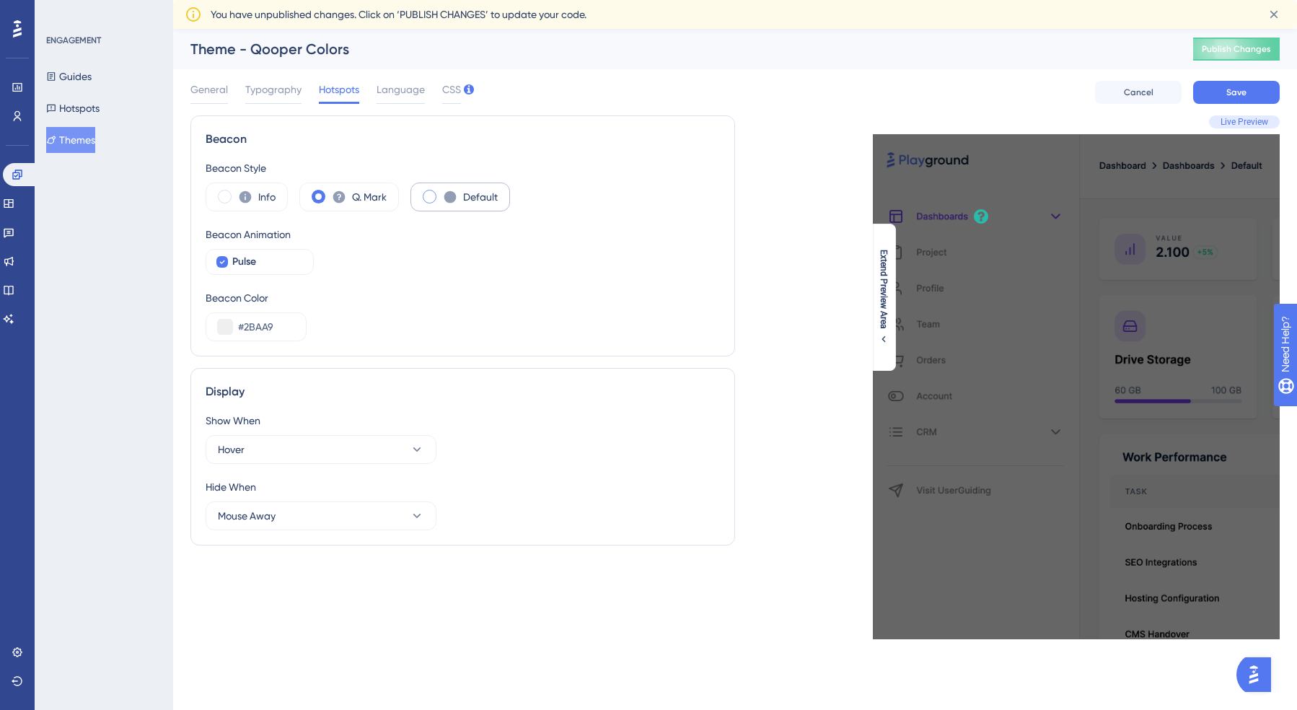
click at [441, 192] on input "radio" at bounding box center [441, 192] width 0 height 0
click at [259, 201] on label "Info" at bounding box center [266, 196] width 17 height 17
click at [356, 201] on label "Q. Mark" at bounding box center [369, 196] width 35 height 17
click at [470, 201] on label "Default" at bounding box center [480, 196] width 35 height 17
drag, startPoint x: 243, startPoint y: 327, endPoint x: 316, endPoint y: 328, distance: 72.9
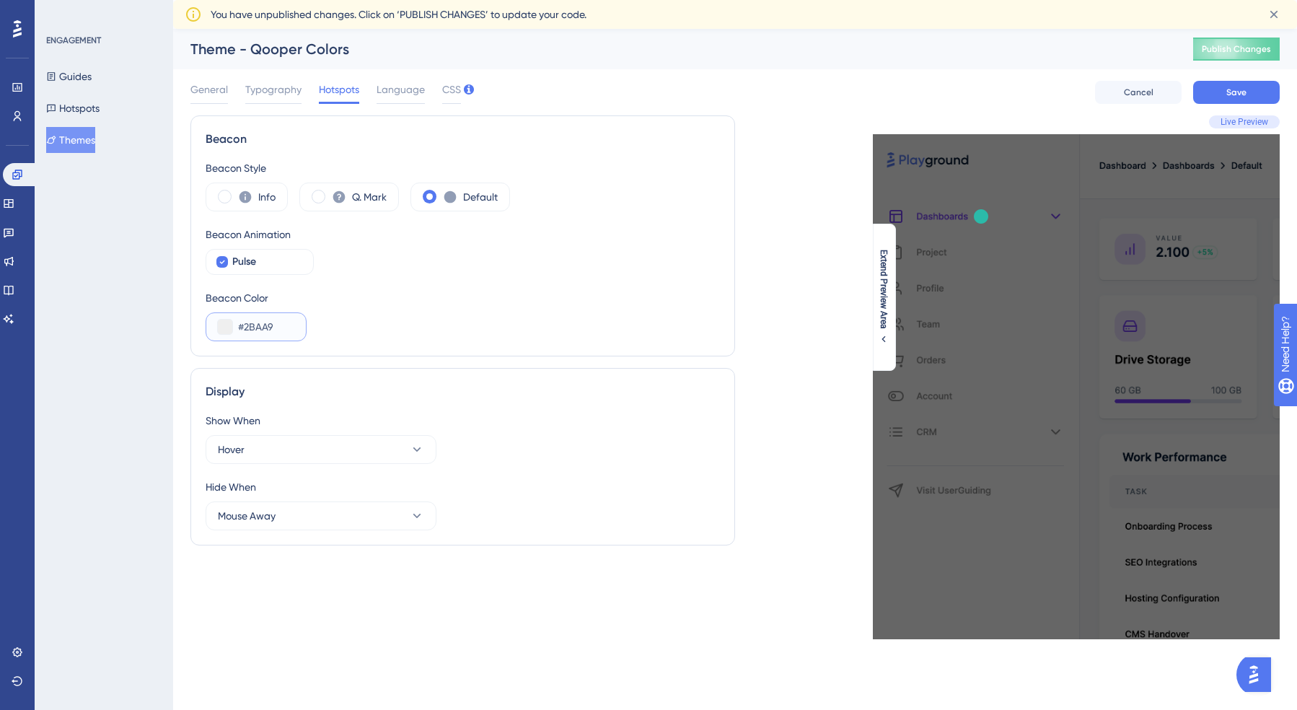
click at [312, 328] on div "Beacon Color #2BAA9" at bounding box center [463, 315] width 514 height 52
paste input "9C3BFD"
click at [261, 202] on label "Info" at bounding box center [266, 196] width 17 height 17
click at [889, 301] on span "Extend Preview Area" at bounding box center [884, 289] width 12 height 79
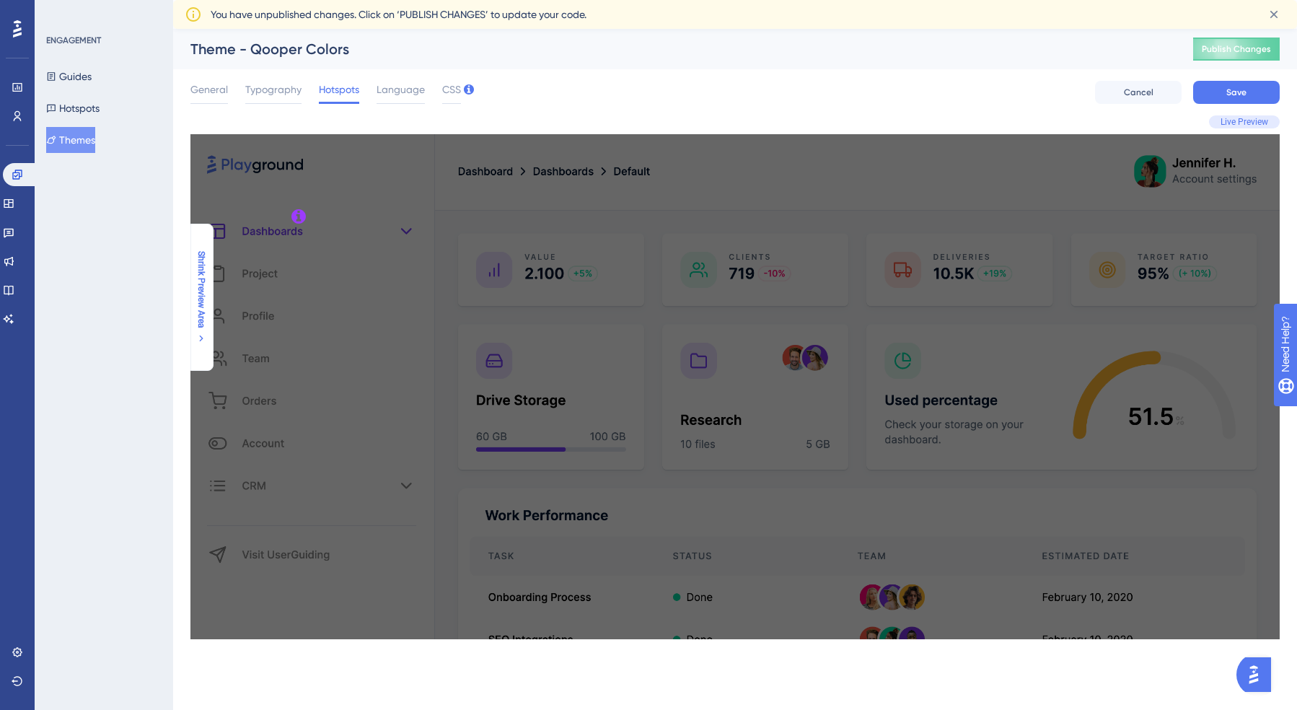
click at [200, 290] on span "Shrink Preview Area" at bounding box center [202, 289] width 12 height 77
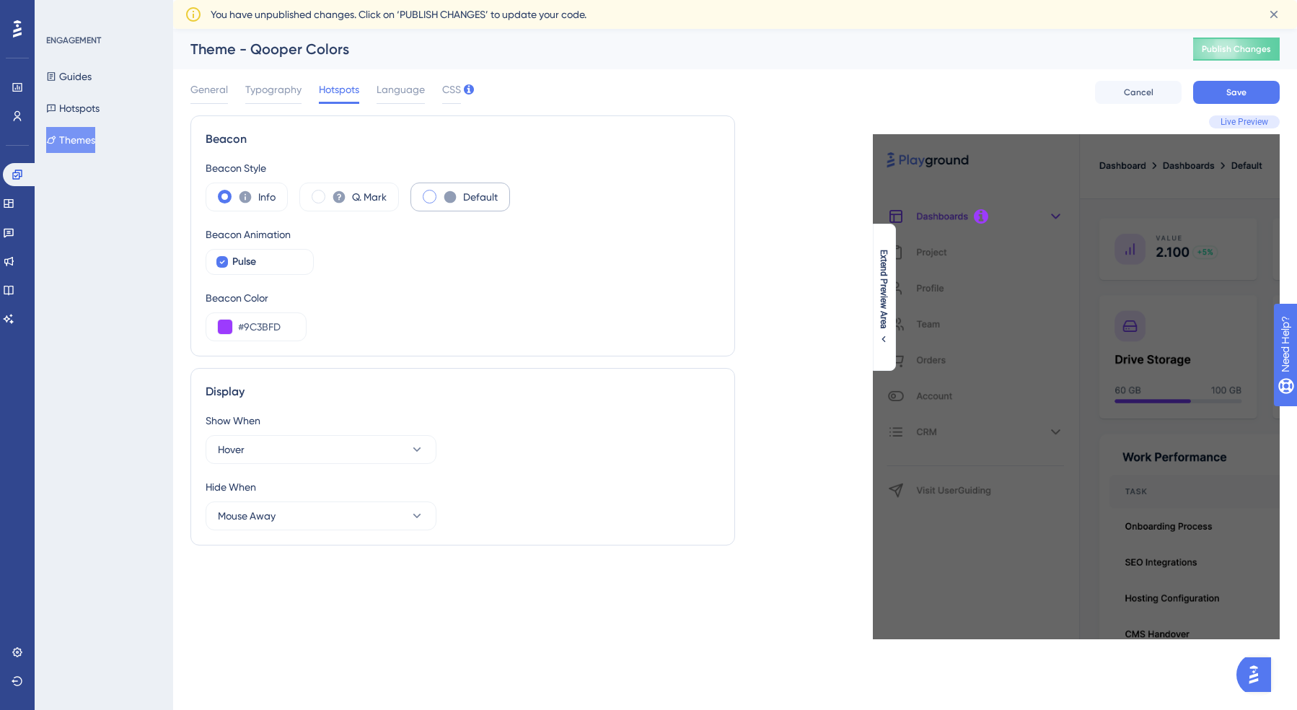
click at [456, 194] on icon at bounding box center [450, 197] width 12 height 12
click at [1242, 123] on span "Live Preview" at bounding box center [1245, 122] width 48 height 12
click at [404, 450] on button "Hover" at bounding box center [321, 449] width 231 height 29
click at [403, 450] on button "Hover" at bounding box center [321, 449] width 231 height 29
drag, startPoint x: 246, startPoint y: 320, endPoint x: 340, endPoint y: 325, distance: 93.9
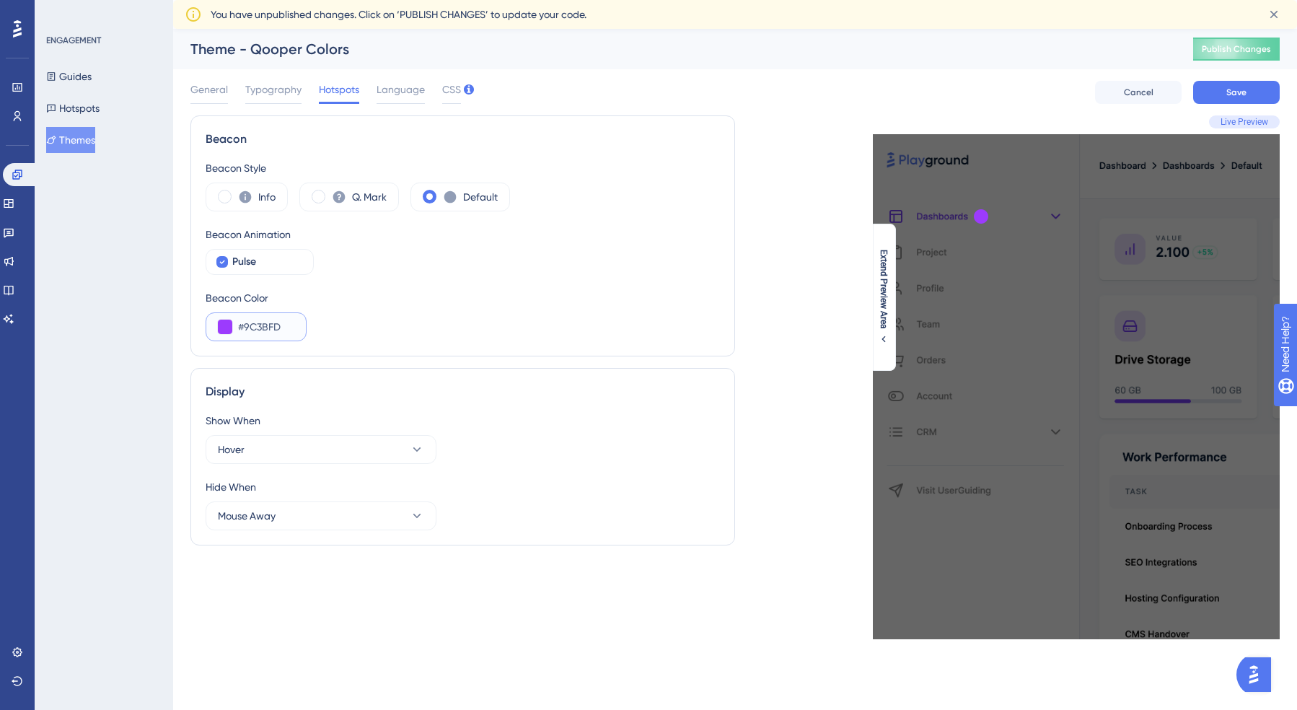
click at [340, 325] on div "Beacon Color #9C3BFD" at bounding box center [463, 315] width 514 height 52
click at [219, 321] on button at bounding box center [225, 327] width 14 height 14
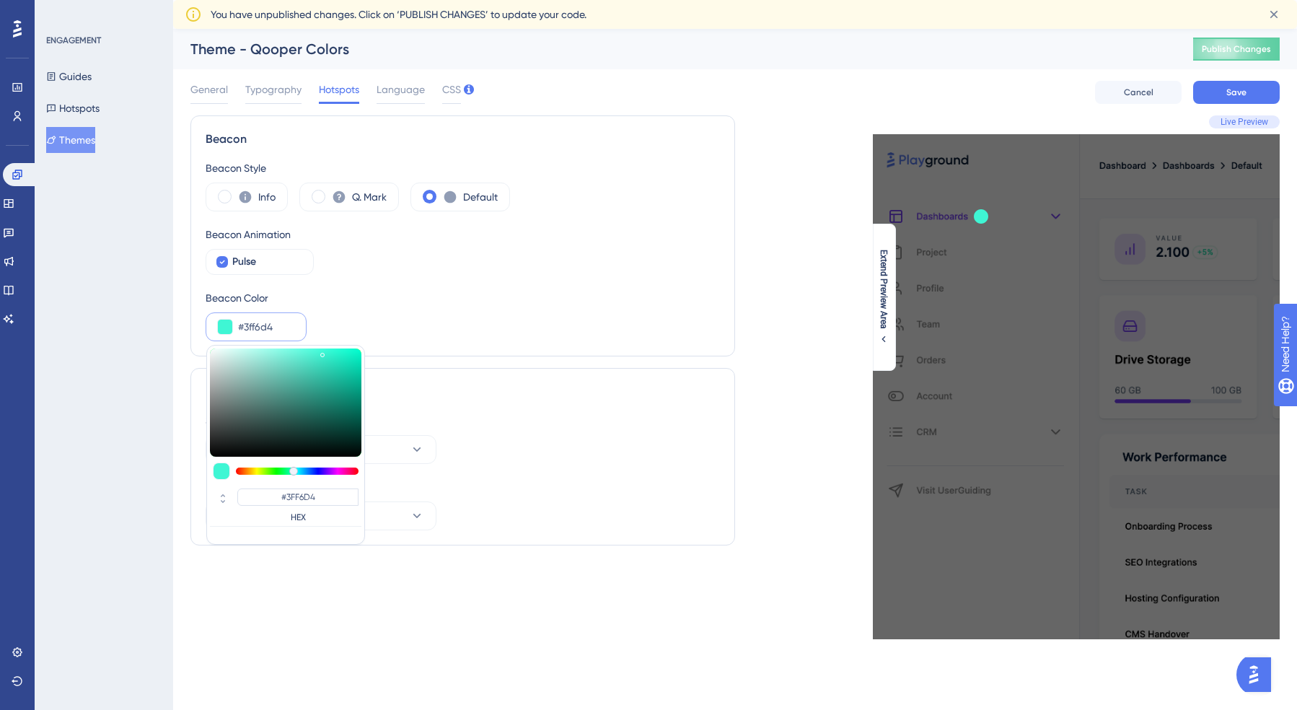
drag, startPoint x: 266, startPoint y: 364, endPoint x: 323, endPoint y: 352, distance: 57.5
click at [323, 352] on div at bounding box center [286, 402] width 152 height 108
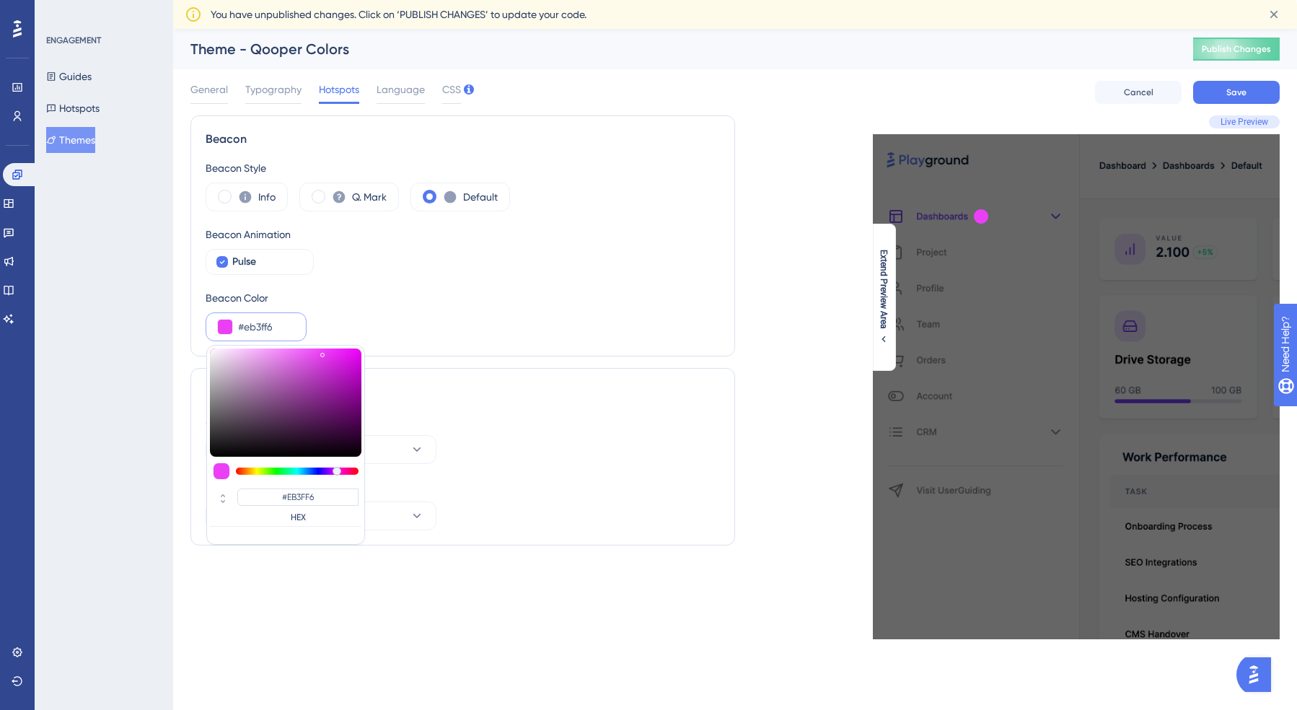
drag, startPoint x: 294, startPoint y: 472, endPoint x: 337, endPoint y: 470, distance: 43.3
click at [337, 470] on div at bounding box center [337, 471] width 9 height 9
drag, startPoint x: 335, startPoint y: 359, endPoint x: 363, endPoint y: 341, distance: 33.4
click at [363, 341] on div "Beacon Color #ef00ff #EF00FF HEX" at bounding box center [463, 315] width 514 height 52
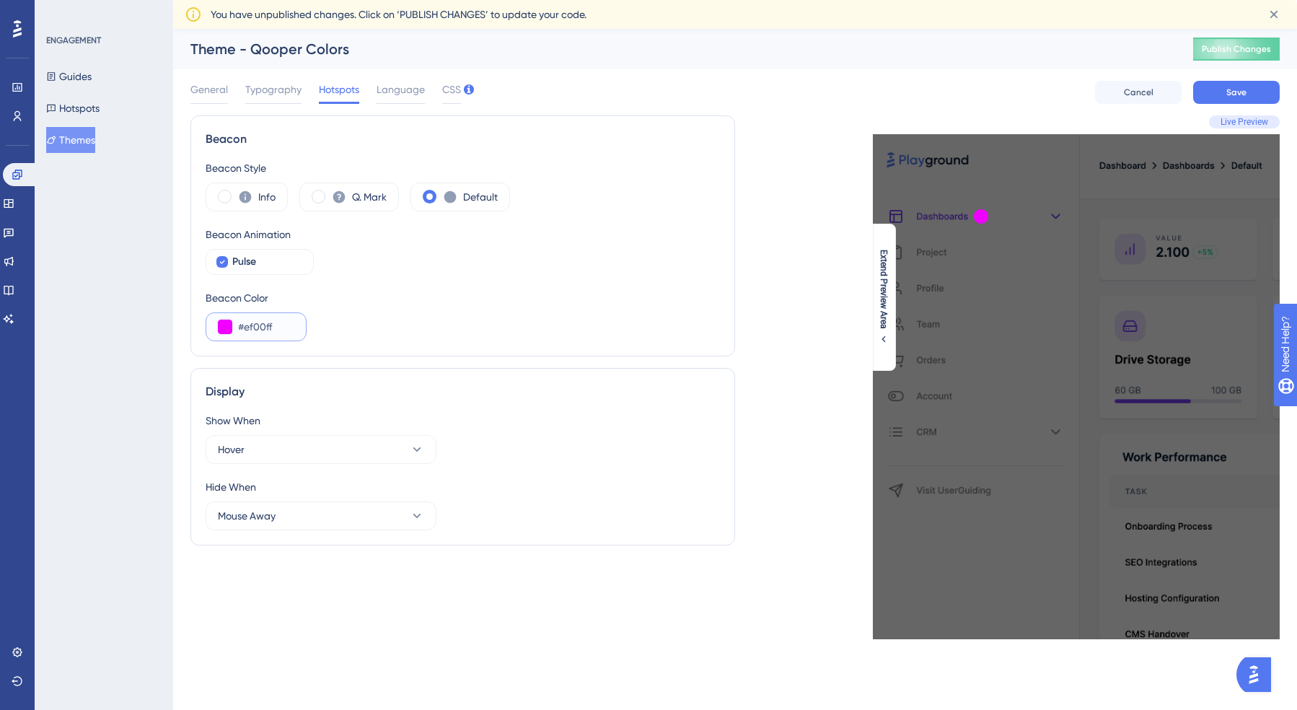
click at [225, 328] on button at bounding box center [225, 327] width 14 height 14
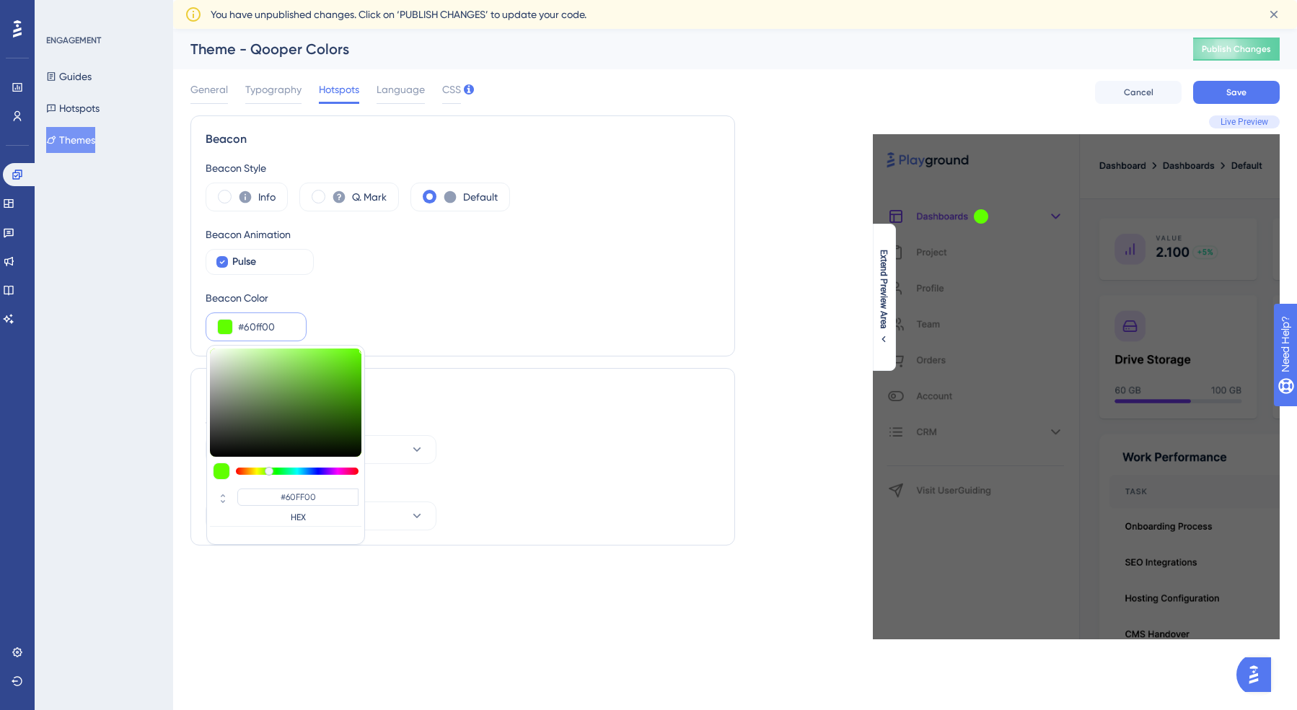
drag, startPoint x: 332, startPoint y: 470, endPoint x: 269, endPoint y: 465, distance: 62.9
click at [269, 465] on div at bounding box center [286, 470] width 152 height 17
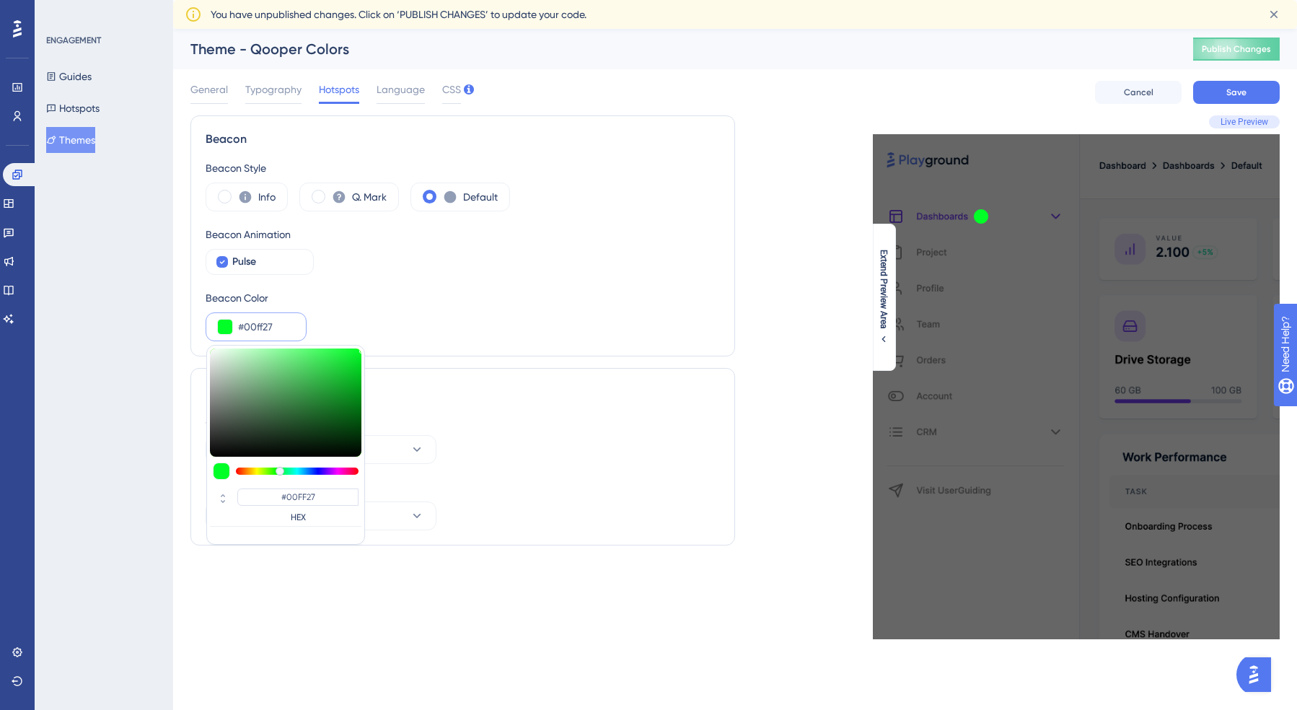
drag, startPoint x: 265, startPoint y: 469, endPoint x: 280, endPoint y: 469, distance: 15.2
click at [280, 469] on div at bounding box center [280, 471] width 9 height 9
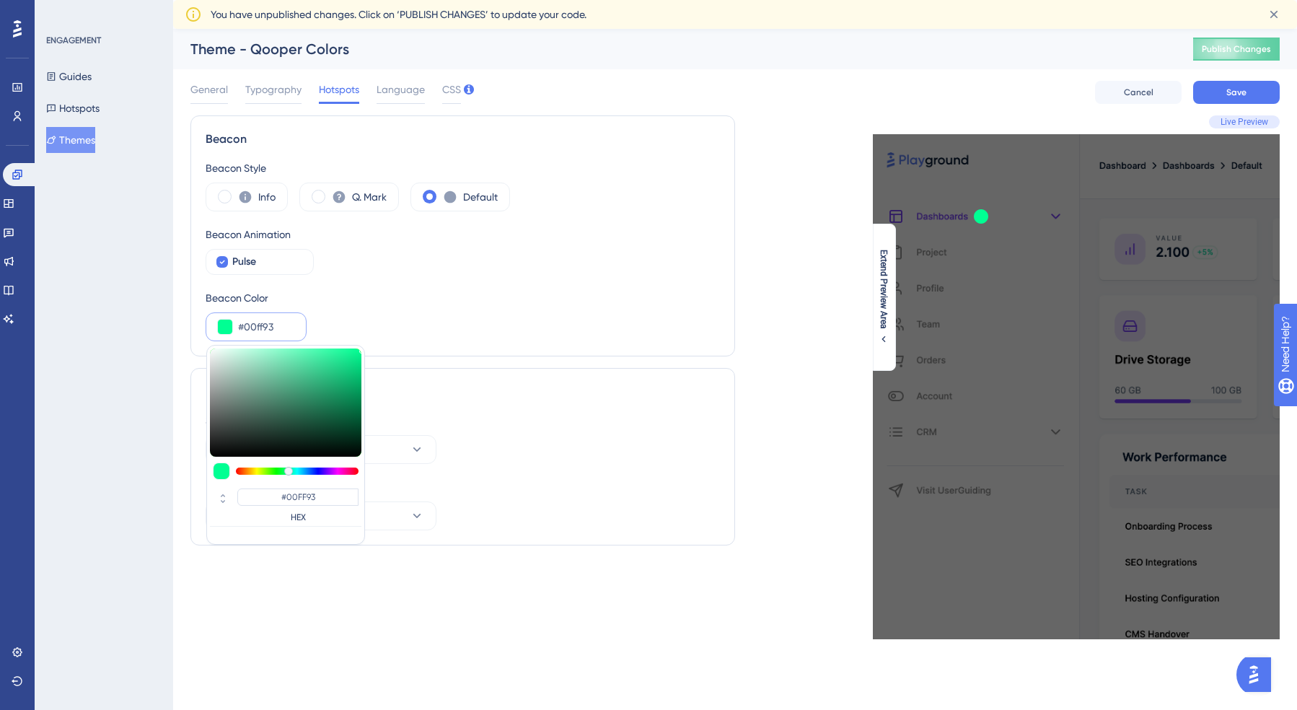
drag, startPoint x: 279, startPoint y: 469, endPoint x: 310, endPoint y: 407, distance: 69.4
click at [288, 469] on div at bounding box center [288, 471] width 9 height 9
drag, startPoint x: 324, startPoint y: 374, endPoint x: 334, endPoint y: 338, distance: 37.5
click at [334, 338] on div "Beacon Color #2effa0 #2EFFA0 HEX" at bounding box center [463, 315] width 514 height 52
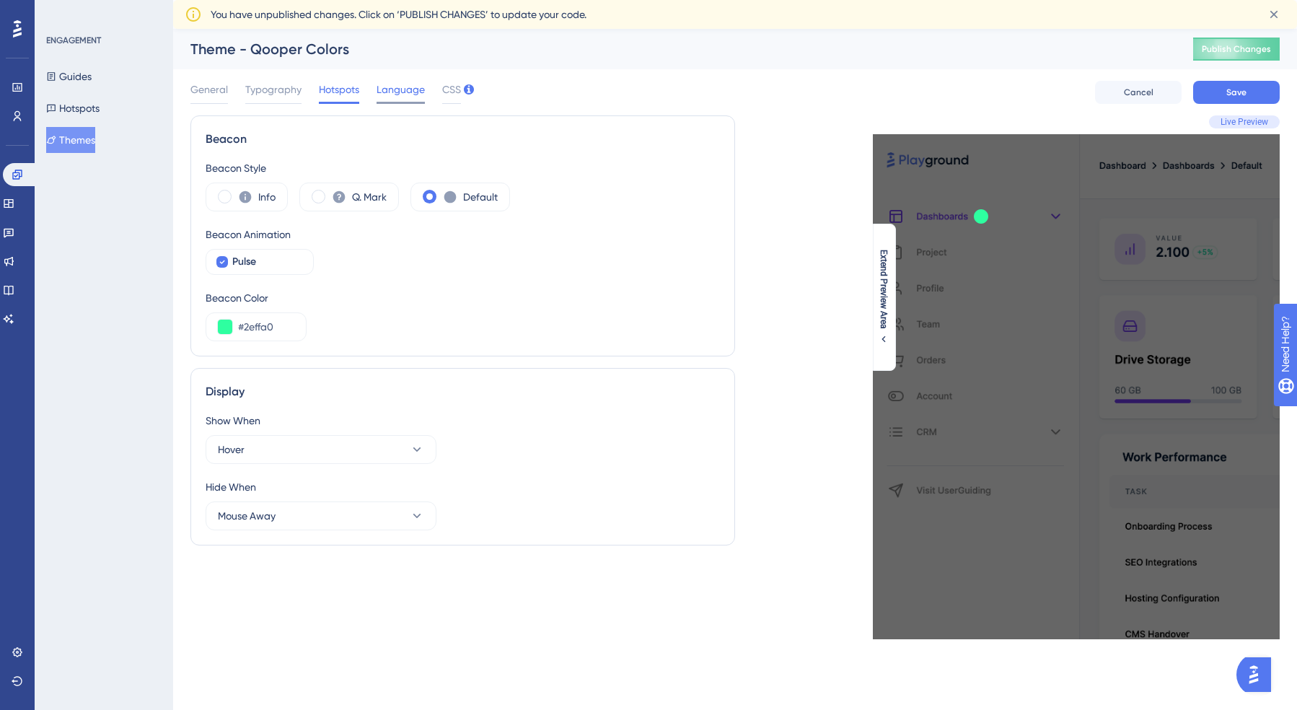
click at [385, 87] on span "Language" at bounding box center [401, 89] width 48 height 17
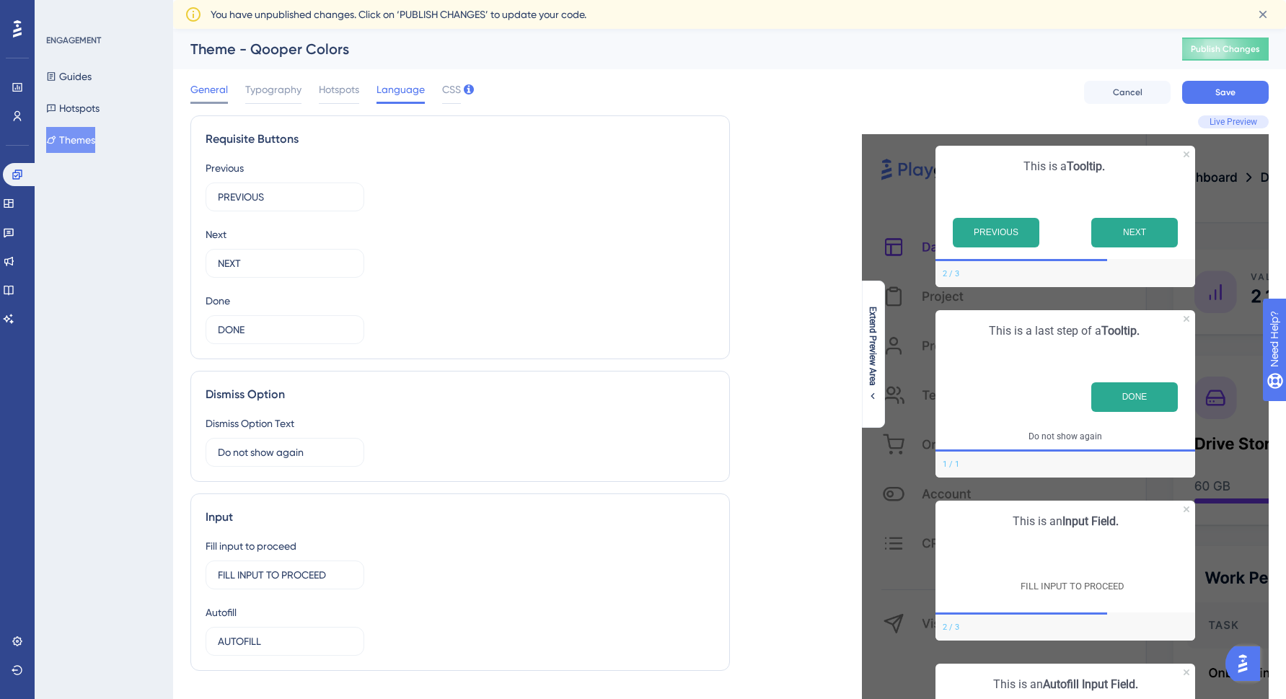
click at [219, 89] on span "General" at bounding box center [209, 89] width 38 height 17
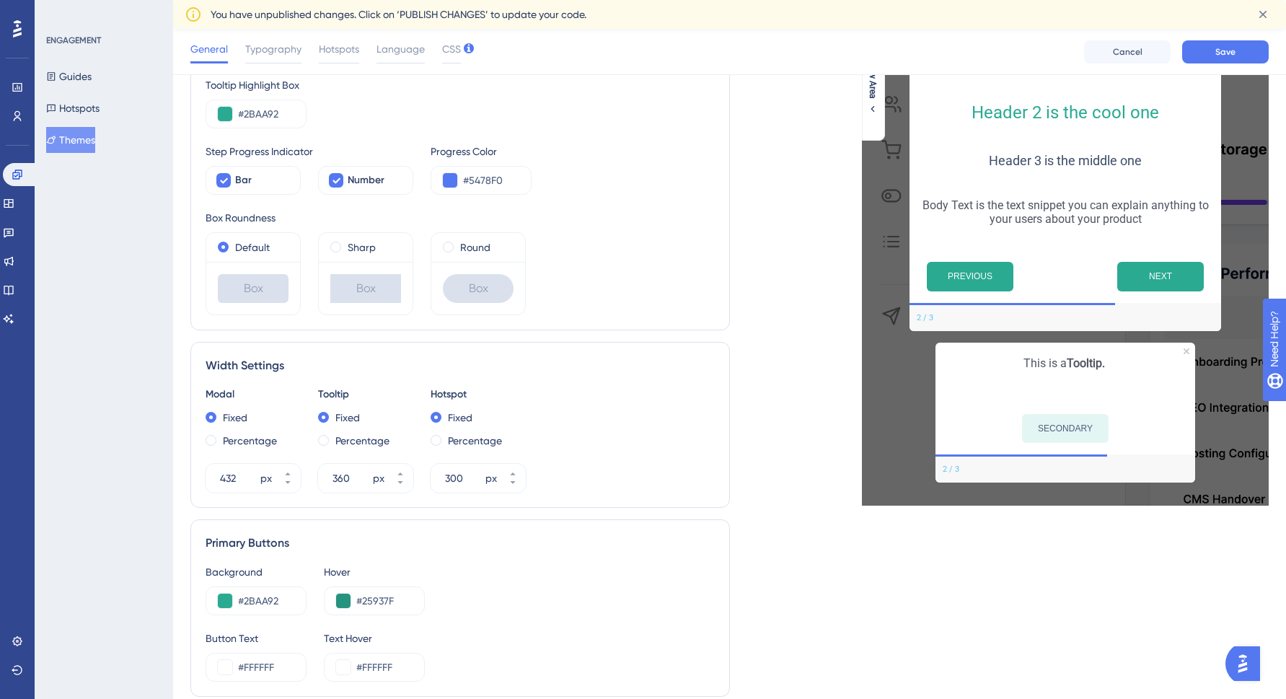
scroll to position [271, 0]
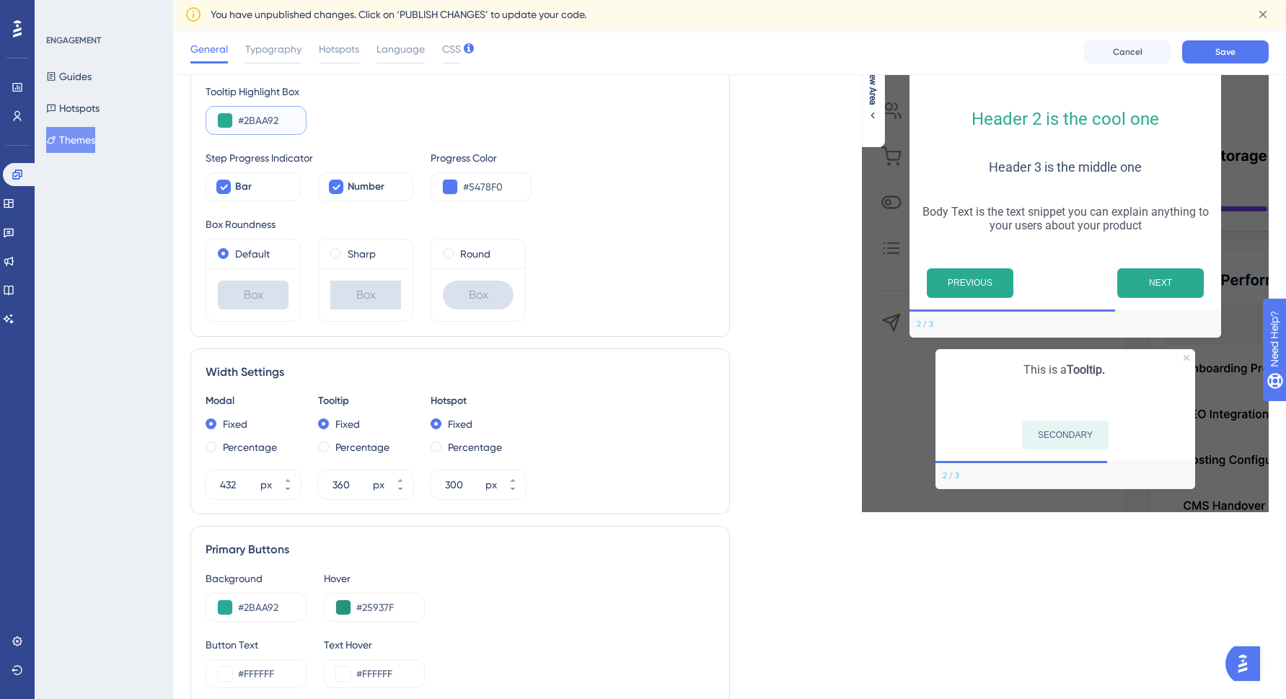
drag, startPoint x: 241, startPoint y: 121, endPoint x: 301, endPoint y: 120, distance: 59.9
click at [301, 120] on div "#2BAA92" at bounding box center [256, 120] width 101 height 29
click at [461, 186] on div "#5478F0" at bounding box center [481, 186] width 101 height 29
click at [471, 186] on input "#5478F0" at bounding box center [491, 186] width 56 height 17
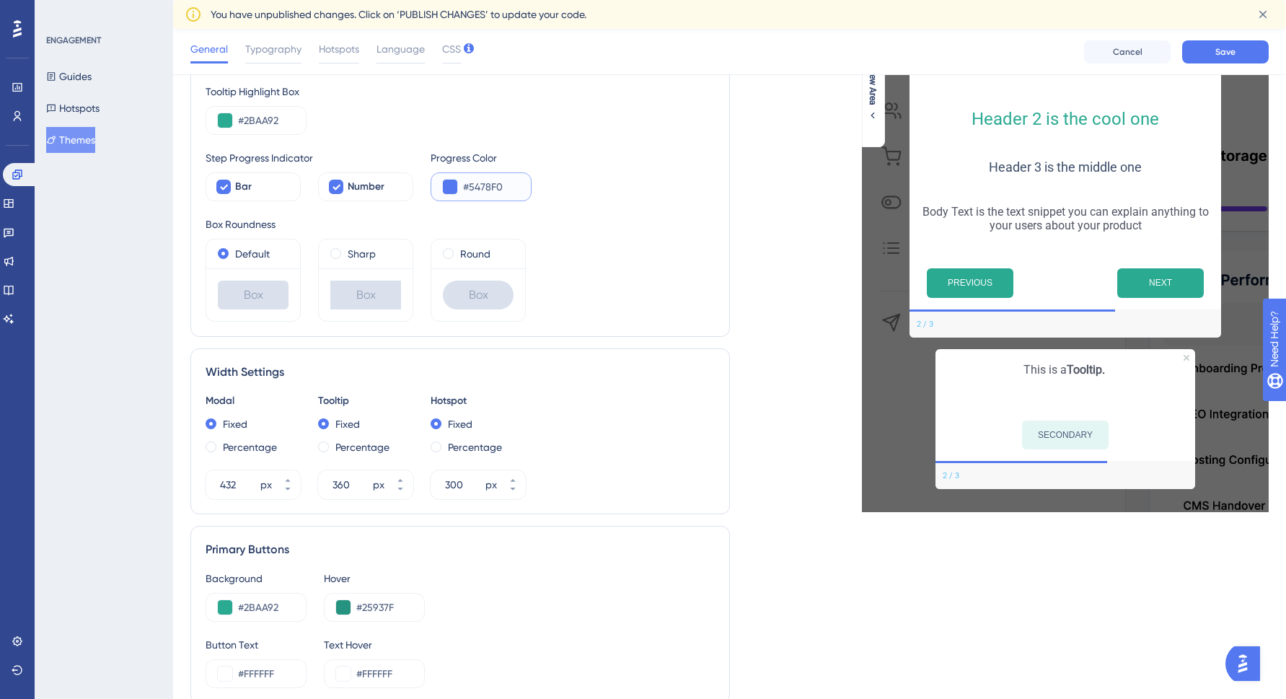
paste input "2BAA92"
click at [445, 181] on button at bounding box center [450, 187] width 14 height 14
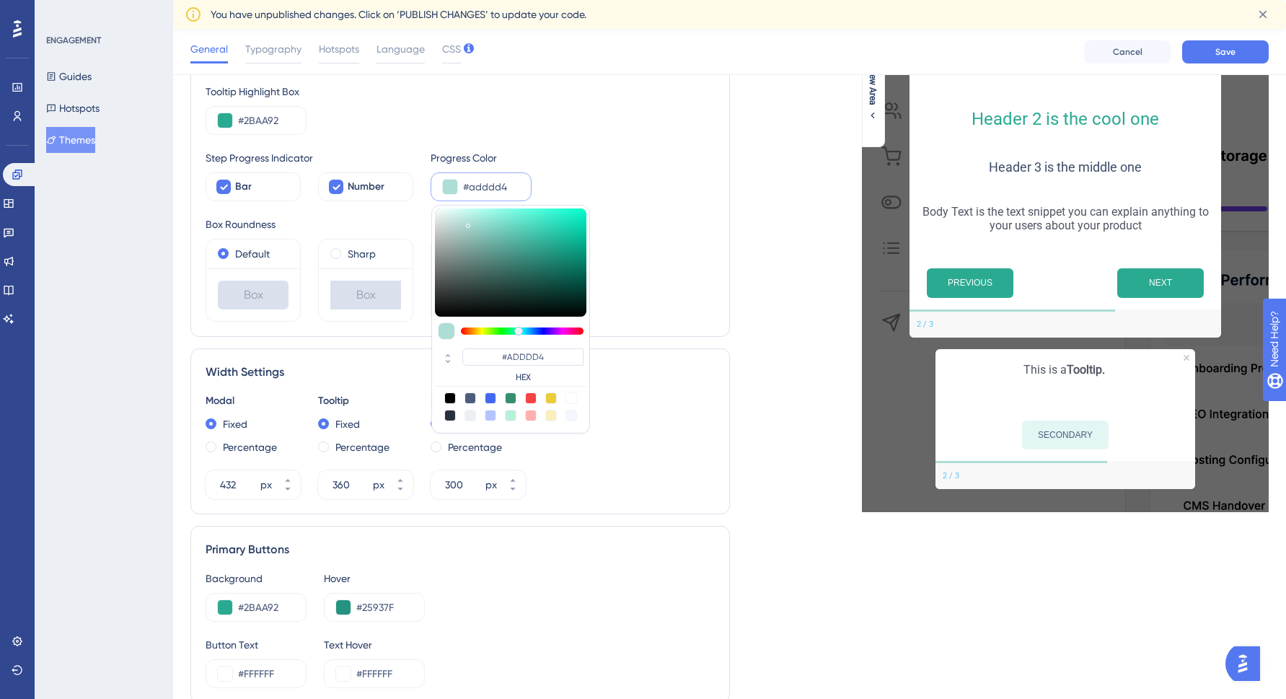
drag, startPoint x: 549, startPoint y: 245, endPoint x: 469, endPoint y: 225, distance: 82.6
click at [468, 224] on div at bounding box center [468, 226] width 4 height 4
click at [662, 306] on div "Default Box Sharp Box Round Box" at bounding box center [460, 280] width 509 height 83
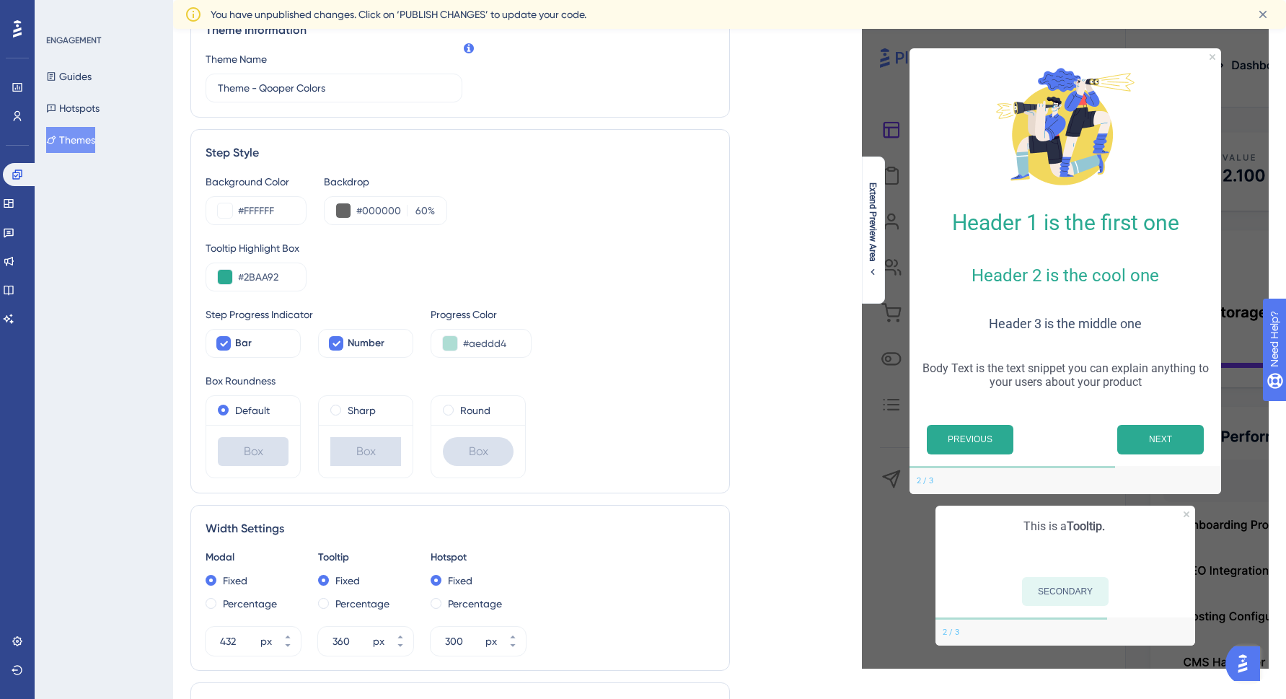
scroll to position [0, 0]
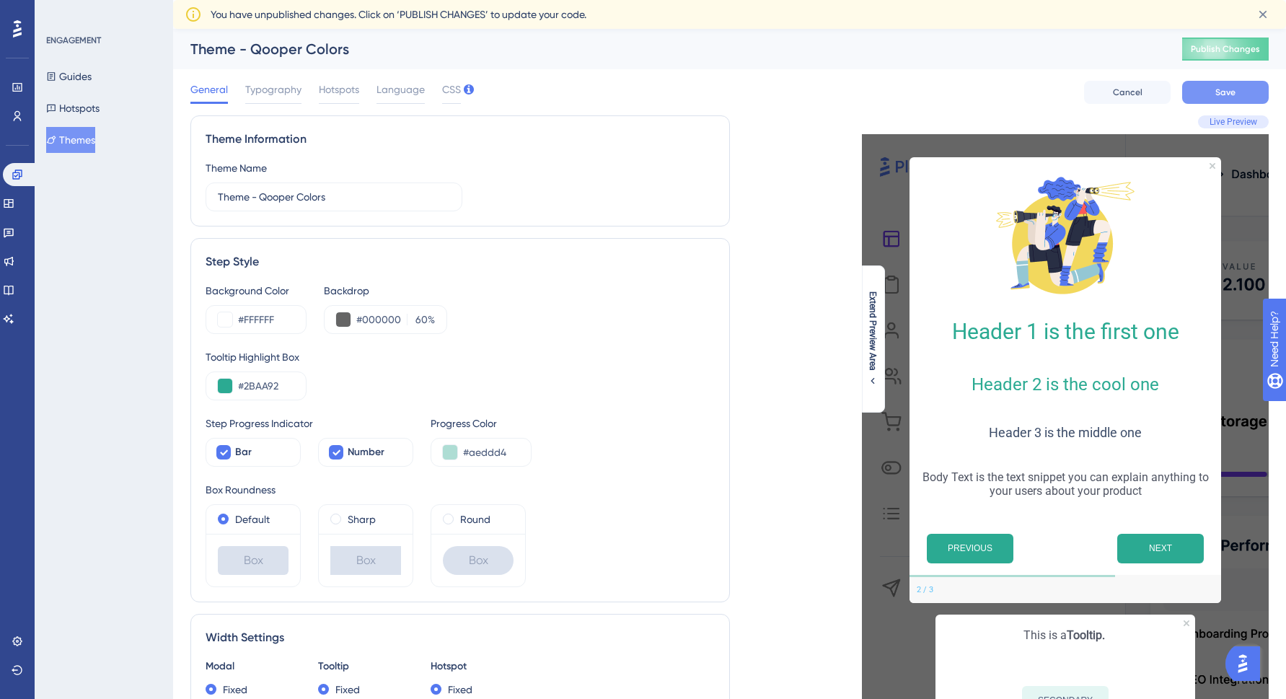
click at [1220, 82] on button "Save" at bounding box center [1226, 92] width 87 height 23
click at [85, 105] on button "Hotspots" at bounding box center [72, 108] width 53 height 26
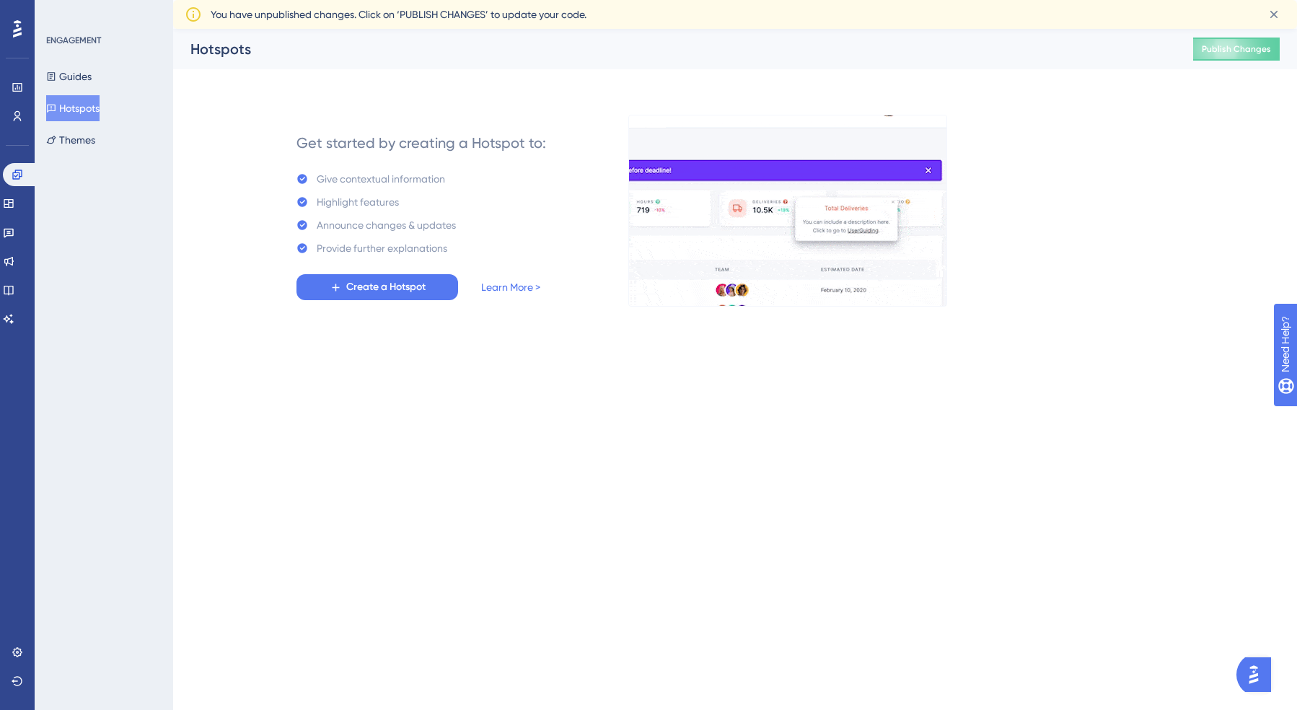
click at [77, 63] on div "ENGAGEMENT Guides Hotspots Themes" at bounding box center [104, 94] width 117 height 118
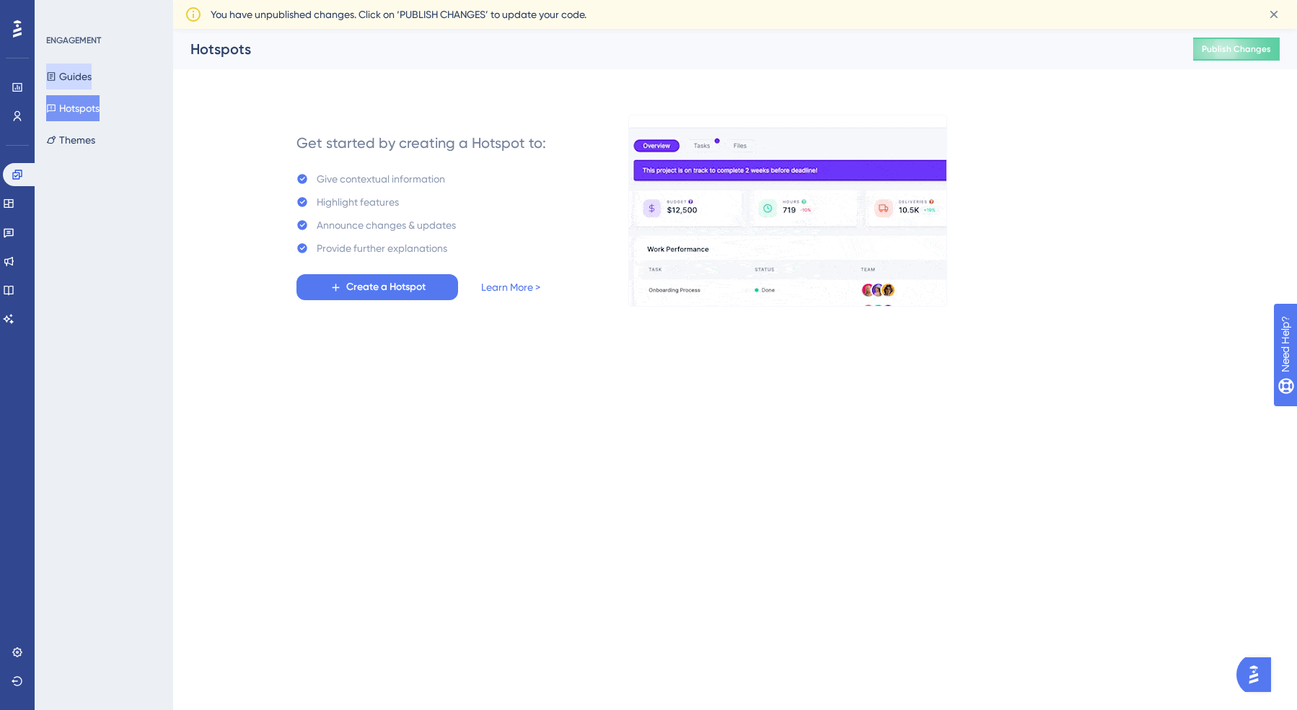
click at [76, 66] on button "Guides" at bounding box center [68, 76] width 45 height 26
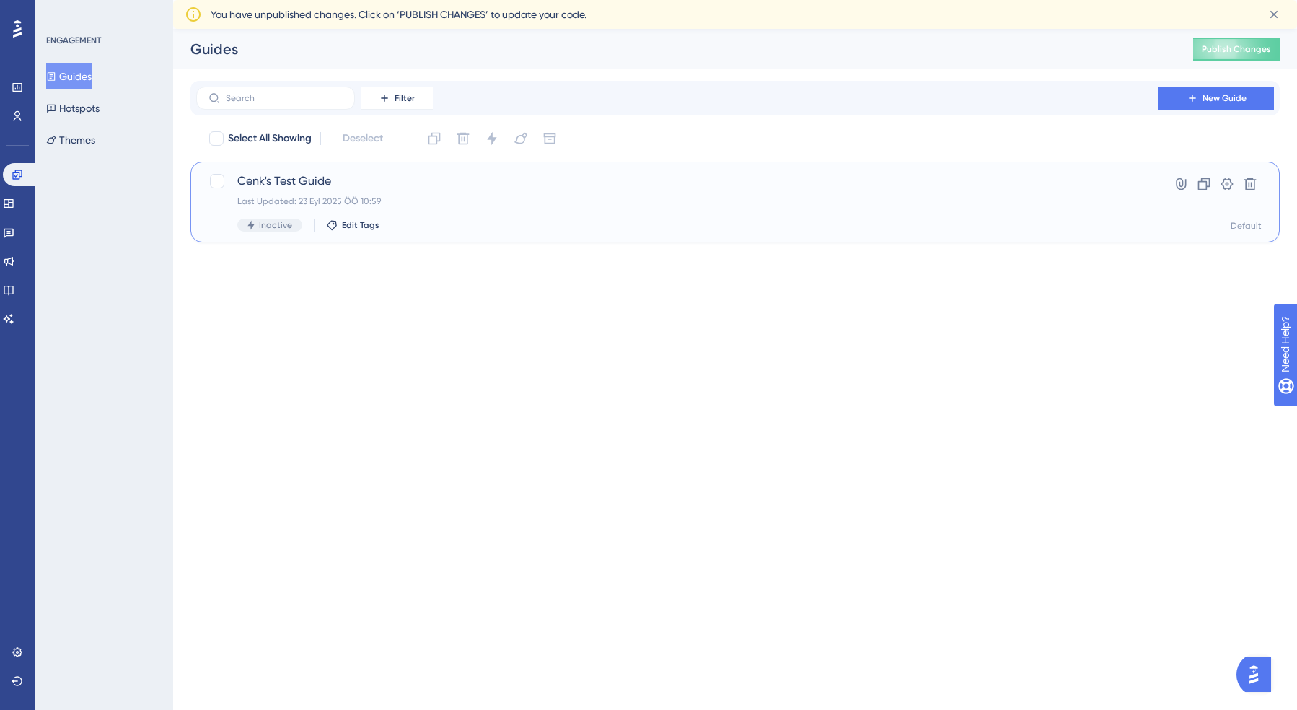
click at [512, 209] on div "Cenk's Test Guide Last Updated: 23 Eyl 2025 ÖÖ 10:59 Inactive Edit Tags" at bounding box center [677, 201] width 880 height 59
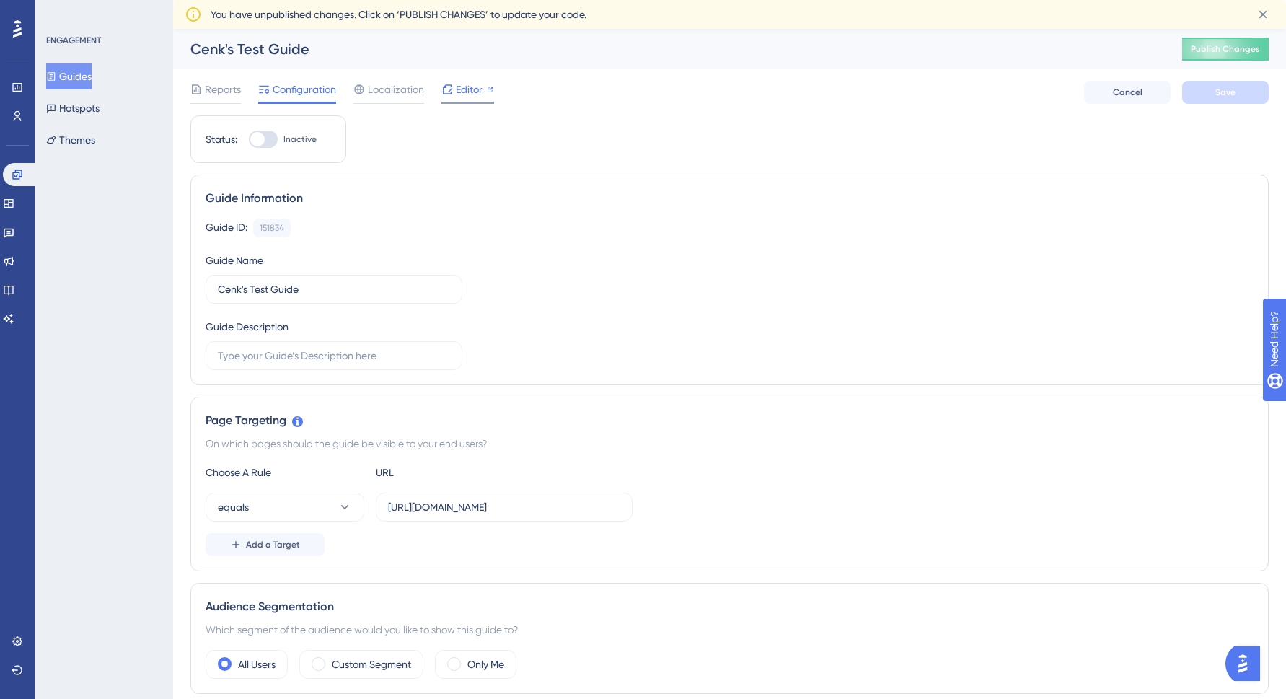
click at [459, 91] on span "Editor" at bounding box center [469, 89] width 27 height 17
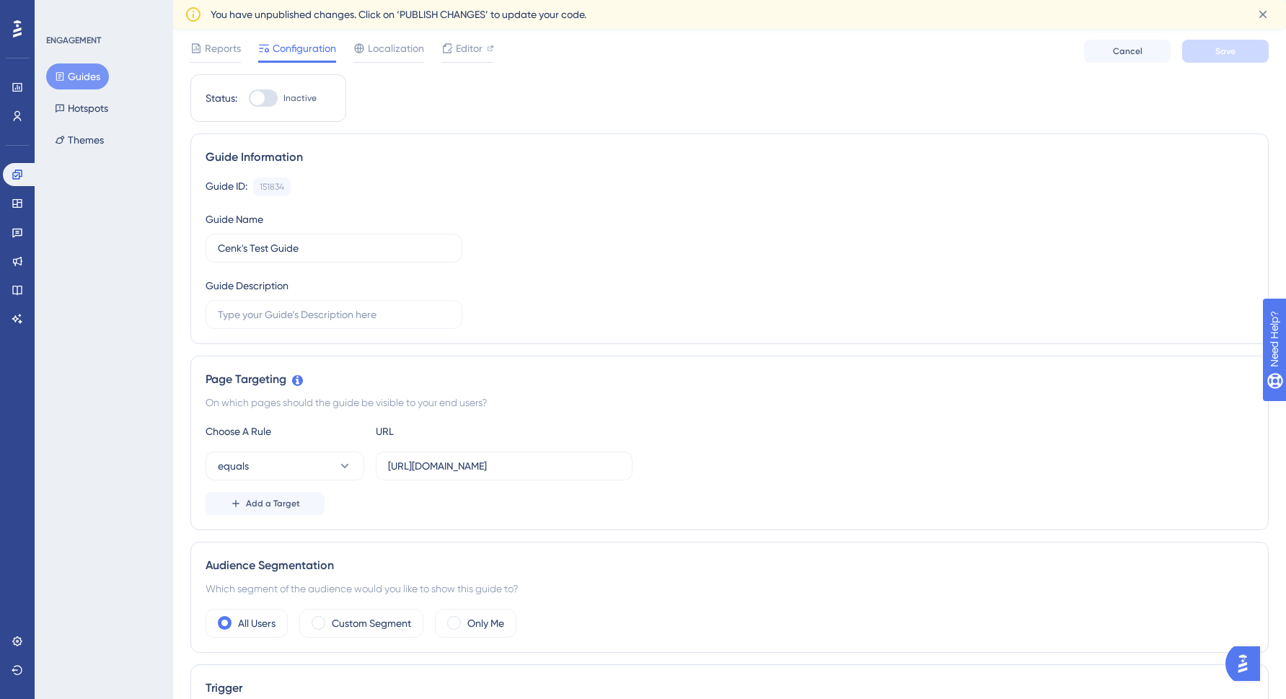
scroll to position [43, 0]
click at [276, 511] on span "Add a Target" at bounding box center [273, 508] width 54 height 12
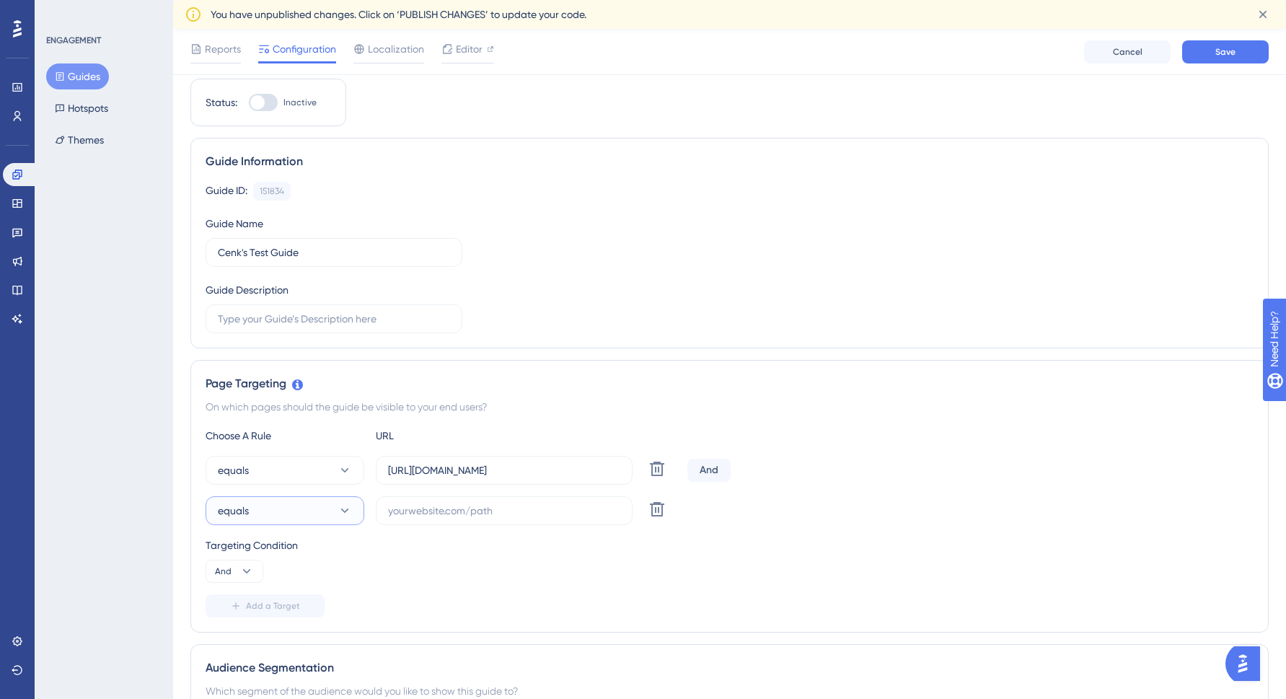
click at [360, 512] on button "equals" at bounding box center [285, 510] width 159 height 29
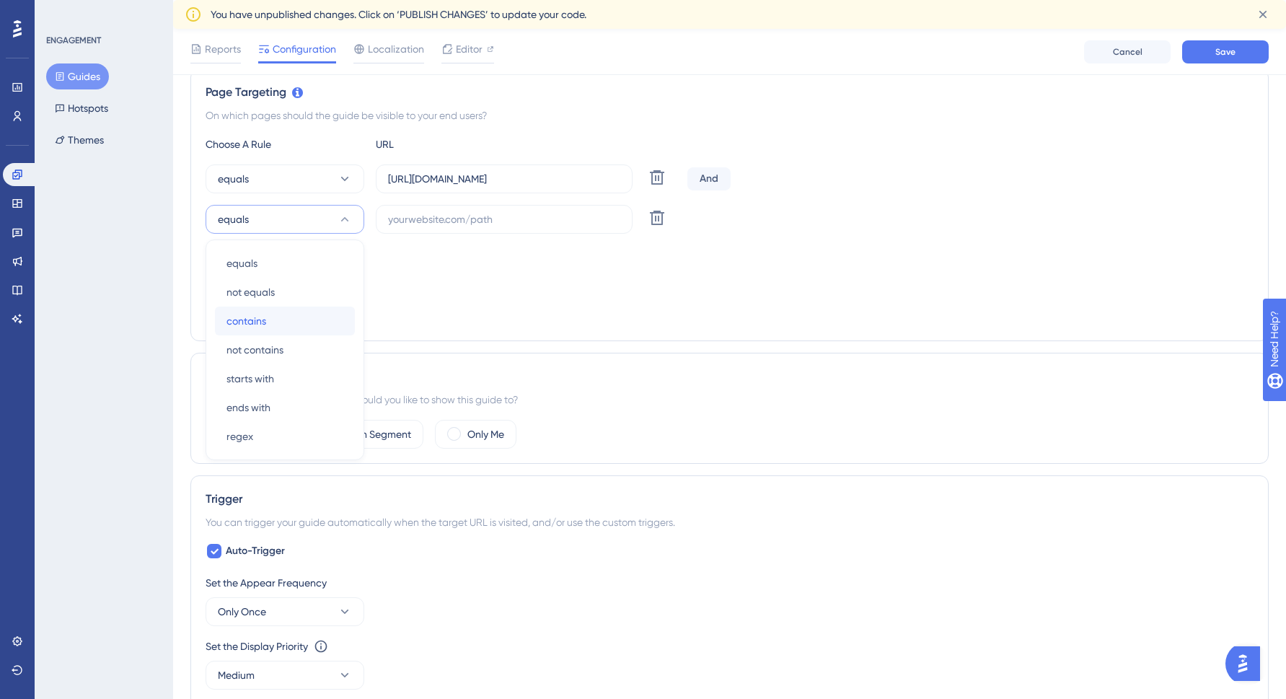
click at [252, 312] on span "contains" at bounding box center [247, 320] width 40 height 17
click at [499, 221] on input "text" at bounding box center [504, 219] width 232 height 16
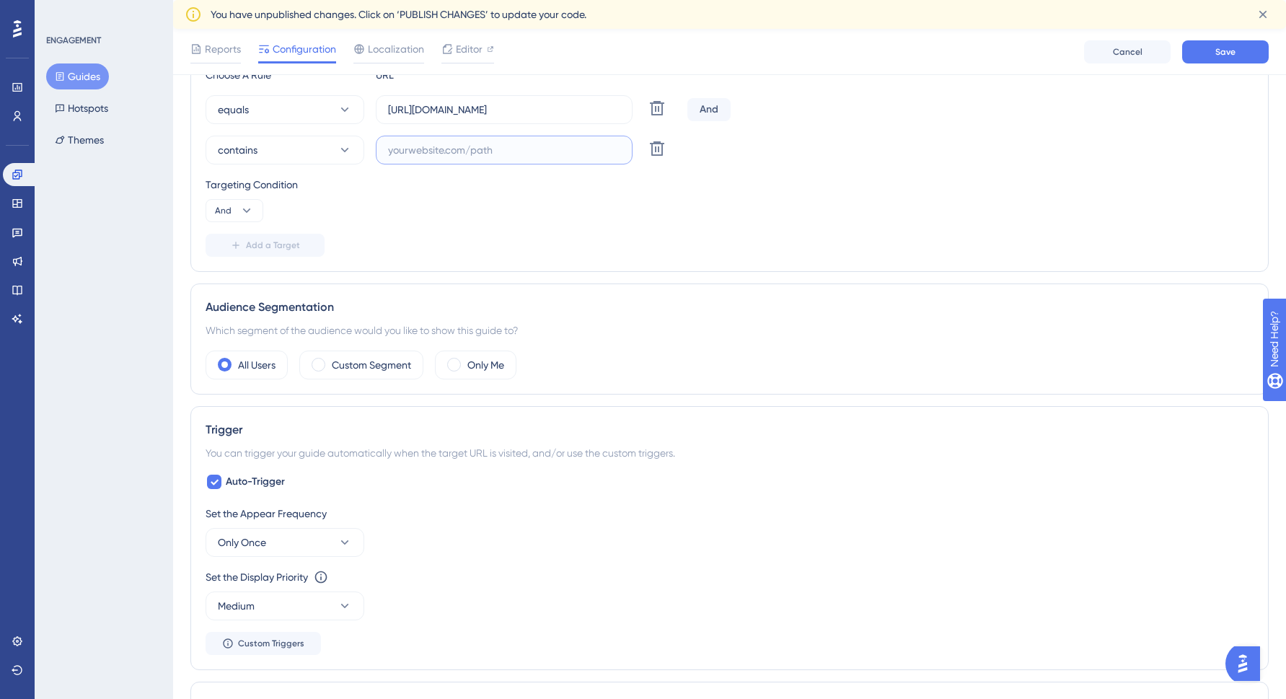
scroll to position [408, 0]
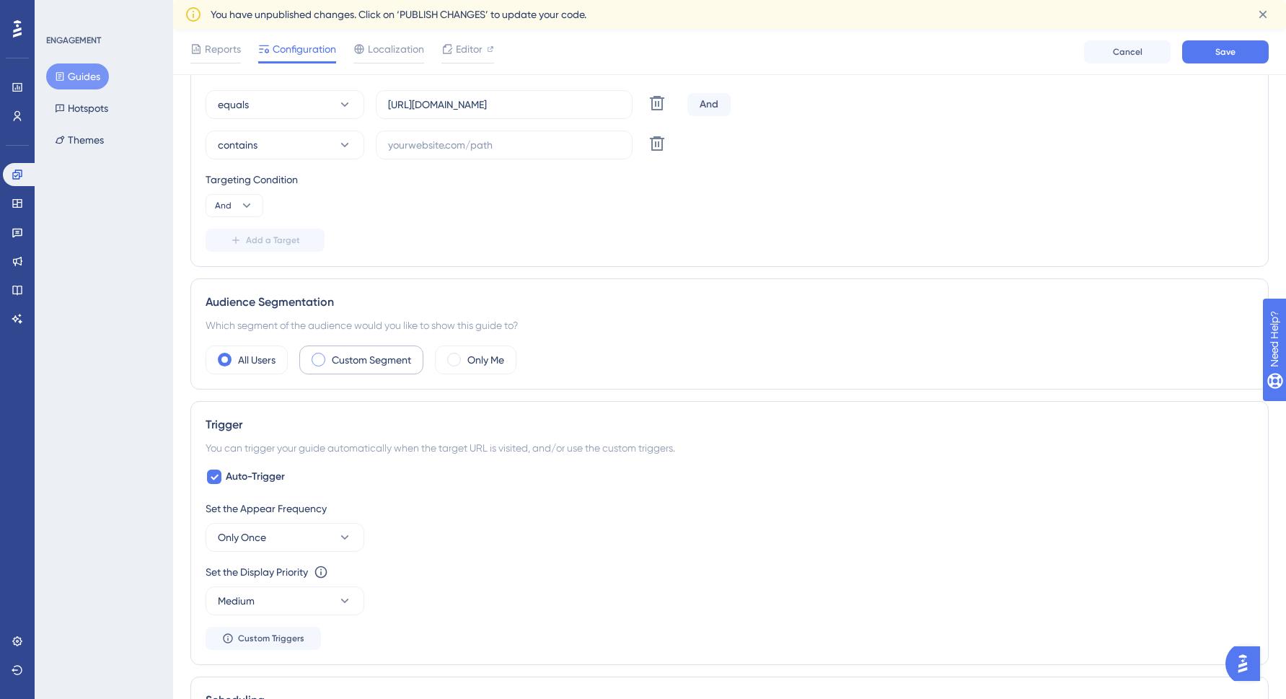
click at [374, 356] on label "Custom Segment" at bounding box center [371, 359] width 79 height 17
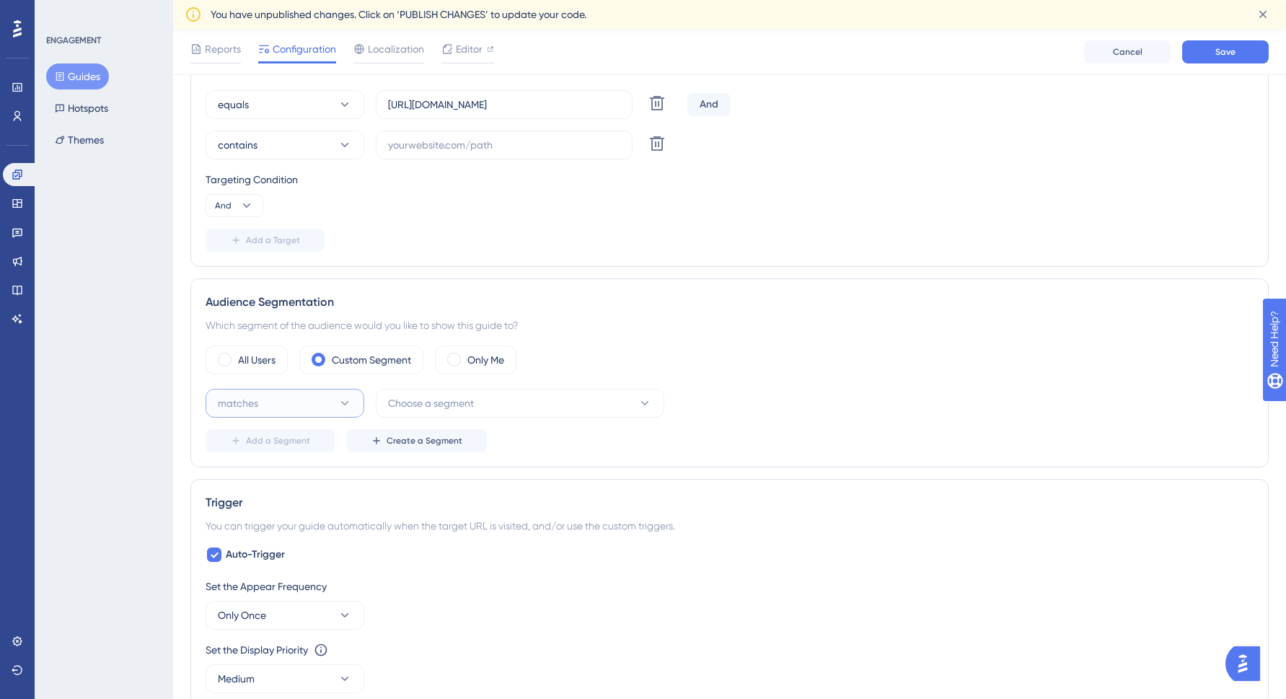
click at [341, 398] on icon at bounding box center [345, 403] width 14 height 14
click at [496, 398] on button "Choose a segment" at bounding box center [520, 403] width 289 height 29
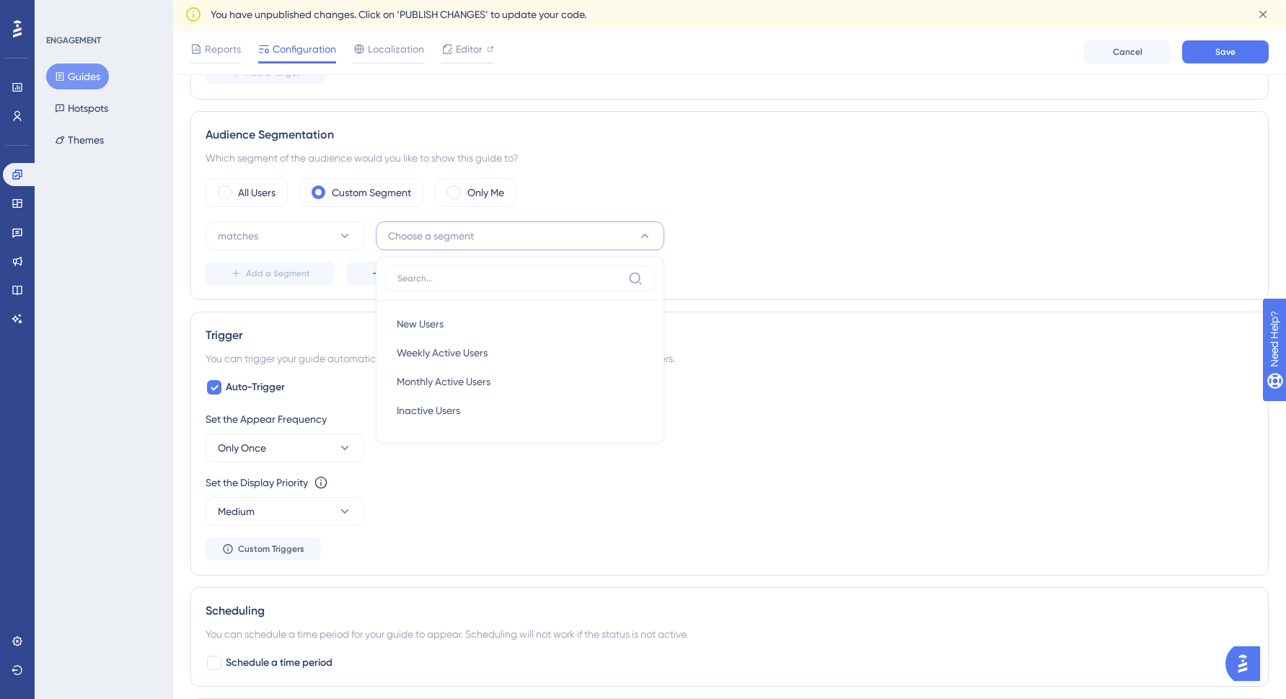
click at [526, 226] on button "Choose a segment" at bounding box center [520, 236] width 289 height 29
click at [239, 184] on label "All Users" at bounding box center [257, 192] width 38 height 17
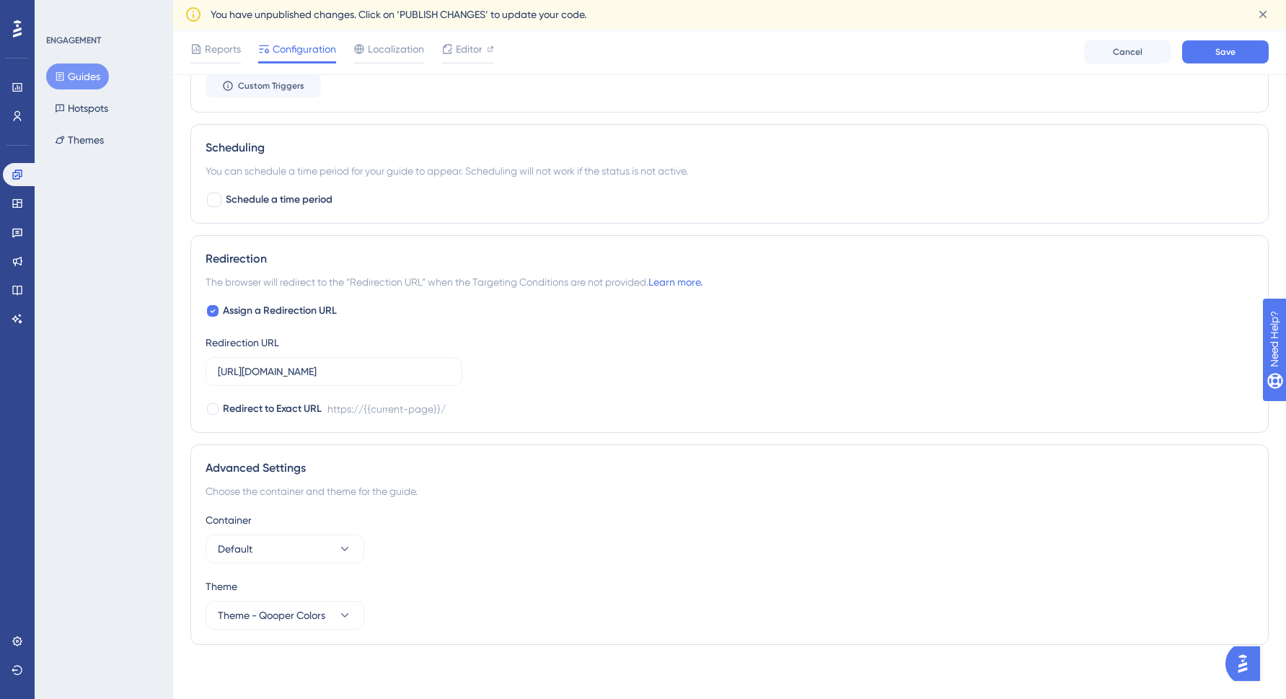
scroll to position [965, 0]
click at [269, 407] on span "Redirect to Exact URL" at bounding box center [272, 405] width 99 height 17
click at [268, 407] on span "Redirect to Exact URL" at bounding box center [272, 405] width 99 height 17
checkbox input "false"
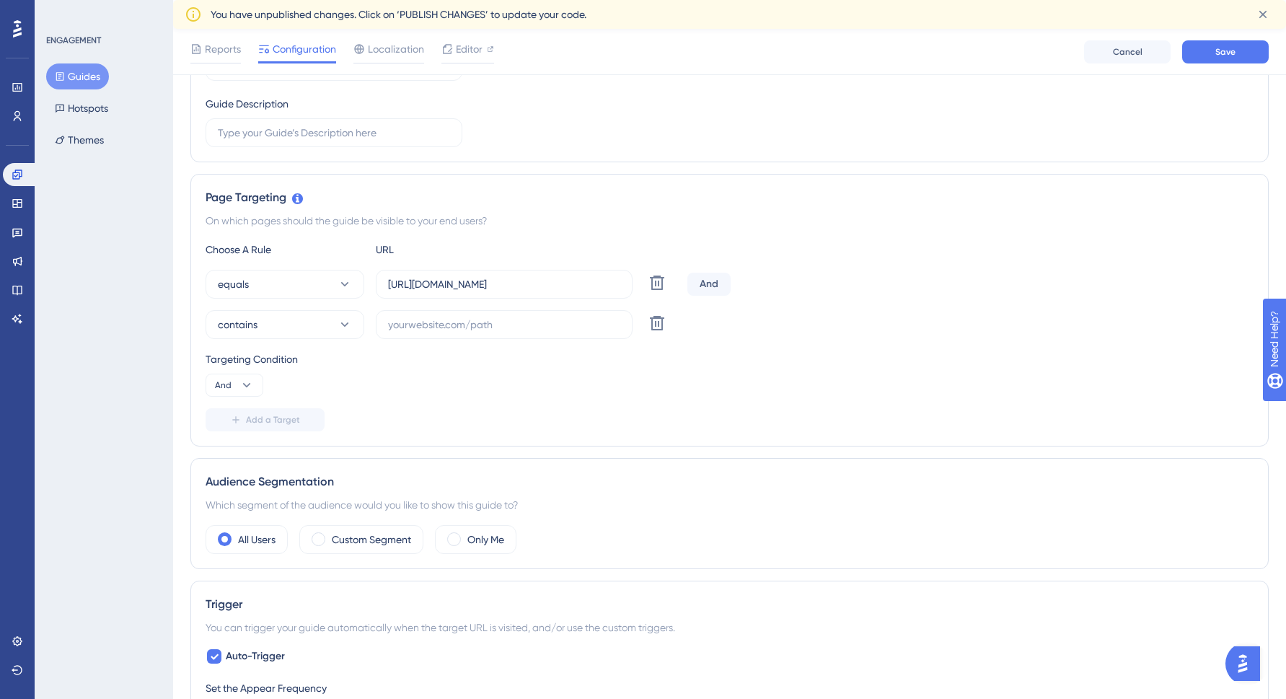
scroll to position [231, 0]
click at [341, 319] on icon at bounding box center [345, 322] width 14 height 14
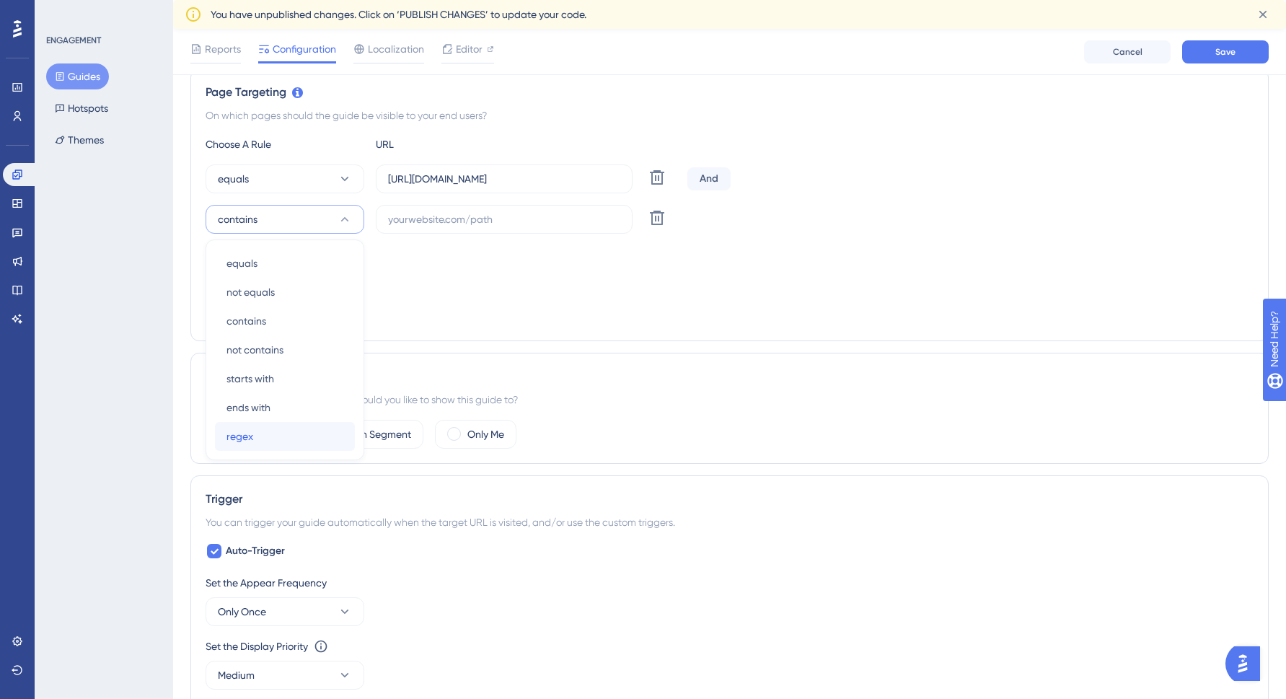
click at [259, 432] on div "regex regex" at bounding box center [285, 436] width 117 height 29
